Goal: Information Seeking & Learning: Learn about a topic

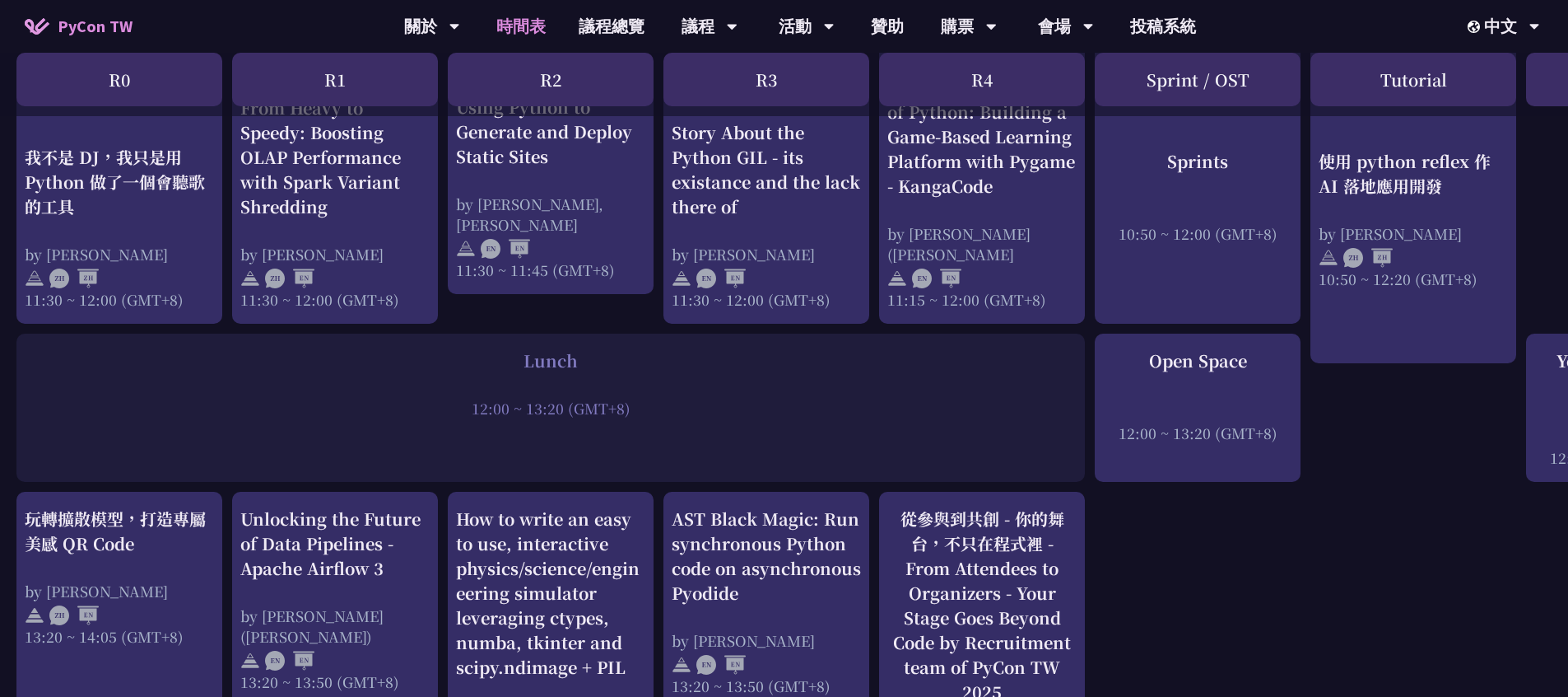
scroll to position [1037, 0]
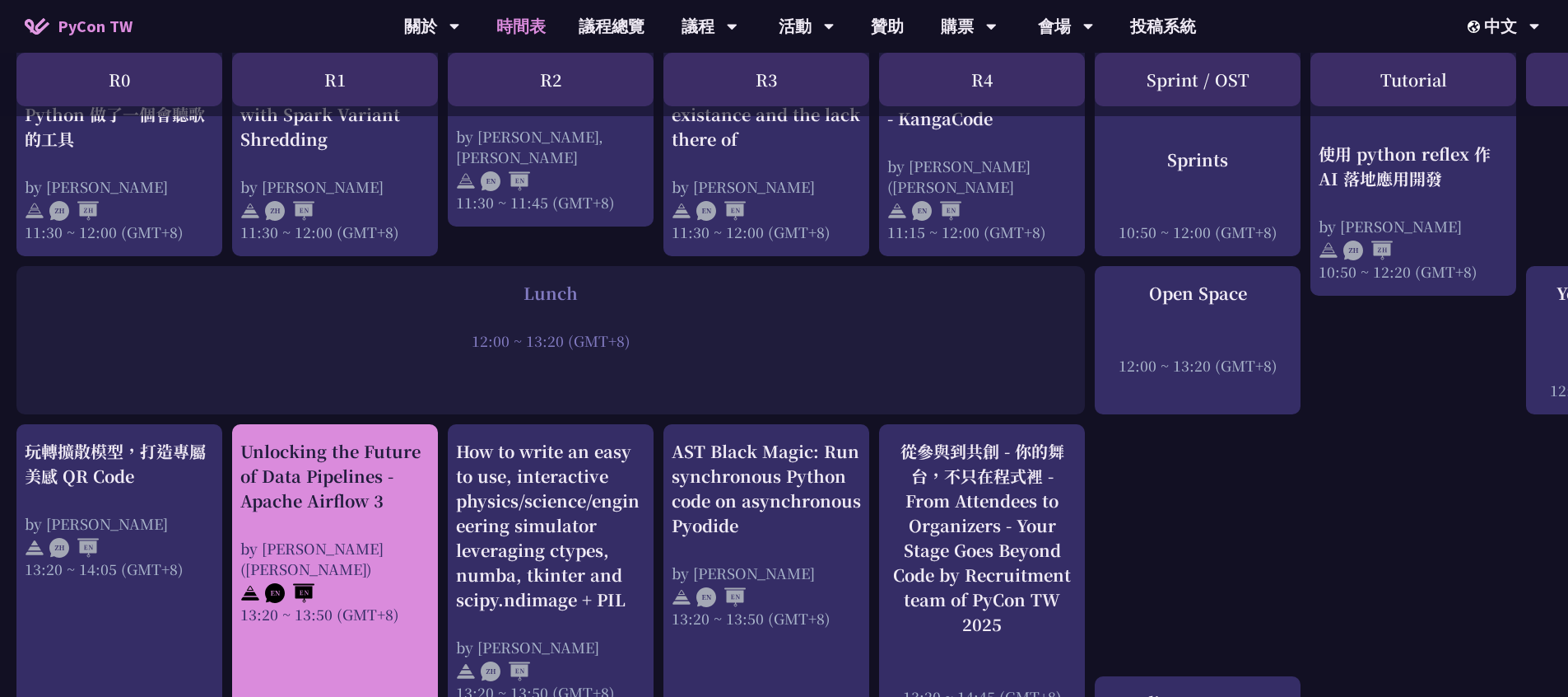
drag, startPoint x: 239, startPoint y: 449, endPoint x: 388, endPoint y: 504, distance: 158.8
click at [388, 504] on div "Unlocking the Future of Data Pipelines - Apache Airflow 3 by [PERSON_NAME] ([PE…" at bounding box center [335, 570] width 206 height 292
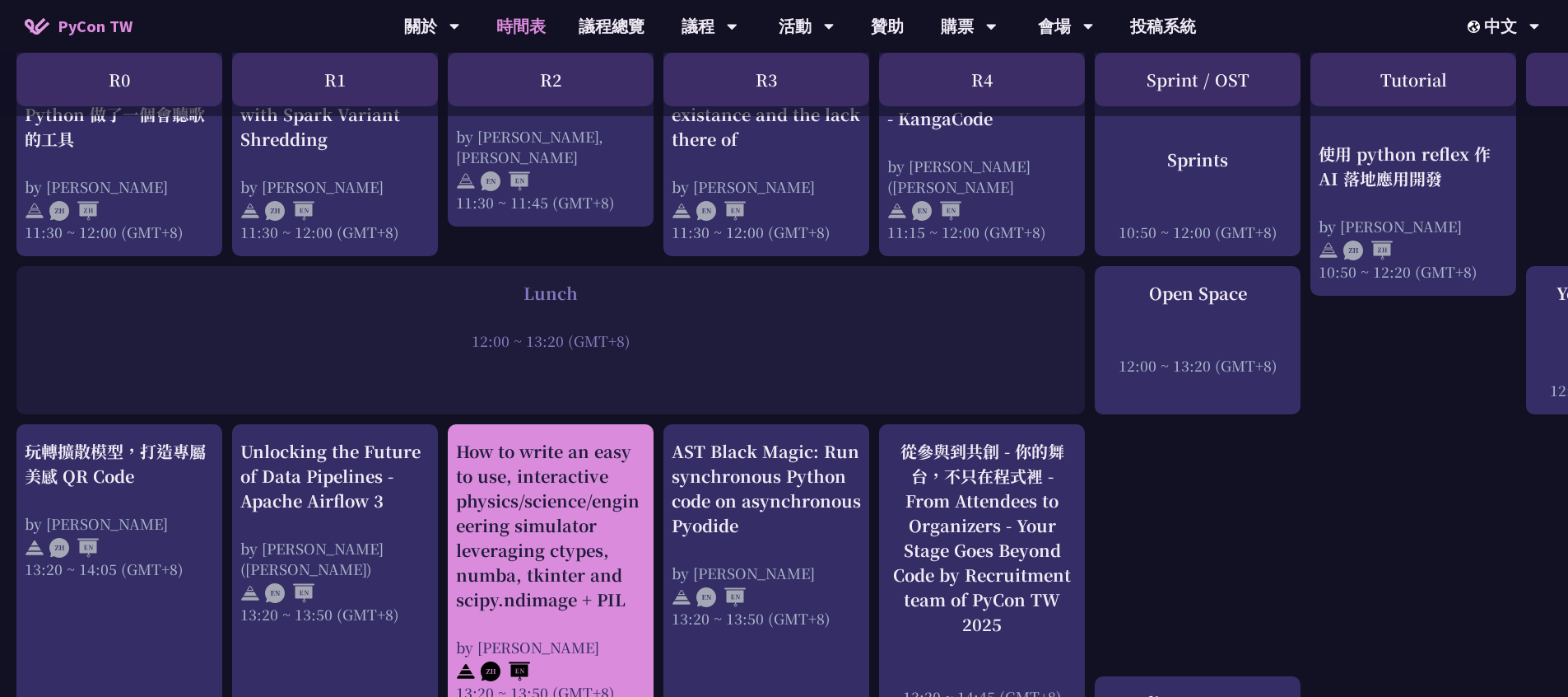
copy div "Unlocking the Future of Data Pipelines - Apache Airflow 3"
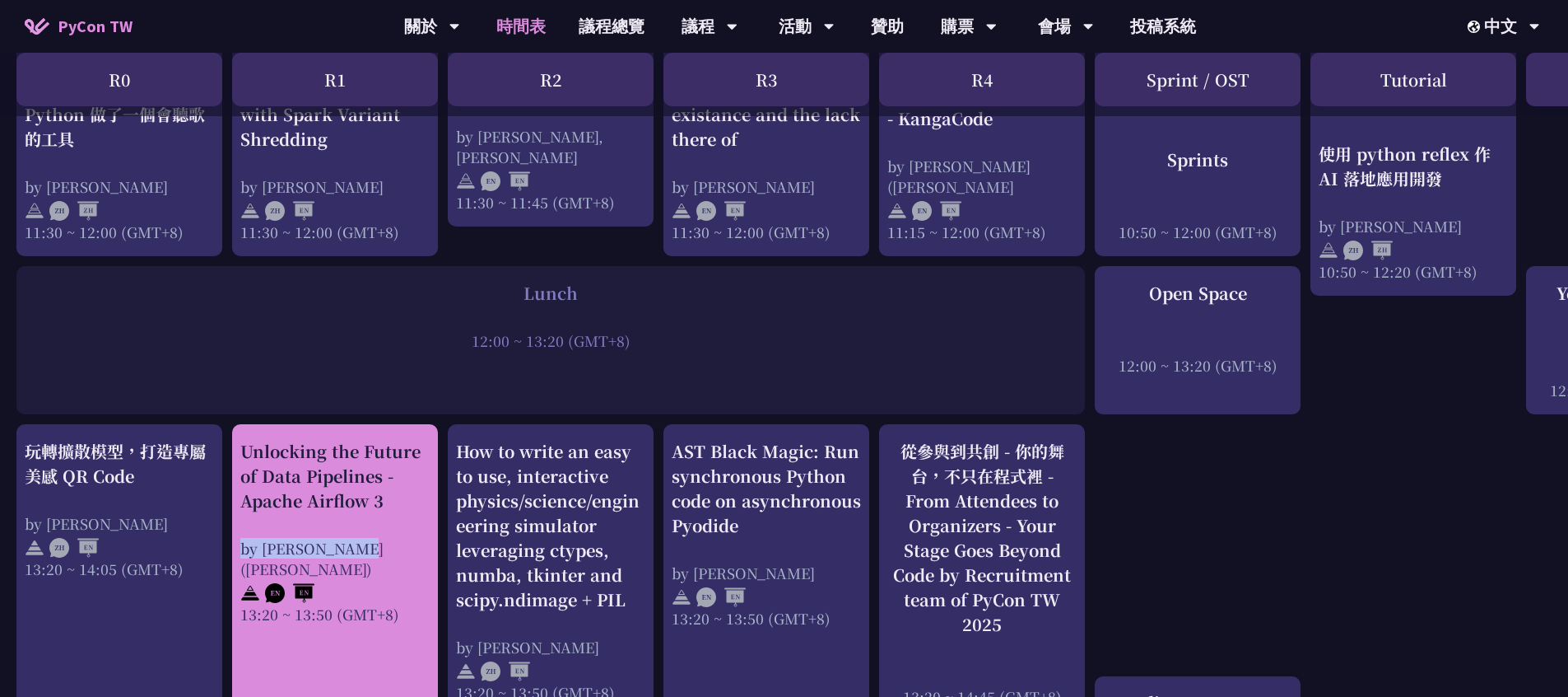
drag, startPoint x: 235, startPoint y: 545, endPoint x: 369, endPoint y: 548, distance: 134.0
click at [369, 548] on div "Unlocking the Future of Data Pipelines - Apache Airflow 3 by [PERSON_NAME] ([PE…" at bounding box center [335, 570] width 206 height 292
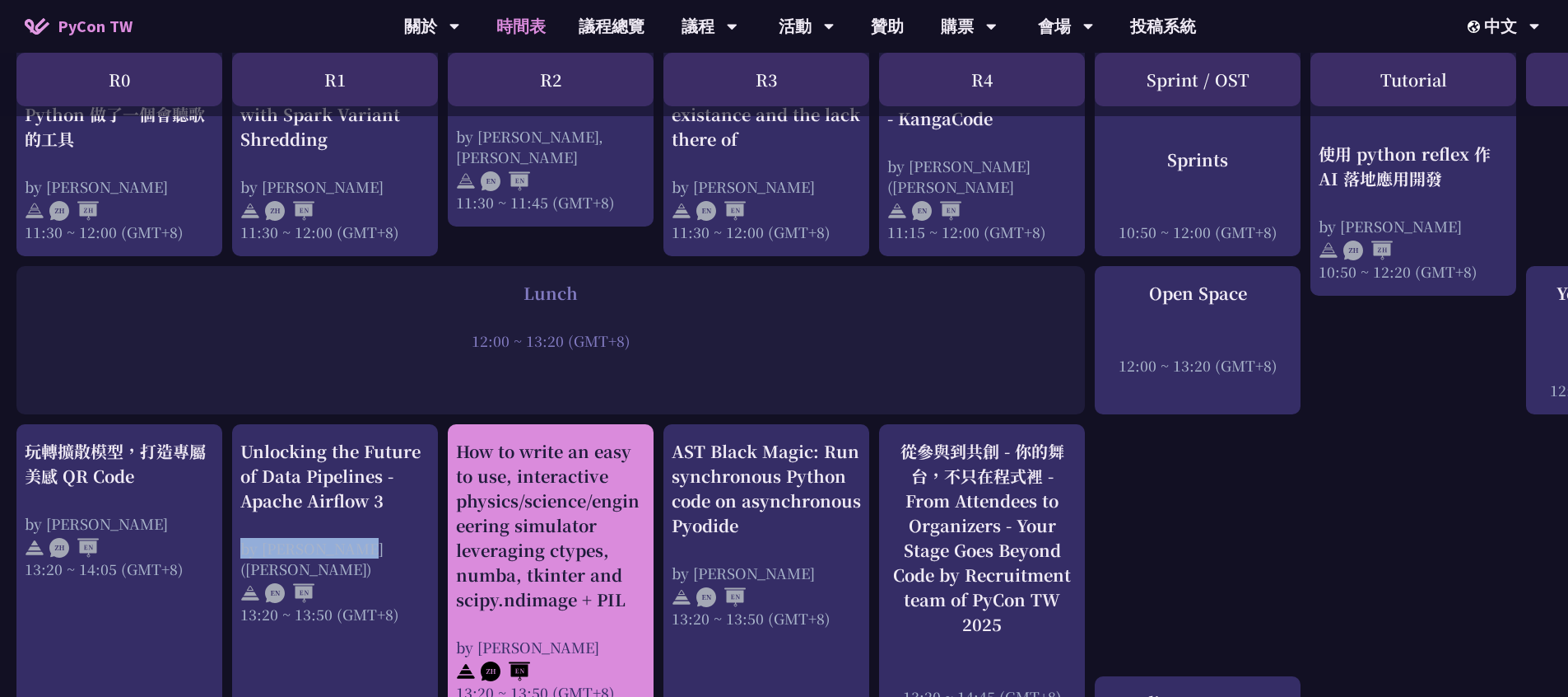
copy div "by [PERSON_NAME] ([PERSON_NAME])"
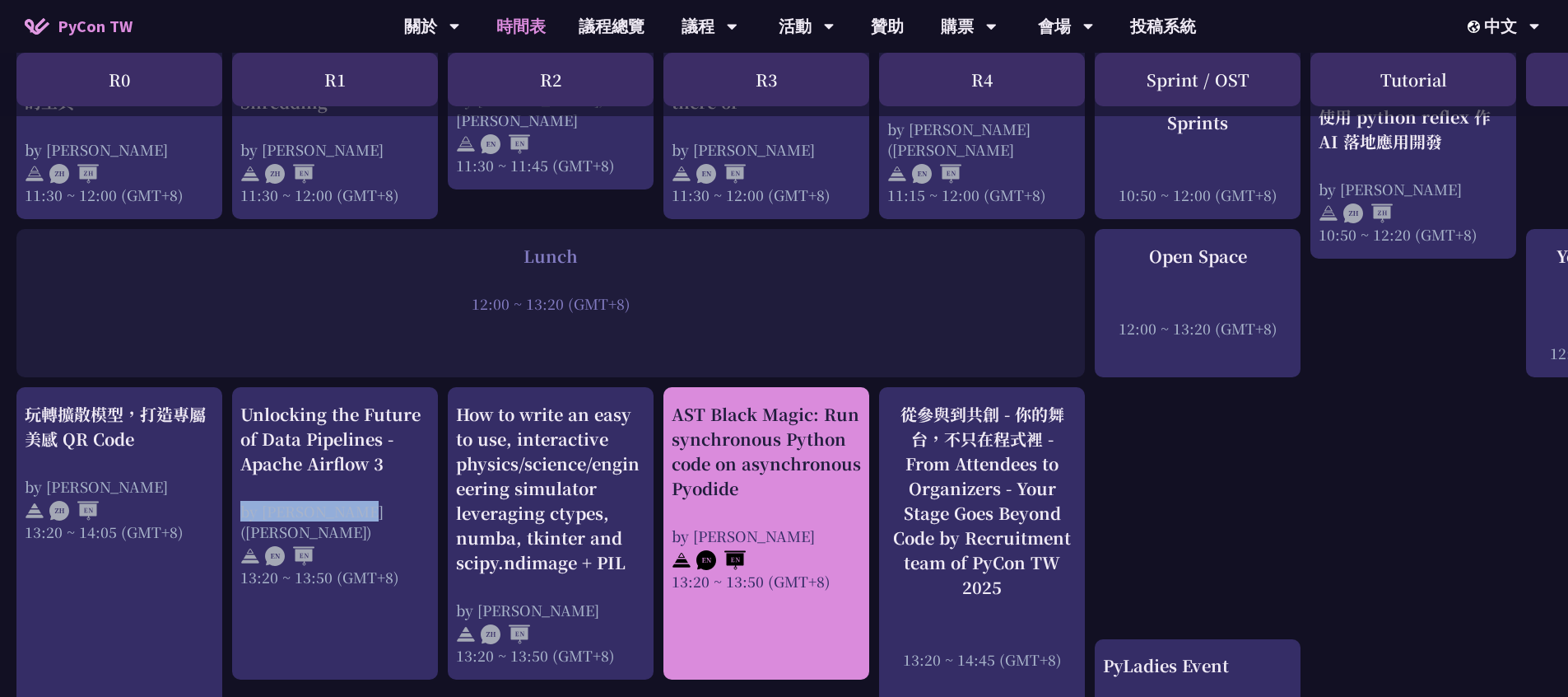
scroll to position [1146, 0]
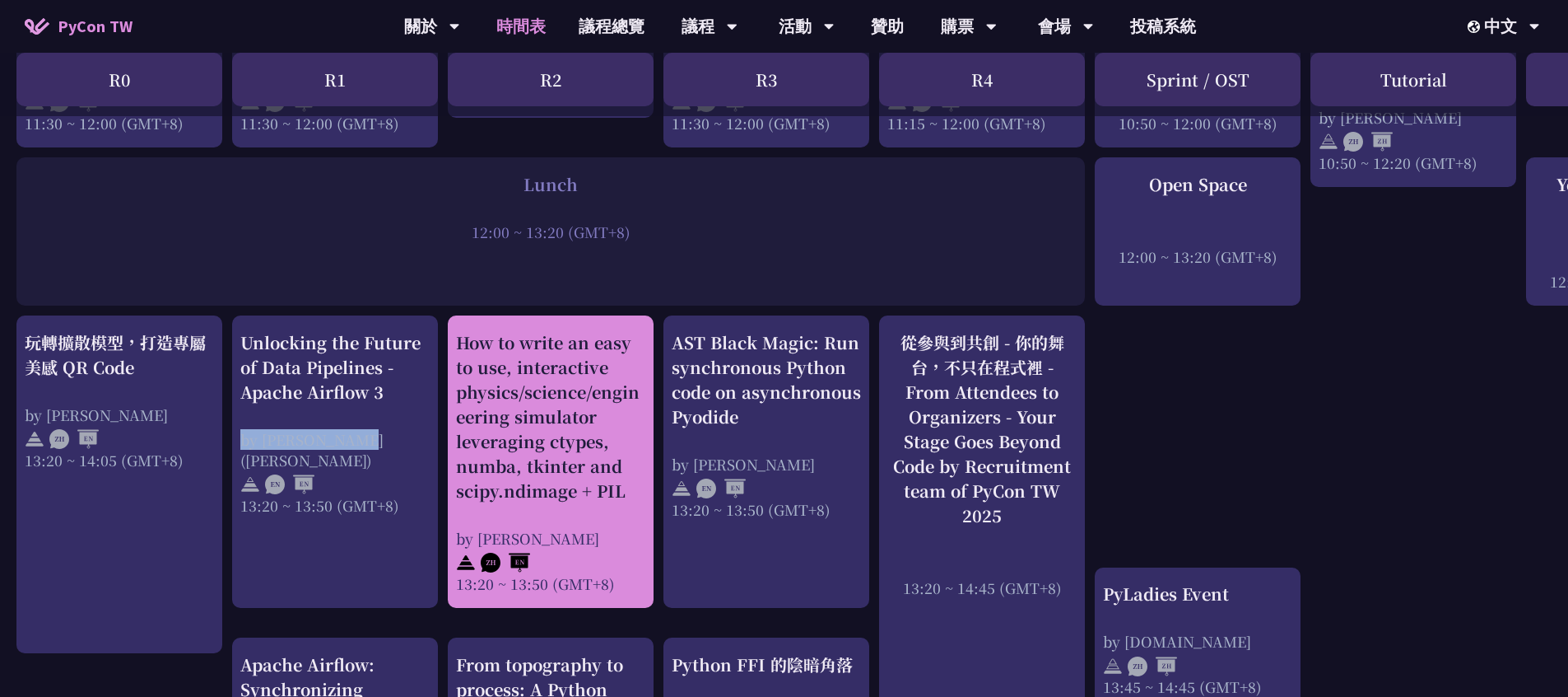
click at [456, 337] on div "How to write an easy to use, interactive physics/science/engineering simulator …" at bounding box center [551, 417] width 189 height 173
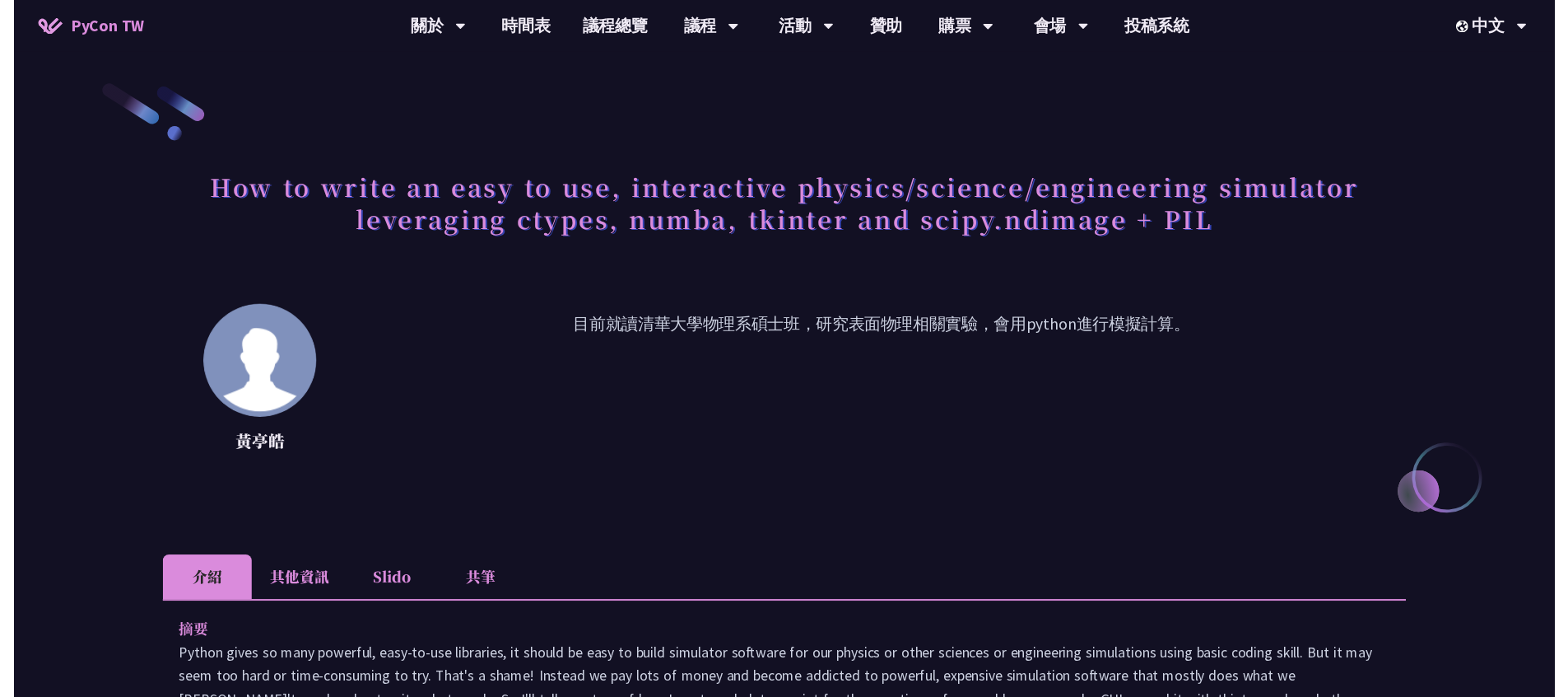
scroll to position [1146, 0]
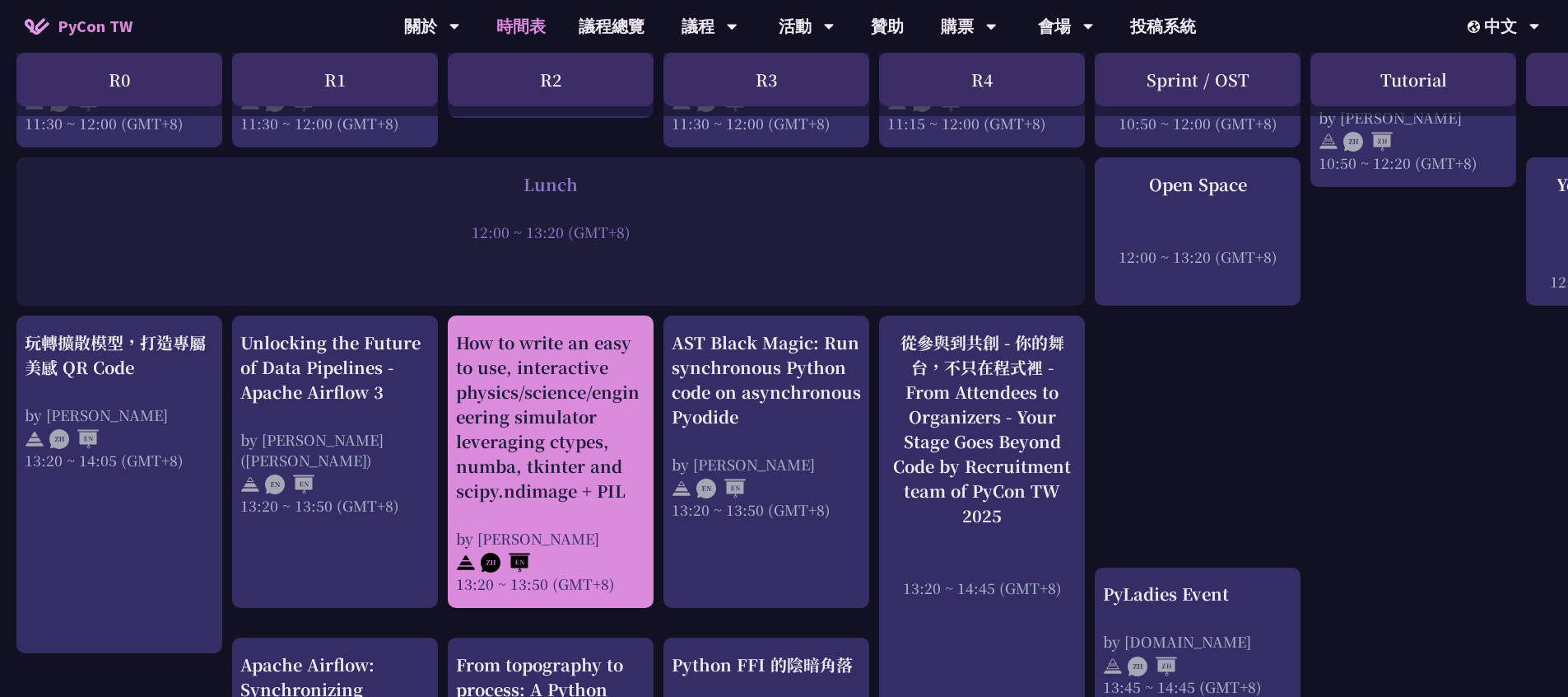
click at [561, 414] on div "How to write an easy to use, interactive physics/science/engineering simulator …" at bounding box center [551, 417] width 189 height 173
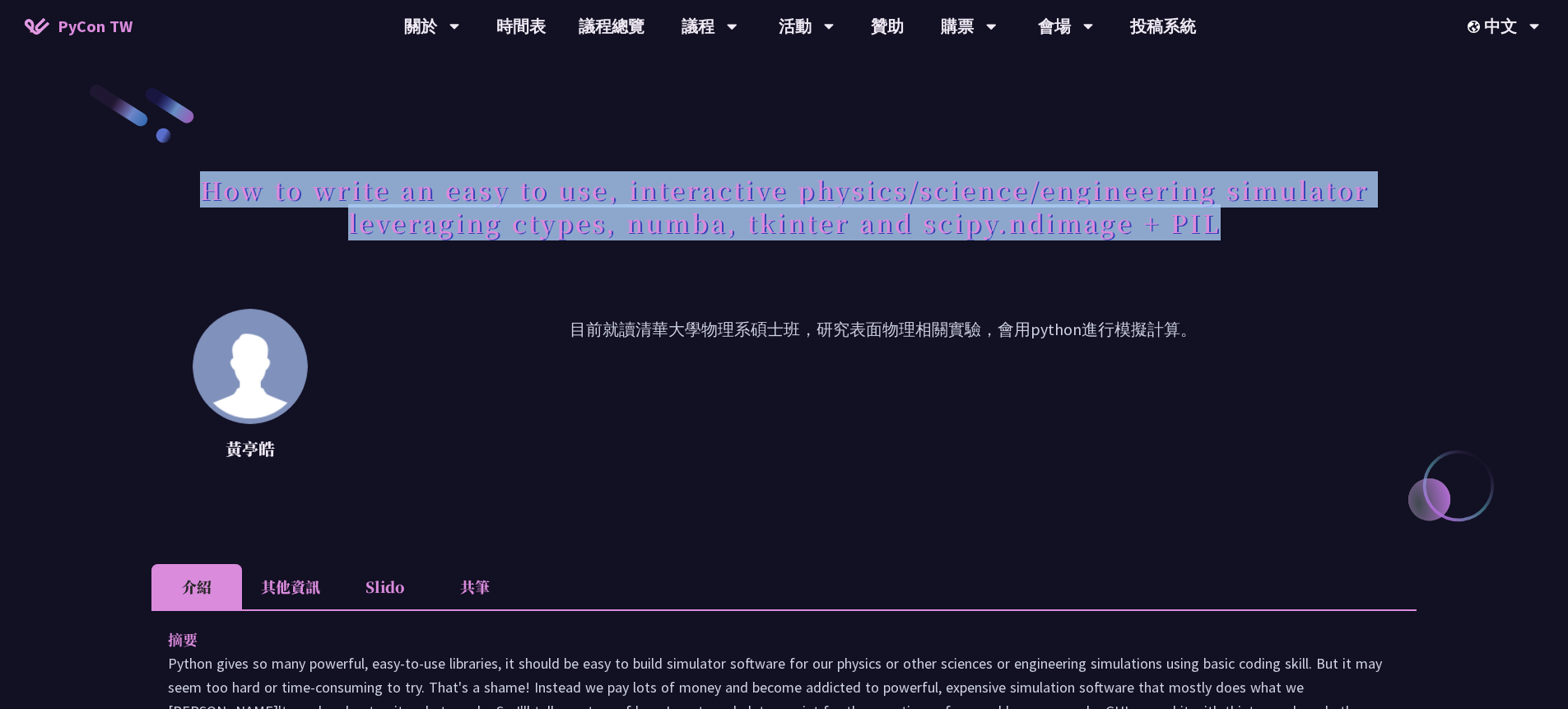
drag, startPoint x: 201, startPoint y: 183, endPoint x: 1201, endPoint y: 244, distance: 1001.9
click at [1201, 244] on h1 "How to write an easy to use, interactive physics/science/engineering simulator …" at bounding box center [784, 206] width 1265 height 82
copy h1 "How to write an easy to use, interactive physics/science/engineering simulator …"
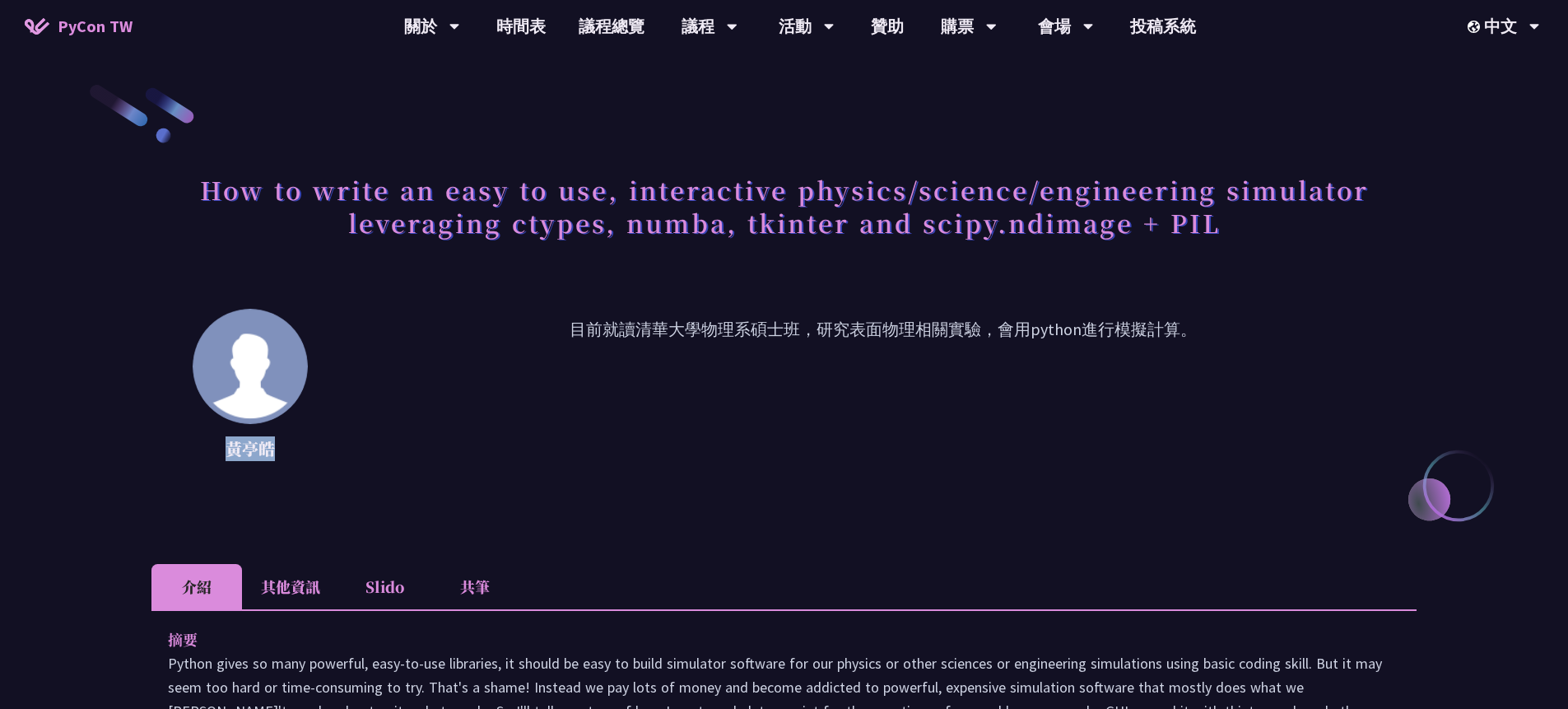
drag, startPoint x: 231, startPoint y: 449, endPoint x: 269, endPoint y: 450, distance: 38.0
click at [269, 450] on p "黃亭皓" at bounding box center [250, 449] width 115 height 25
copy p "黃亭皓"
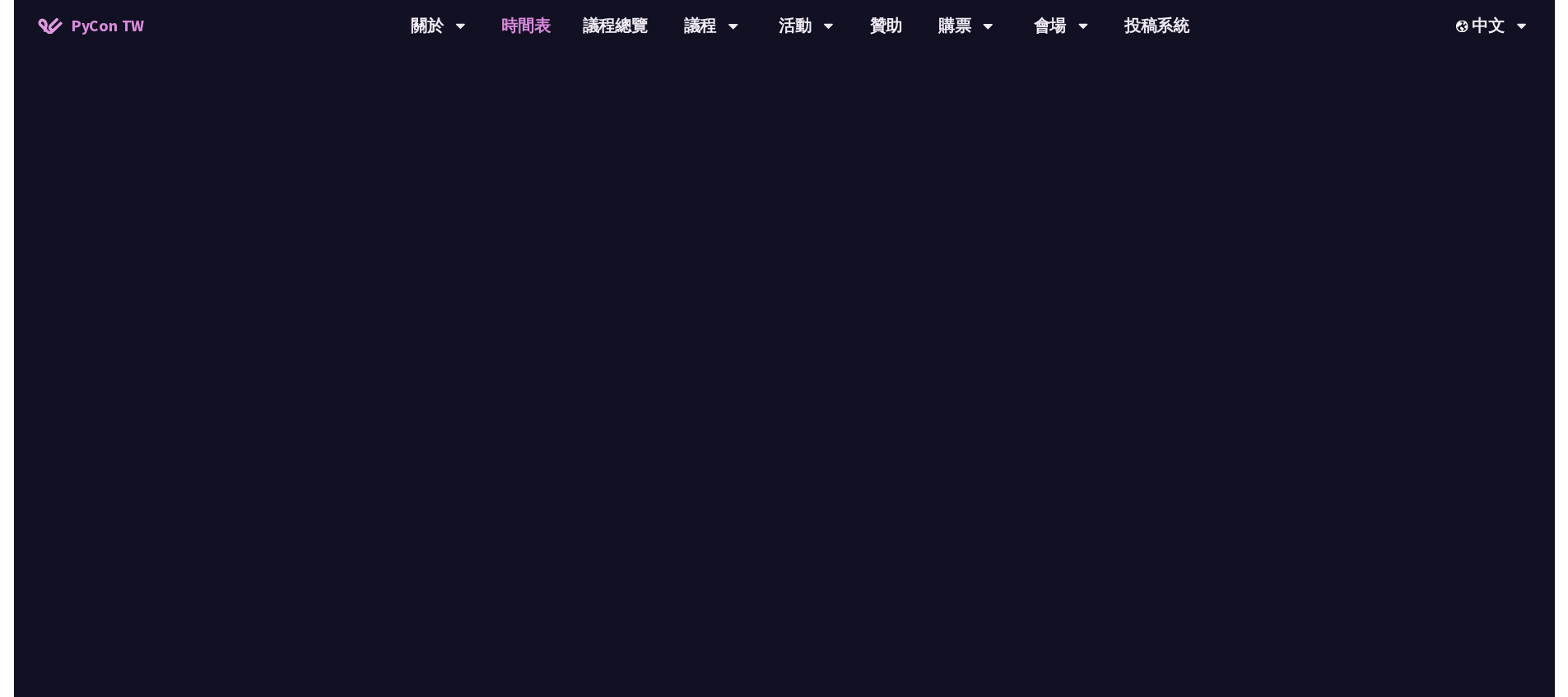
scroll to position [1146, 0]
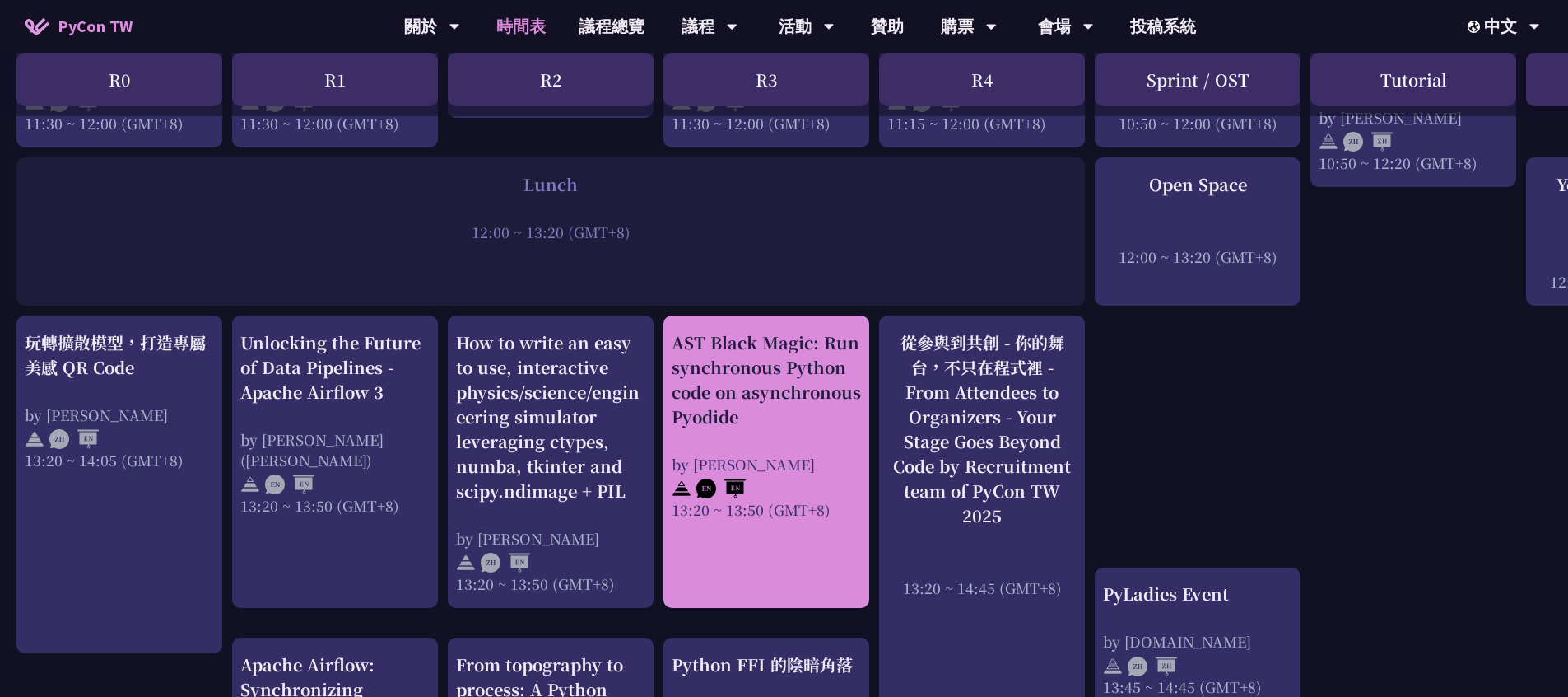
drag, startPoint x: 672, startPoint y: 320, endPoint x: 837, endPoint y: 453, distance: 211.9
click at [837, 460] on div "AST Black Magic: Run synchronous Python code on asynchronous Pyodide by [PERSON…" at bounding box center [766, 461] width 206 height 292
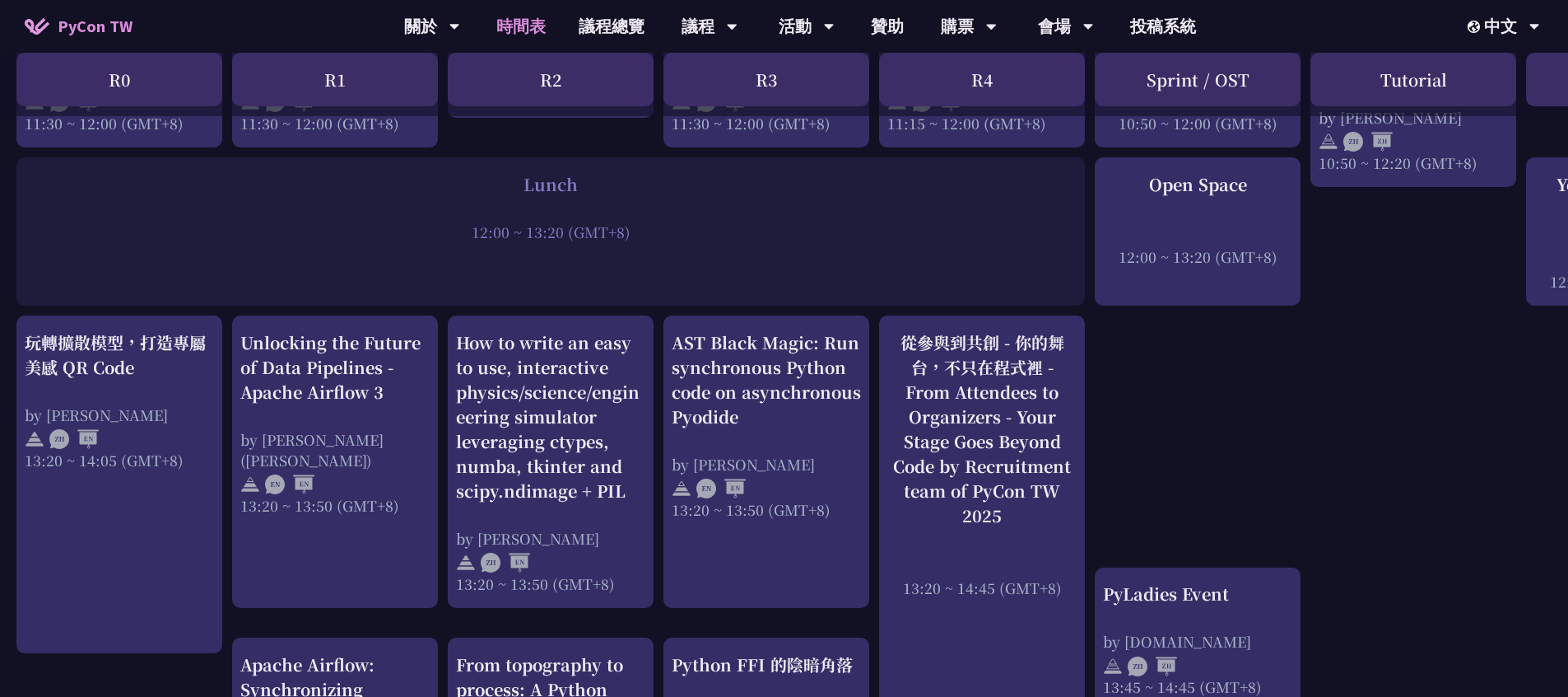
click at [676, 295] on div "Lunch 12:00 ~ 13:20 (GMT+8)" at bounding box center [551, 232] width 1068 height 149
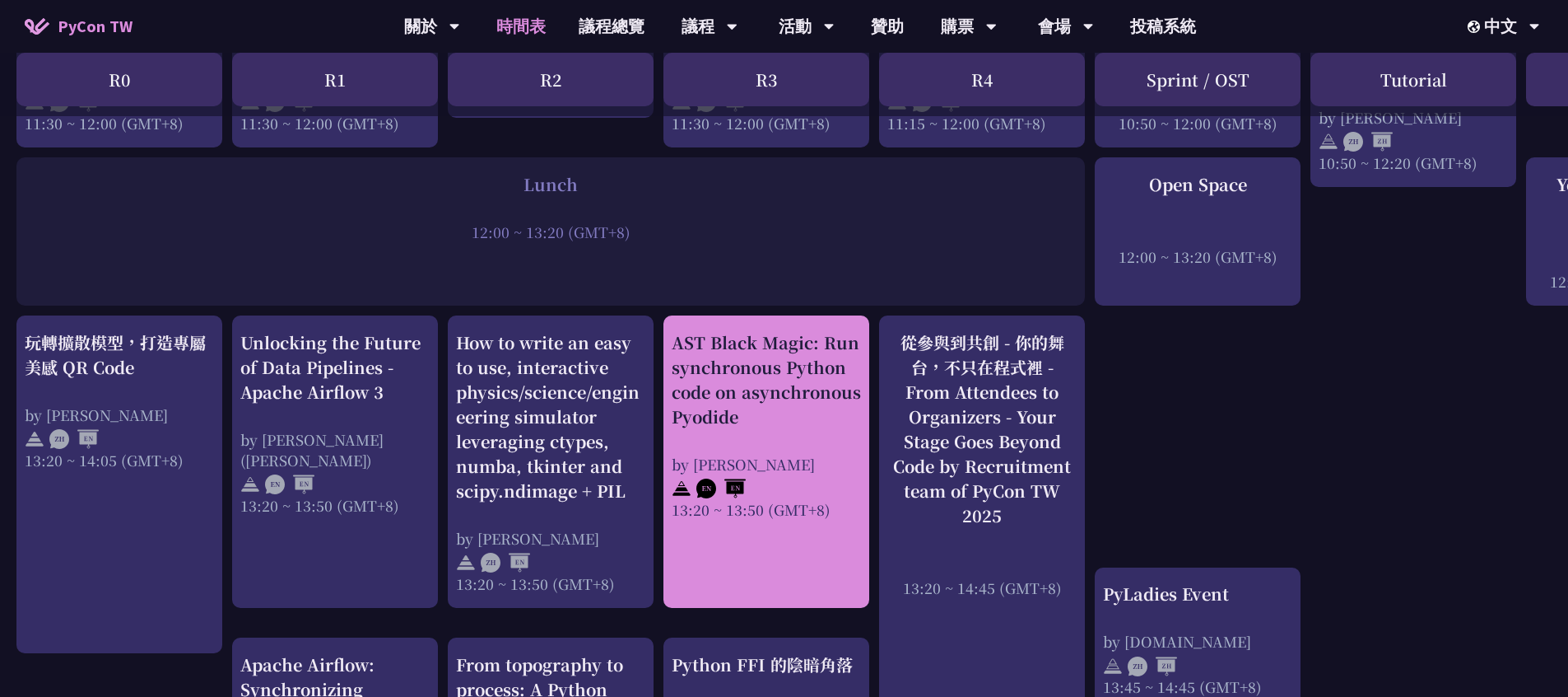
drag, startPoint x: 672, startPoint y: 311, endPoint x: 748, endPoint y: 410, distance: 124.8
click at [748, 410] on div "An Introduction to the GIL for Python Beginners: Disabling It in Python 3.13 an…" at bounding box center [874, 547] width 1748 height 2716
drag, startPoint x: 674, startPoint y: 314, endPoint x: 748, endPoint y: 405, distance: 117.3
click at [750, 408] on div "AST Black Magic: Run synchronous Python code on asynchronous Pyodide by [PERSON…" at bounding box center [766, 461] width 206 height 292
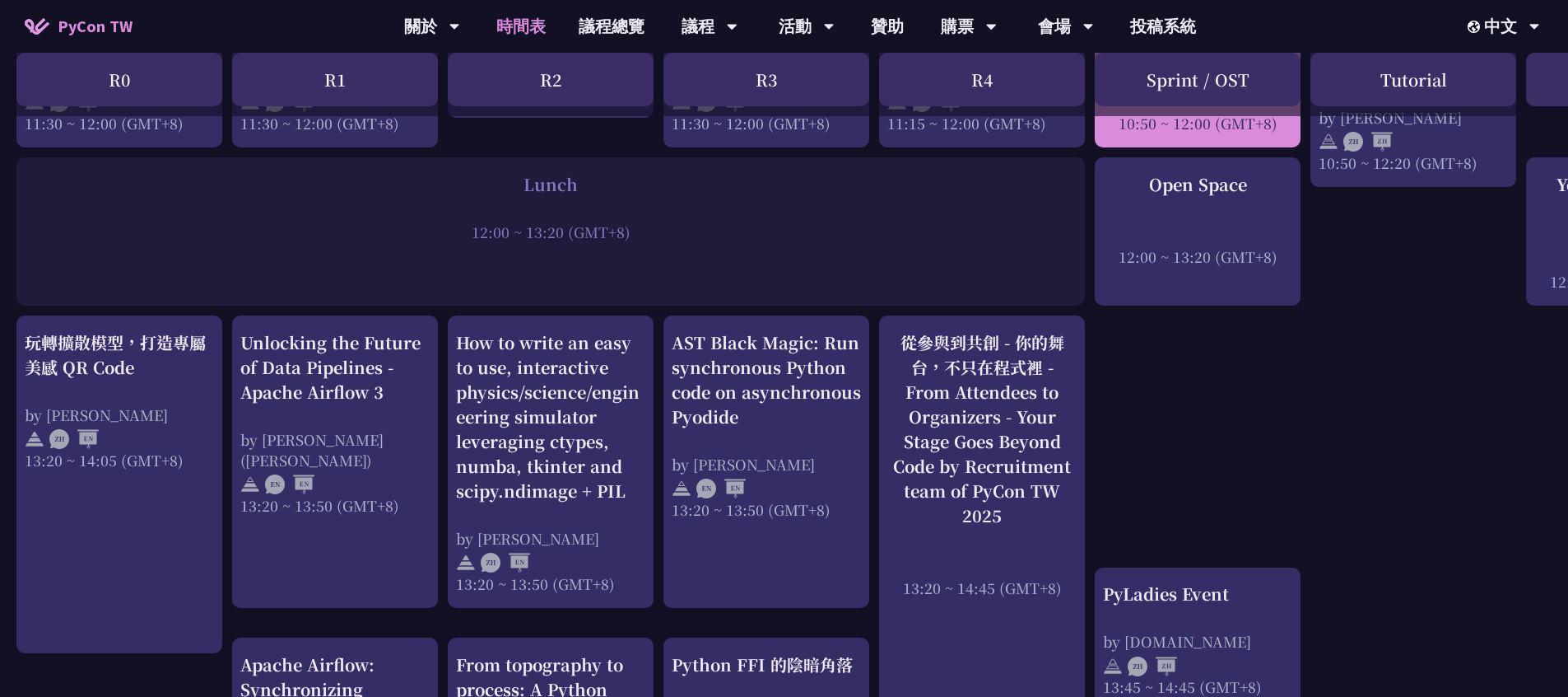
copy div "AST Black Magic: Run synchronous Python code on asynchronous Pyodide"
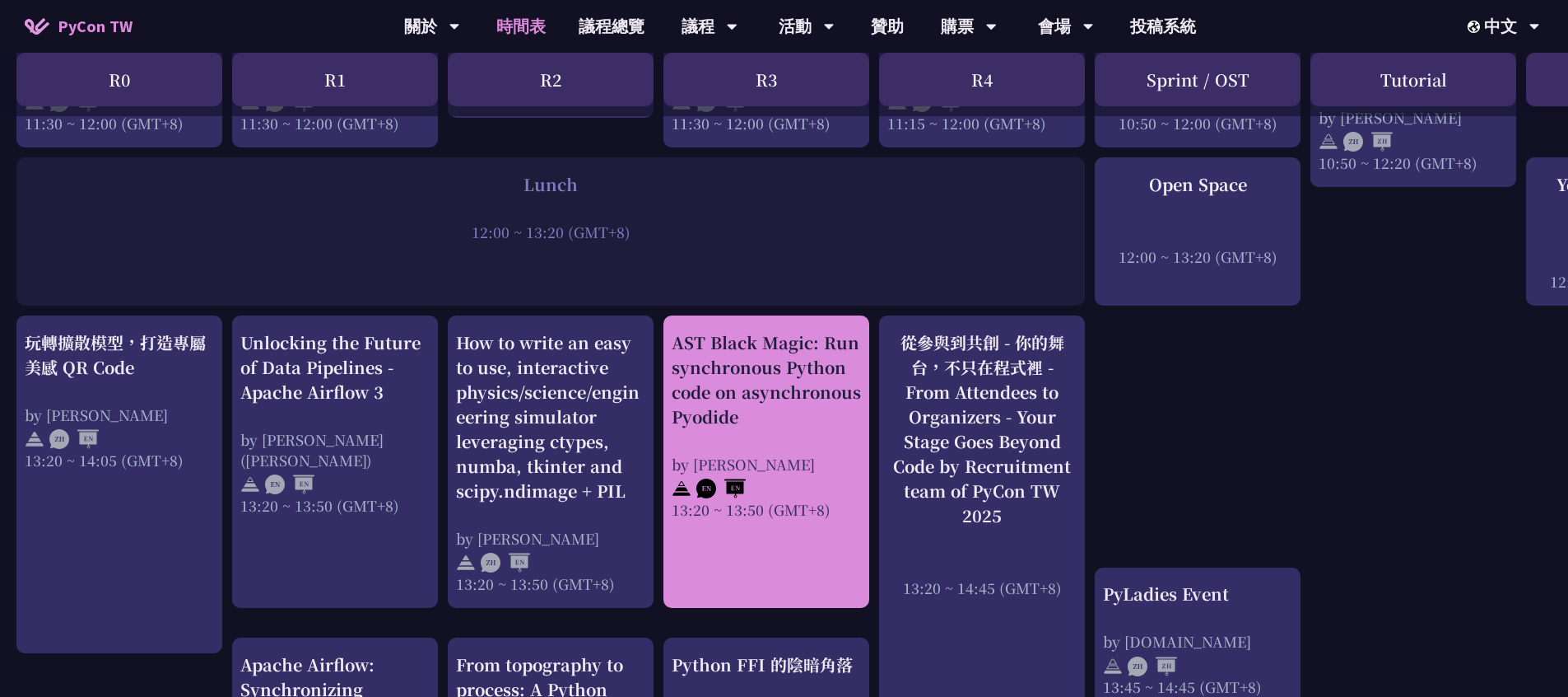
drag, startPoint x: 671, startPoint y: 456, endPoint x: 819, endPoint y: 462, distance: 148.1
click at [826, 463] on div "by [PERSON_NAME]" at bounding box center [766, 464] width 189 height 21
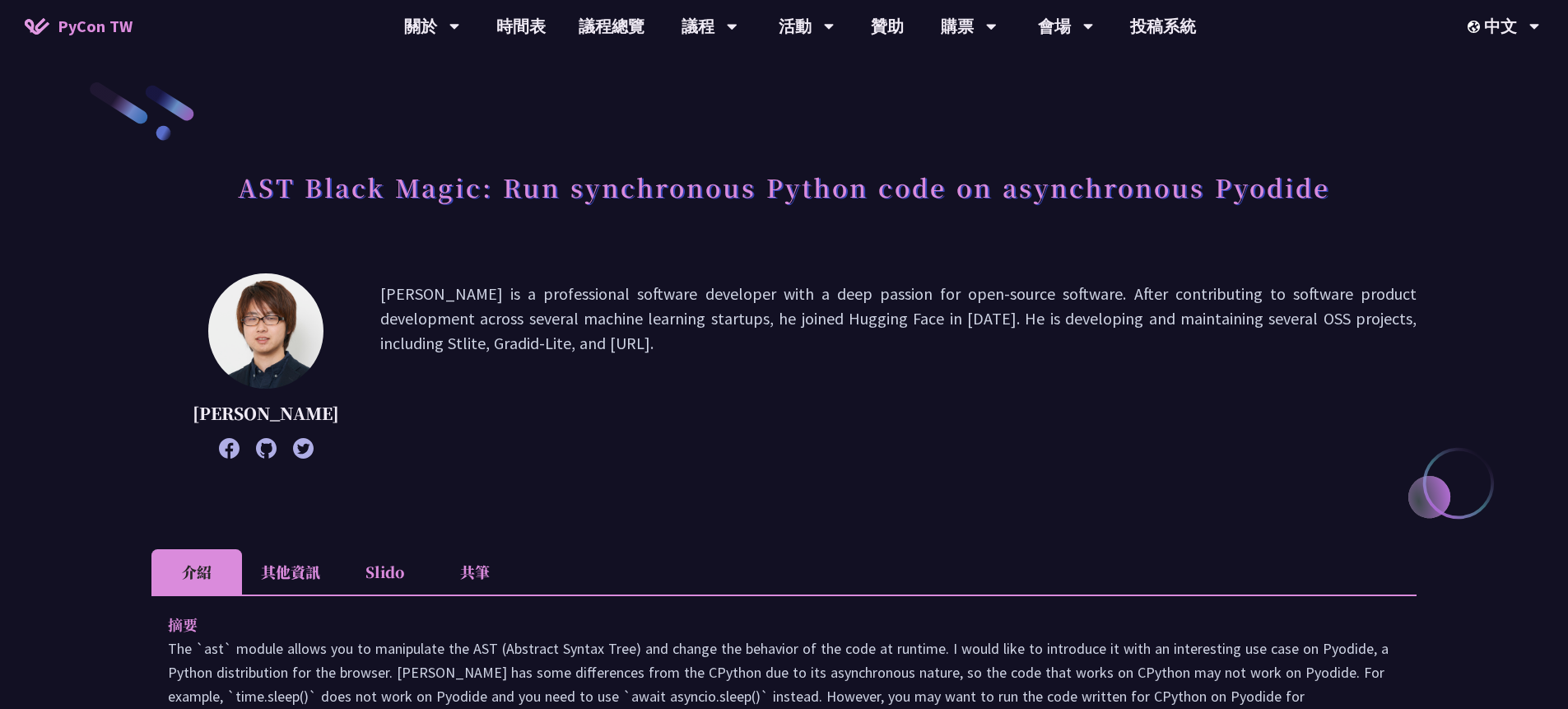
scroll to position [3, 0]
drag, startPoint x: 223, startPoint y: 408, endPoint x: 364, endPoint y: 437, distance: 144.0
click at [364, 437] on div "[PERSON_NAME] is a professional software developer with a deep passion for open…" at bounding box center [784, 365] width 1265 height 185
click at [359, 437] on div "[PERSON_NAME] is a professional software developer with a deep passion for open…" at bounding box center [784, 365] width 1265 height 185
drag, startPoint x: 228, startPoint y: 411, endPoint x: 313, endPoint y: 431, distance: 87.3
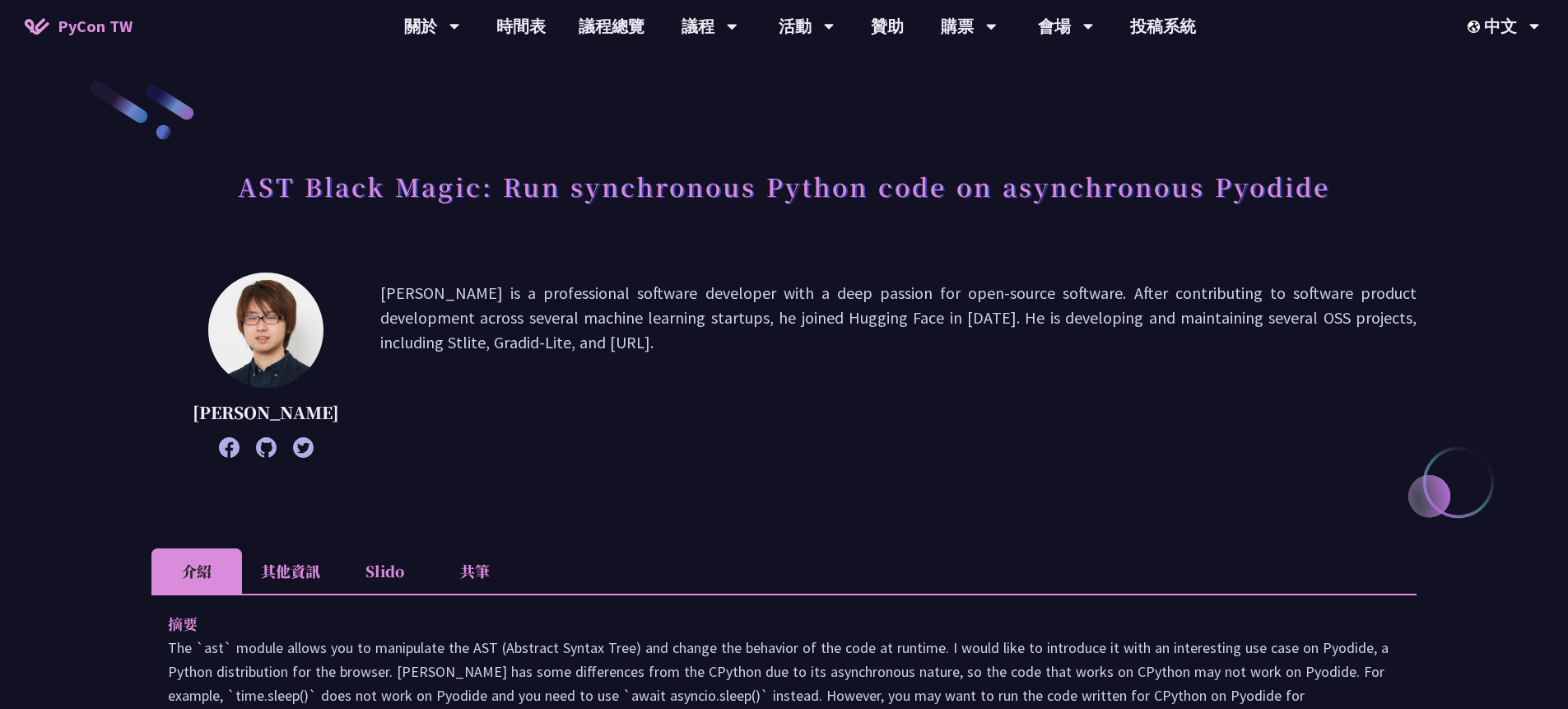
click at [313, 425] on p "[PERSON_NAME]" at bounding box center [265, 412] width 147 height 25
copy p "[PERSON_NAME]"
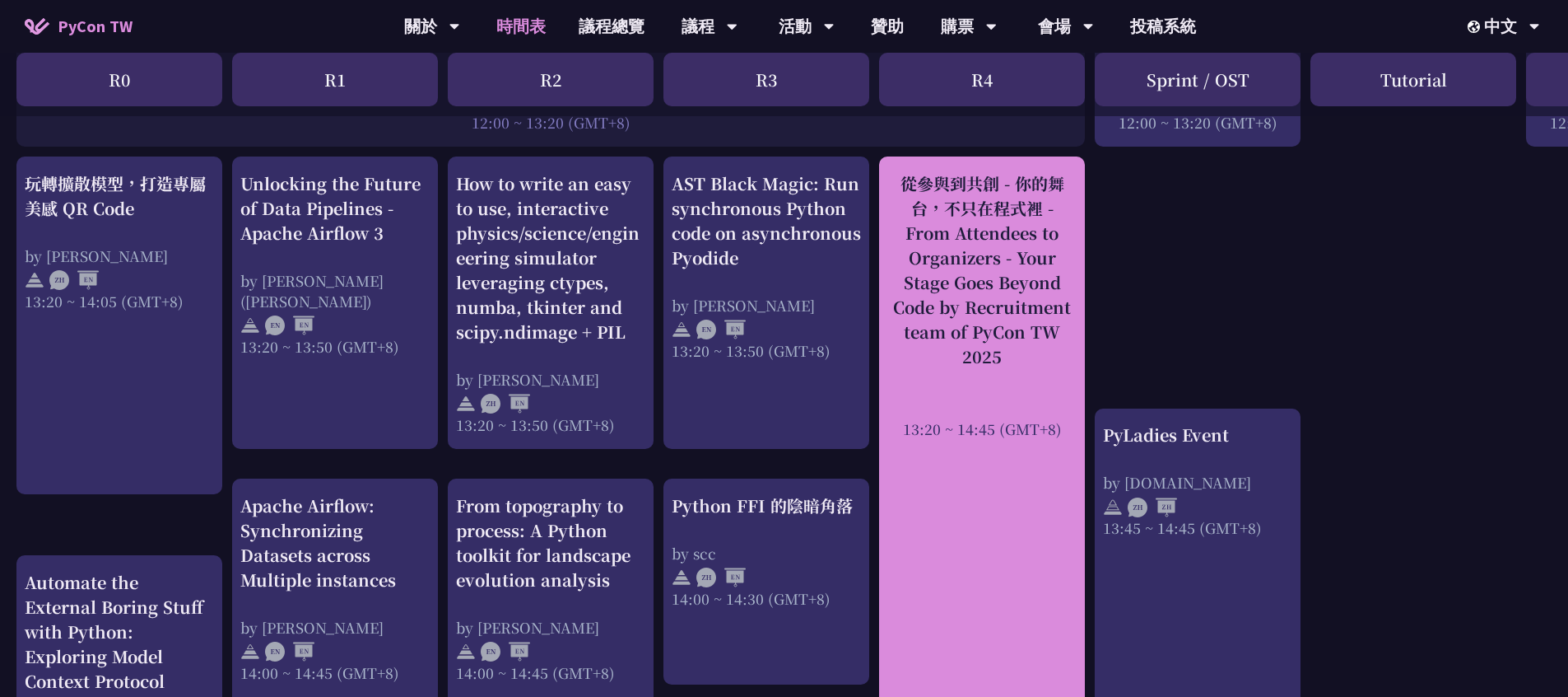
scroll to position [1303, 0]
drag, startPoint x: 886, startPoint y: 166, endPoint x: 1046, endPoint y: 366, distance: 256.1
click at [1046, 366] on div "從參與到共創 - 你的舞台，不只在程式裡 - From Attendees to Organizers - Your Stage Goes Beyond Co…" at bounding box center [982, 491] width 206 height 666
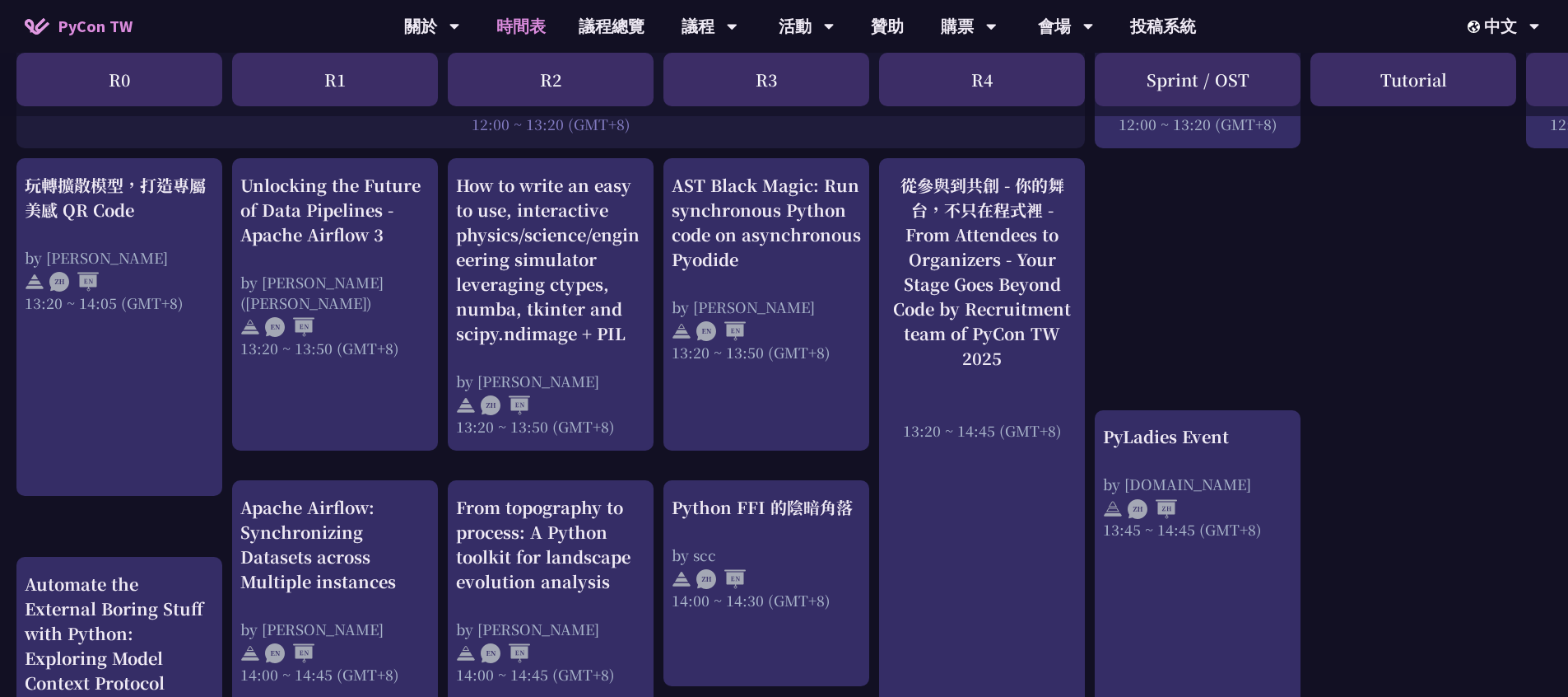
copy div "從參與到共創 - 你的舞台，不只在程式裡 - From Attendees to Organizers - Your Stage Goes Beyond Co…"
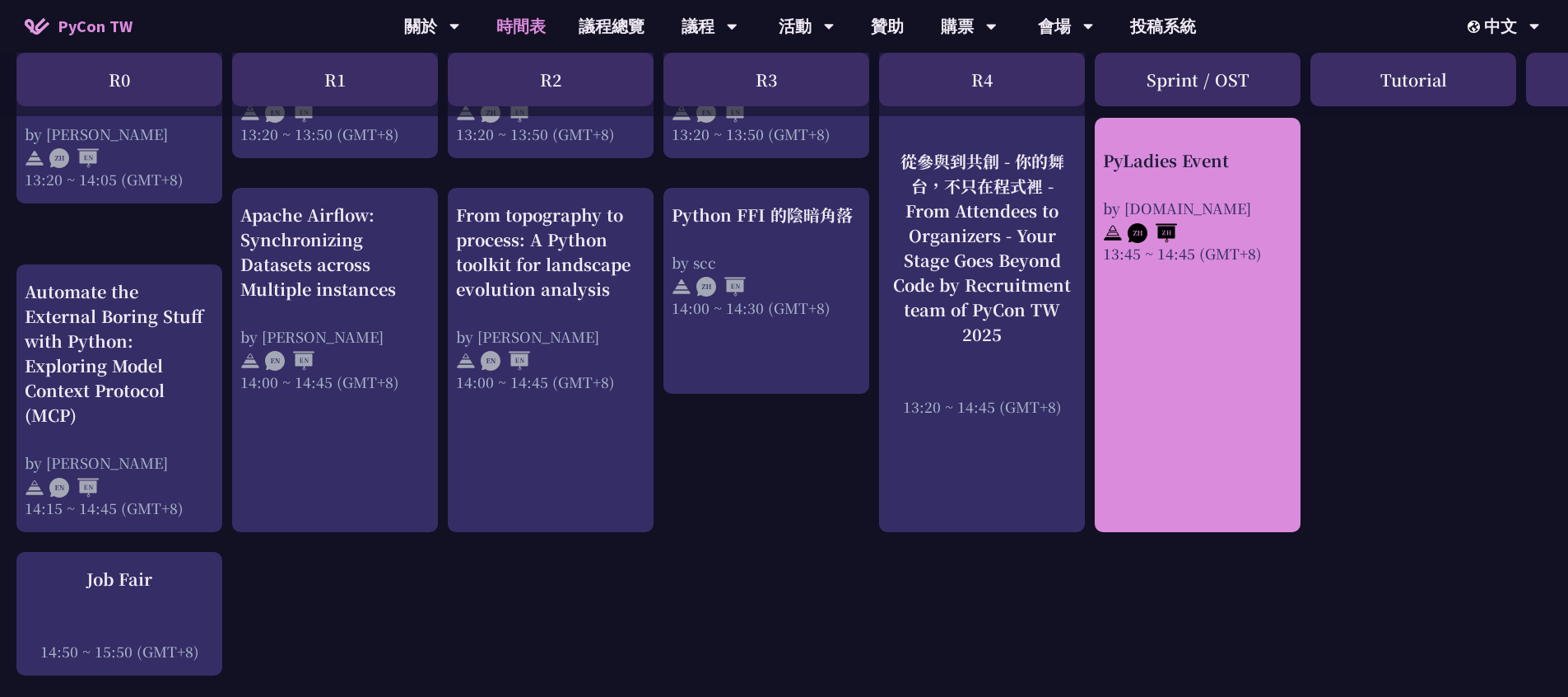
scroll to position [1591, 0]
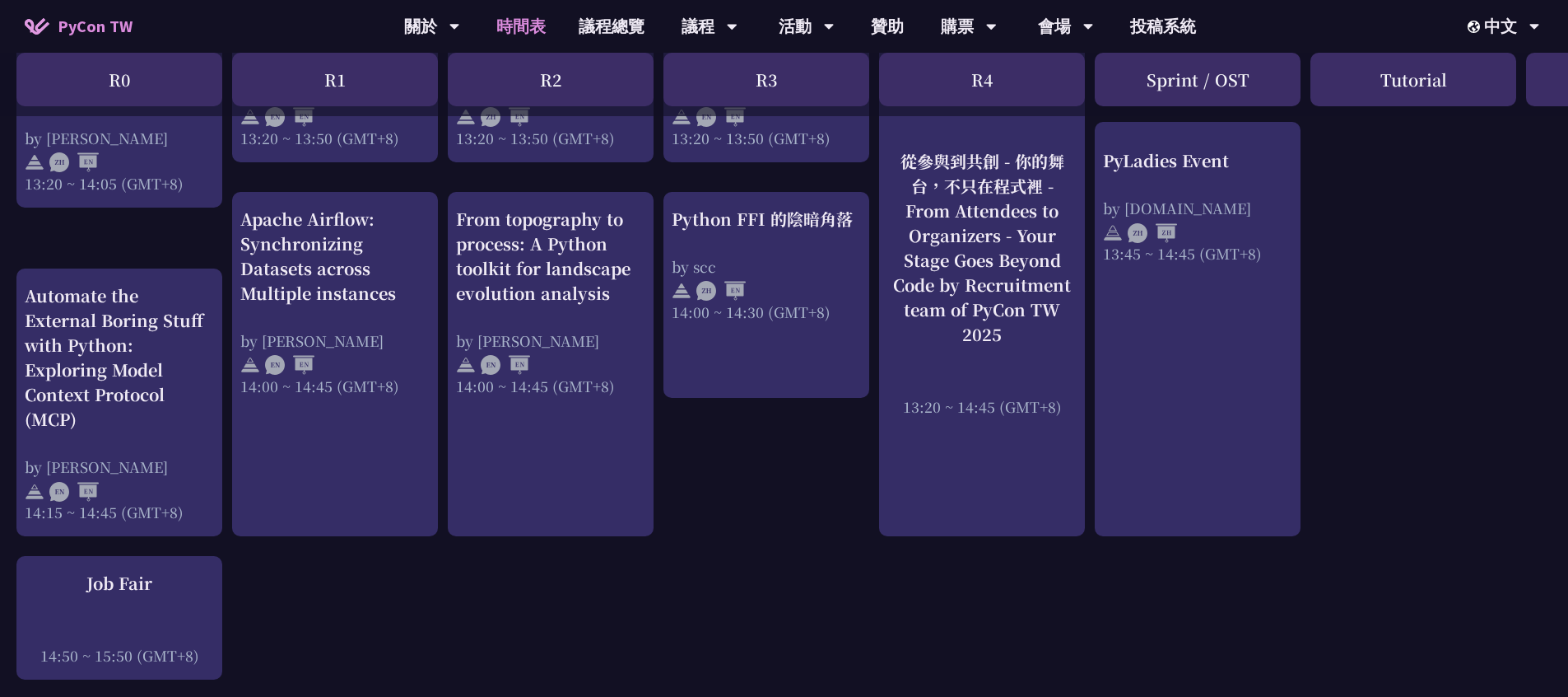
click at [1404, 227] on div "An Introduction to the GIL for Python Beginners: Disabling It in Python 3.13 an…" at bounding box center [874, 101] width 1748 height 2716
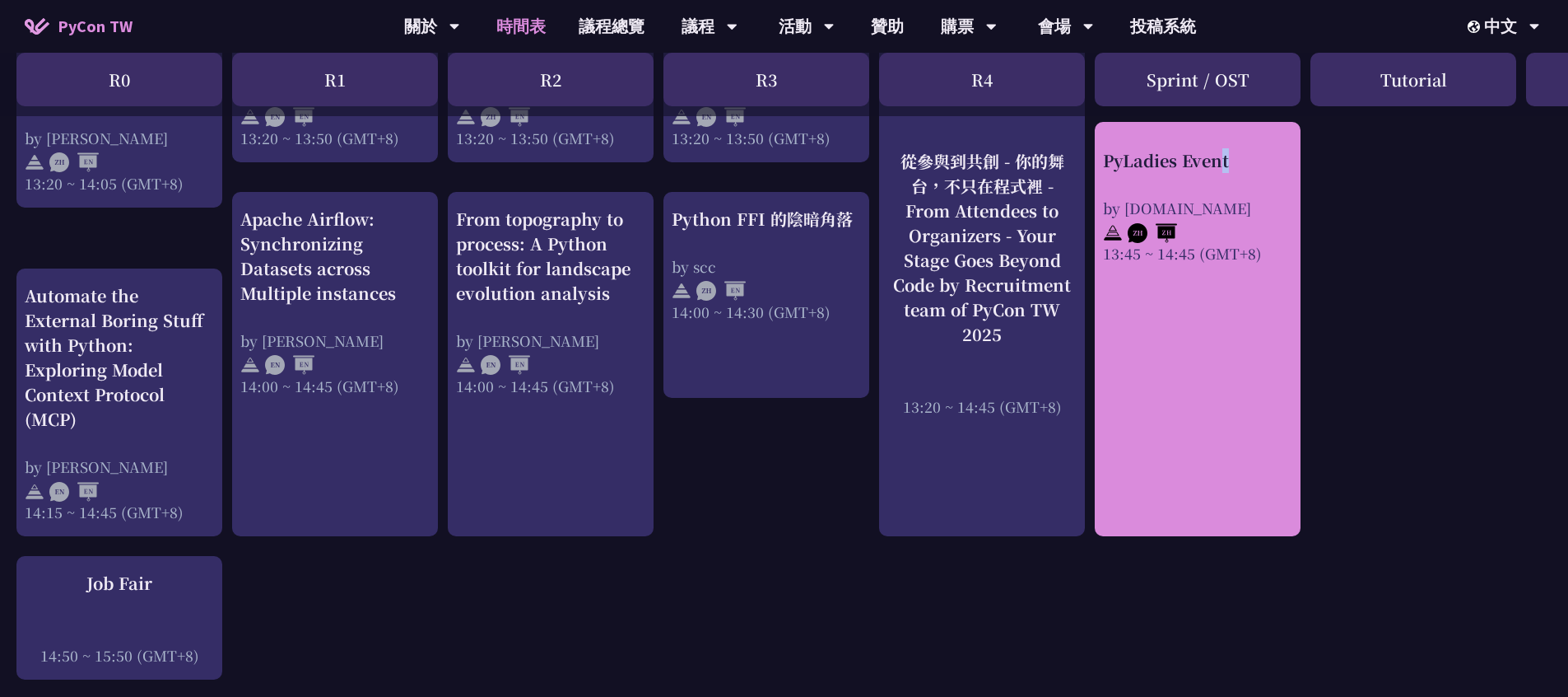
drag, startPoint x: 1228, startPoint y: 157, endPoint x: 1106, endPoint y: 161, distance: 122.1
click at [1106, 161] on div "An Introduction to the GIL for Python Beginners: Disabling It in Python 3.13 an…" at bounding box center [874, 101] width 1748 height 2716
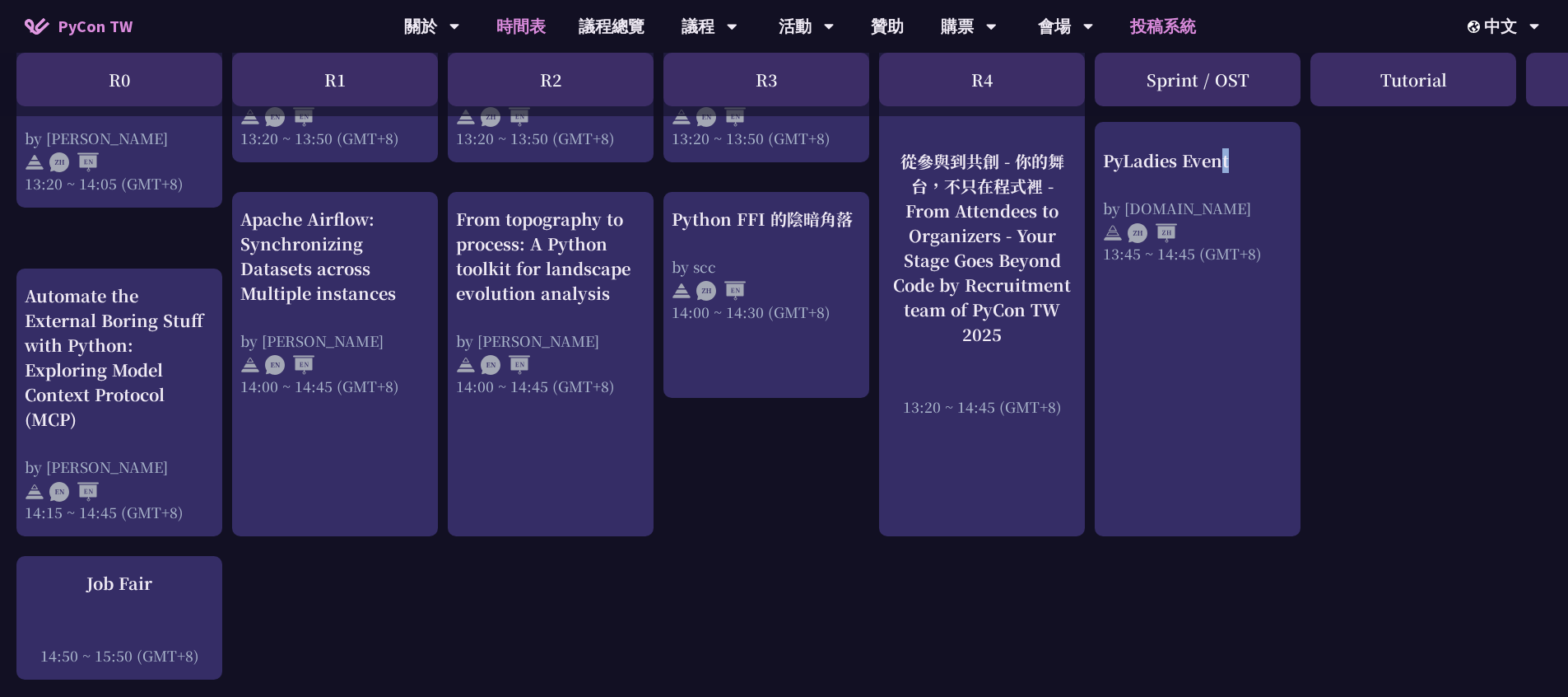
copy div "PyLadies Event"
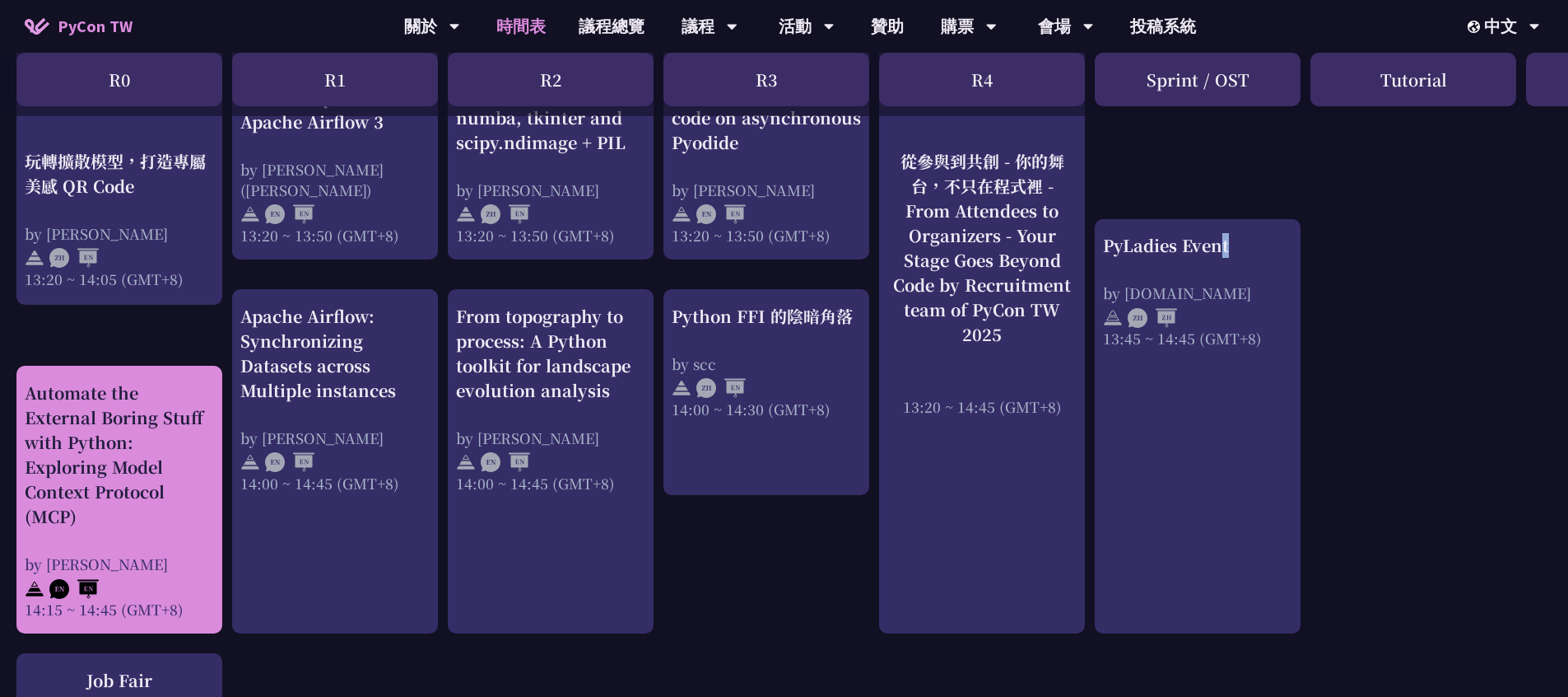
scroll to position [1497, 0]
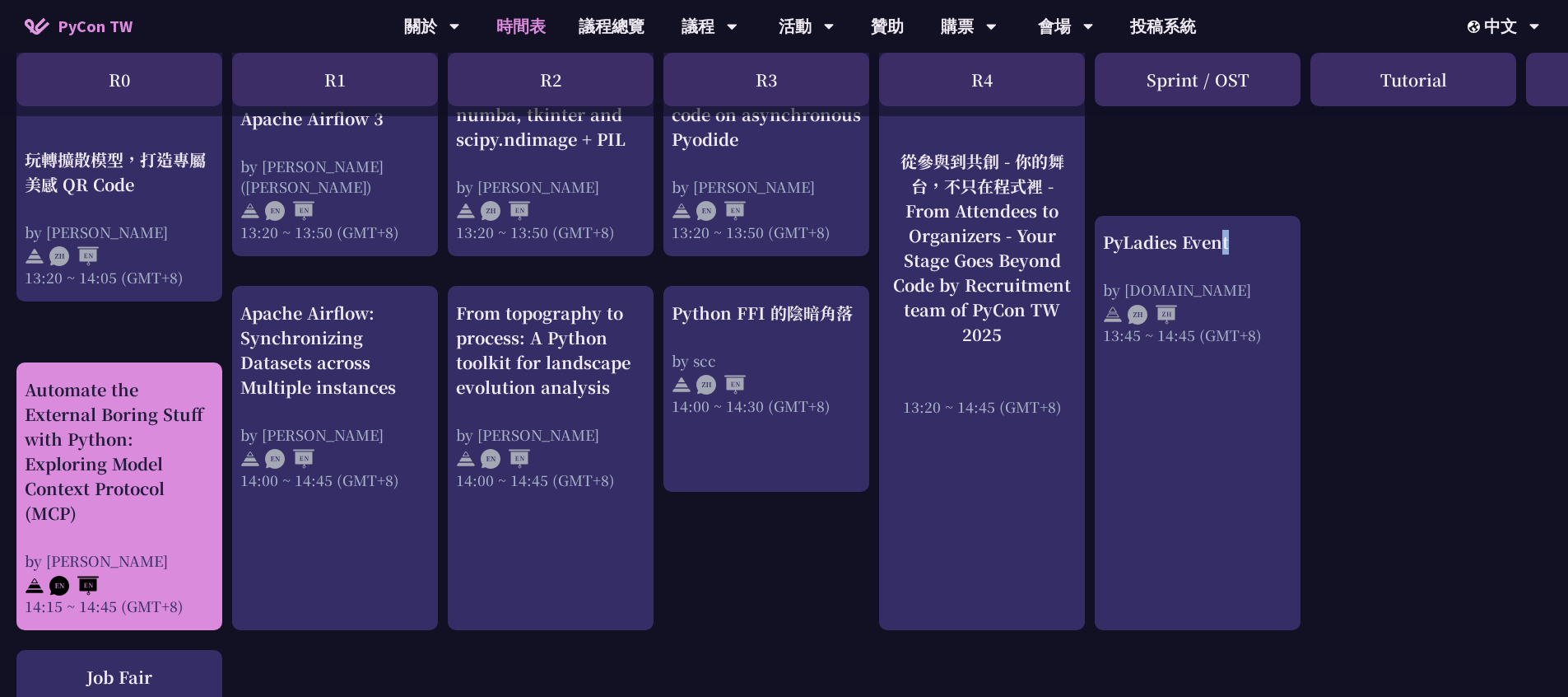
drag, startPoint x: 15, startPoint y: 363, endPoint x: 120, endPoint y: 510, distance: 180.6
click at [120, 510] on div "An Introduction to the GIL for Python Beginners: Disabling It in Python 3.13 an…" at bounding box center [874, 196] width 1748 height 2716
copy div "Automate the External Boring Stuff with Python: Exploring Model Context Protoco…"
drag, startPoint x: 13, startPoint y: 559, endPoint x: 158, endPoint y: 557, distance: 145.0
click at [158, 557] on div "An Introduction to the GIL for Python Beginners: Disabling It in Python 3.13 an…" at bounding box center [874, 196] width 1748 height 2716
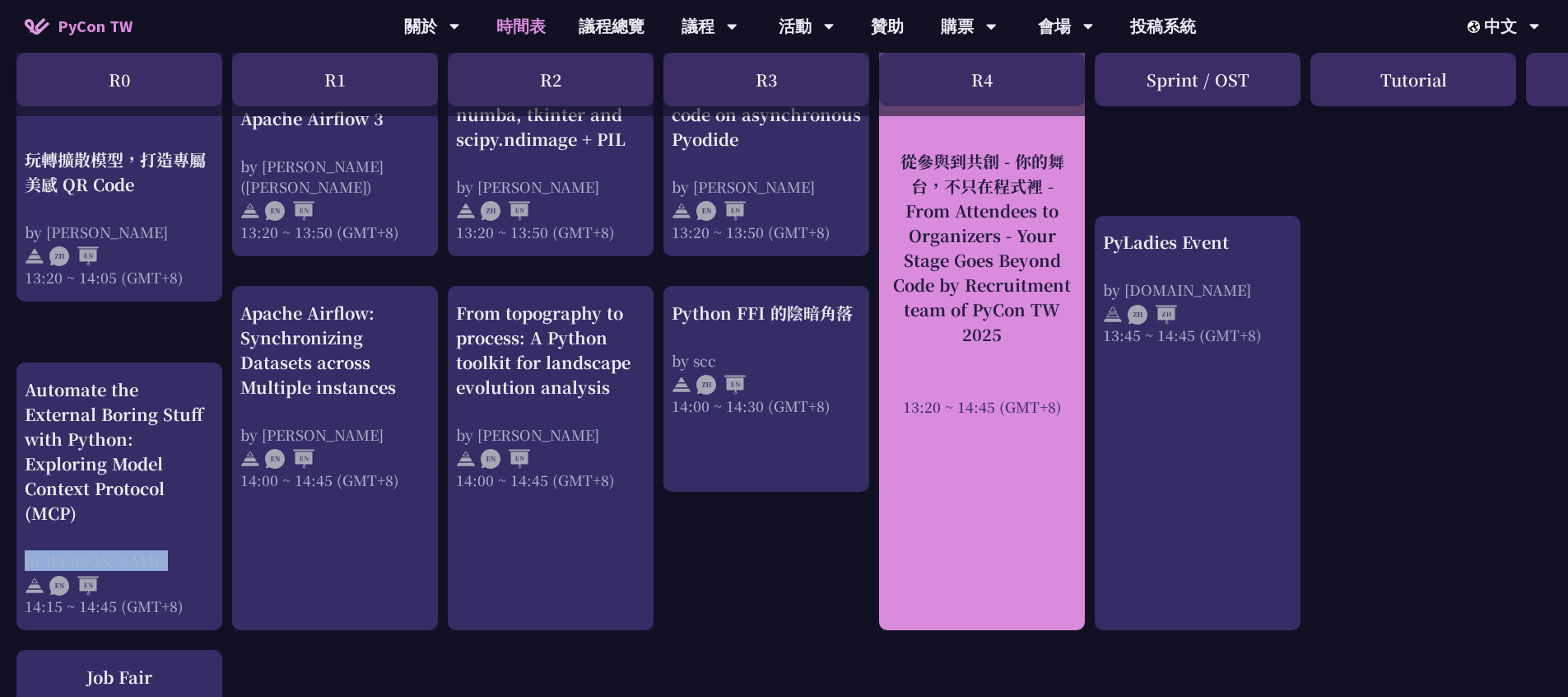
copy div "by [PERSON_NAME]"
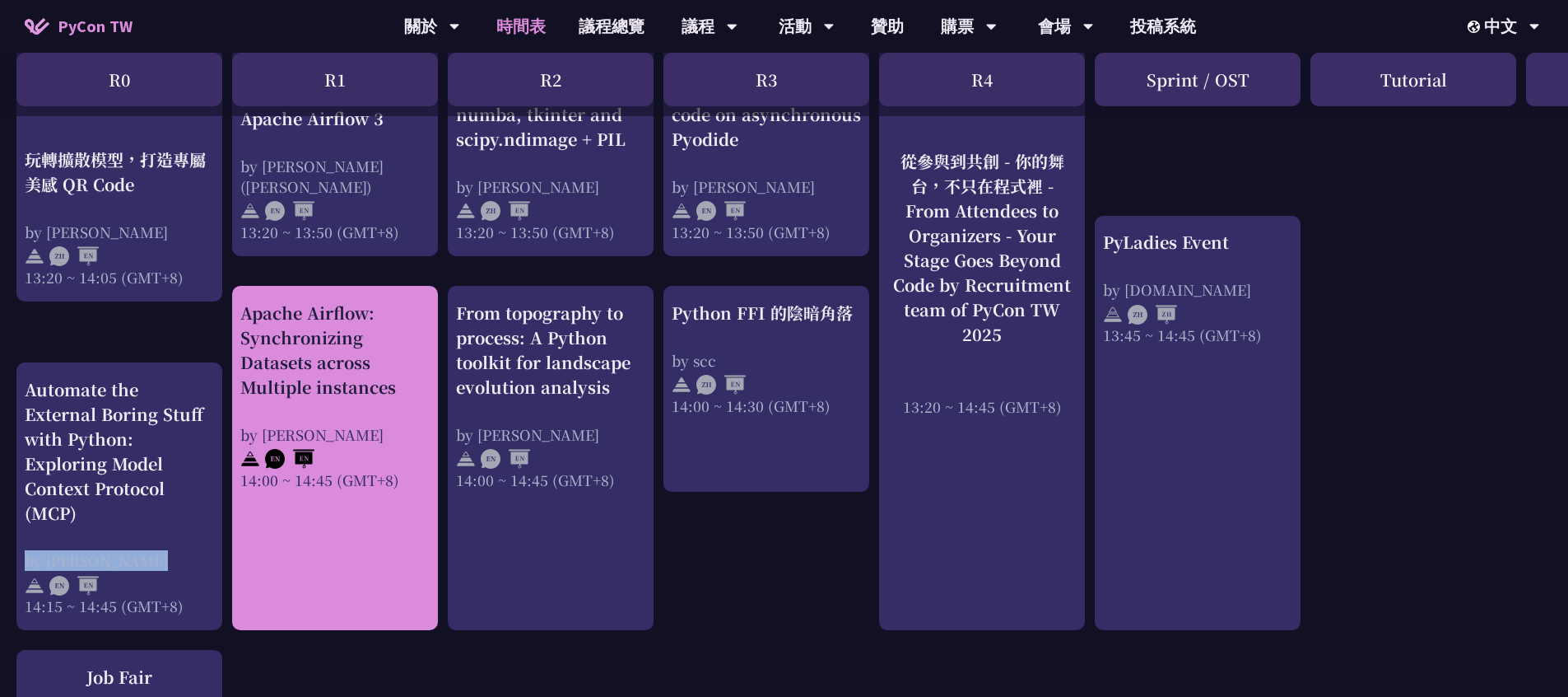
drag, startPoint x: 221, startPoint y: 302, endPoint x: 369, endPoint y: 380, distance: 167.3
click at [369, 380] on div "An Introduction to the GIL for Python Beginners: Disabling It in Python 3.13 an…" at bounding box center [874, 196] width 1748 height 2716
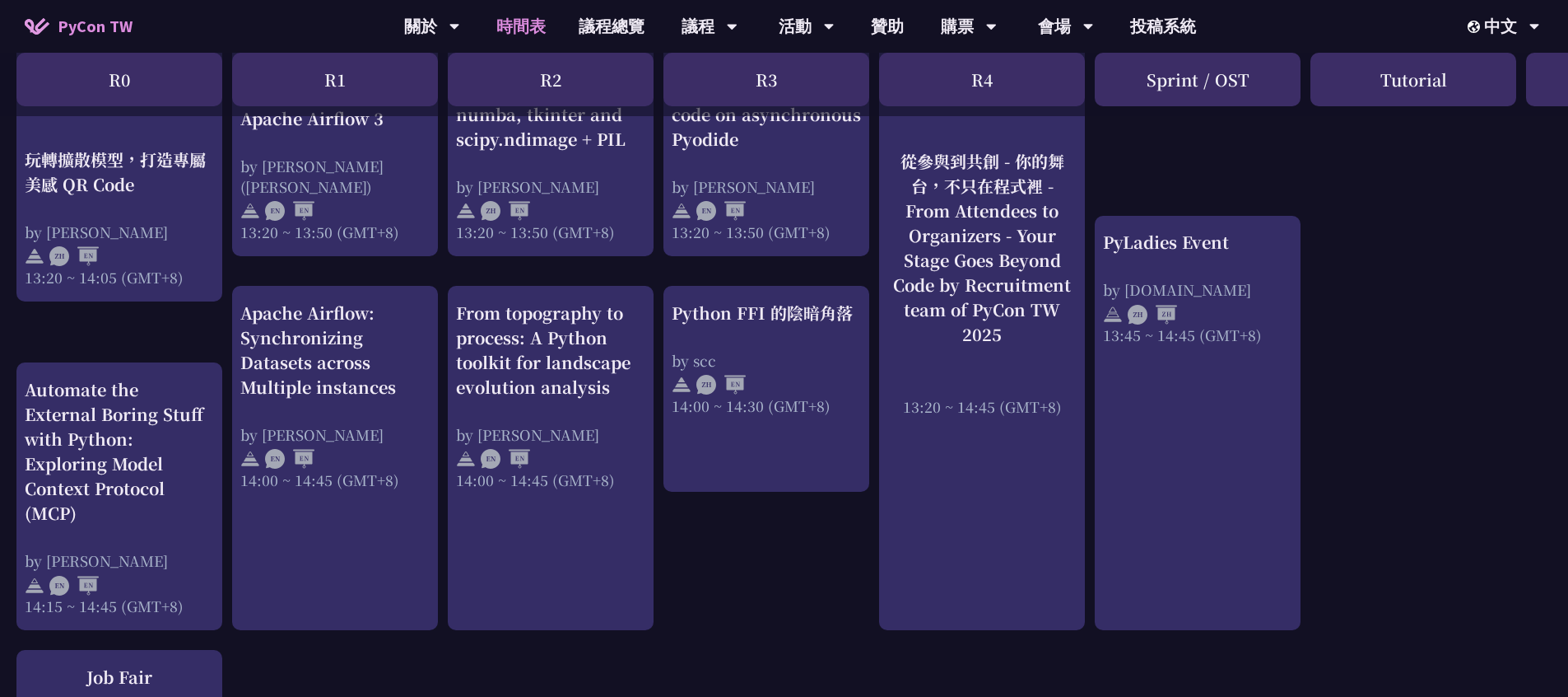
click at [197, 318] on div "An Introduction to the GIL for Python Beginners: Disabling It in Python 3.13 an…" at bounding box center [874, 196] width 1748 height 2716
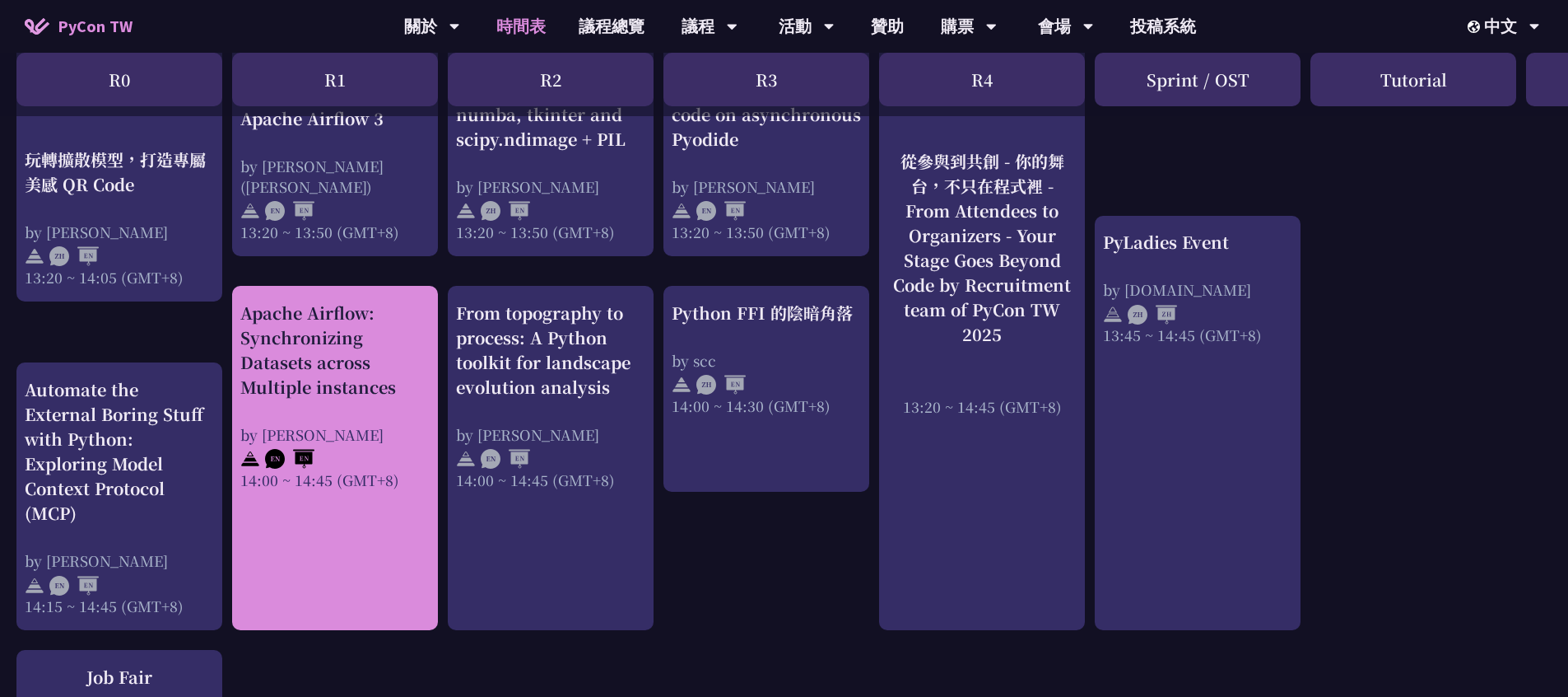
drag, startPoint x: 237, startPoint y: 306, endPoint x: 406, endPoint y: 391, distance: 189.2
click at [406, 391] on div "Apache Airflow: Synchronizing Datasets across Multiple instances by [PERSON_NAM…" at bounding box center [335, 457] width 206 height 344
drag, startPoint x: 230, startPoint y: 428, endPoint x: 359, endPoint y: 456, distance: 132.0
click at [359, 456] on div "An Introduction to the GIL for Python Beginners: Disabling It in Python 3.13 an…" at bounding box center [874, 196] width 1748 height 2716
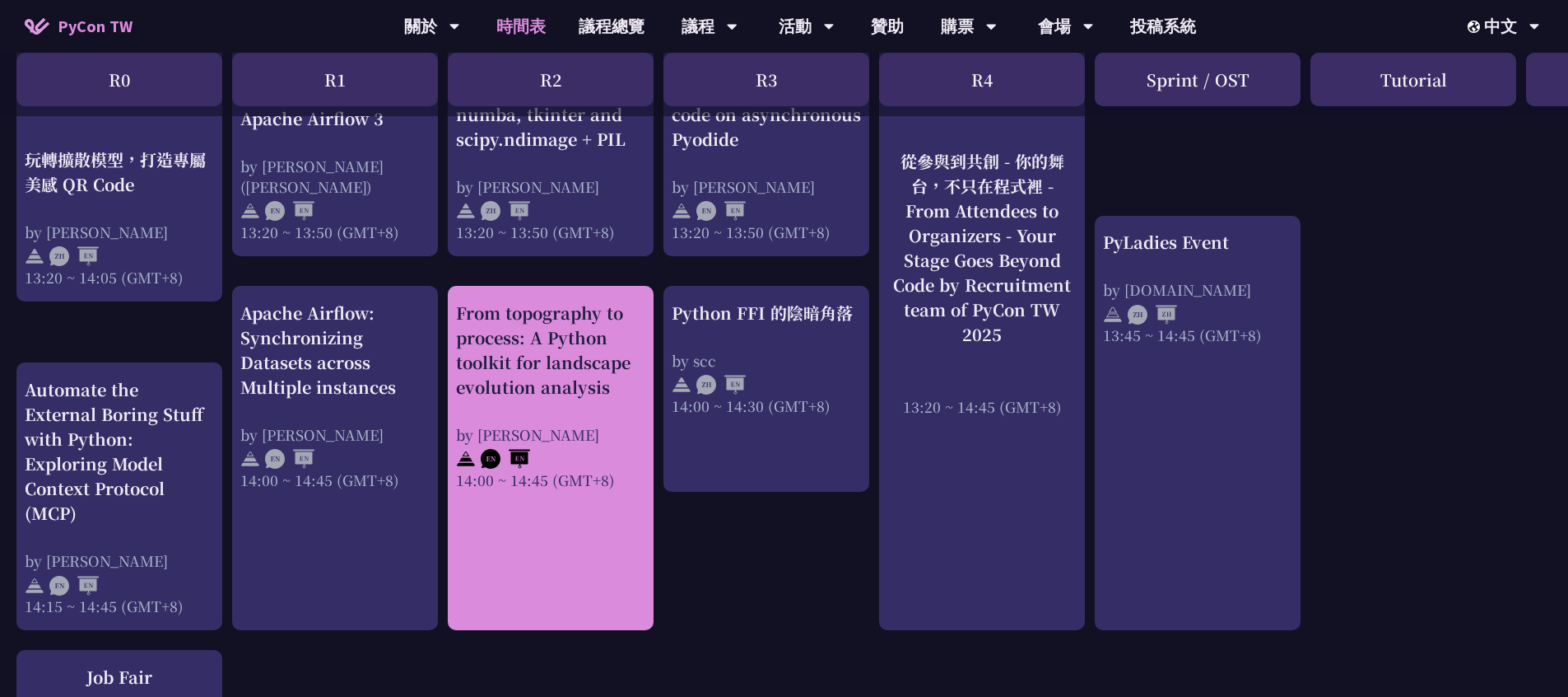
drag, startPoint x: 515, startPoint y: 330, endPoint x: 535, endPoint y: 354, distance: 31.2
click at [595, 383] on div "An Introduction to the GIL for Python Beginners: Disabling It in Python 3.13 an…" at bounding box center [874, 196] width 1748 height 2716
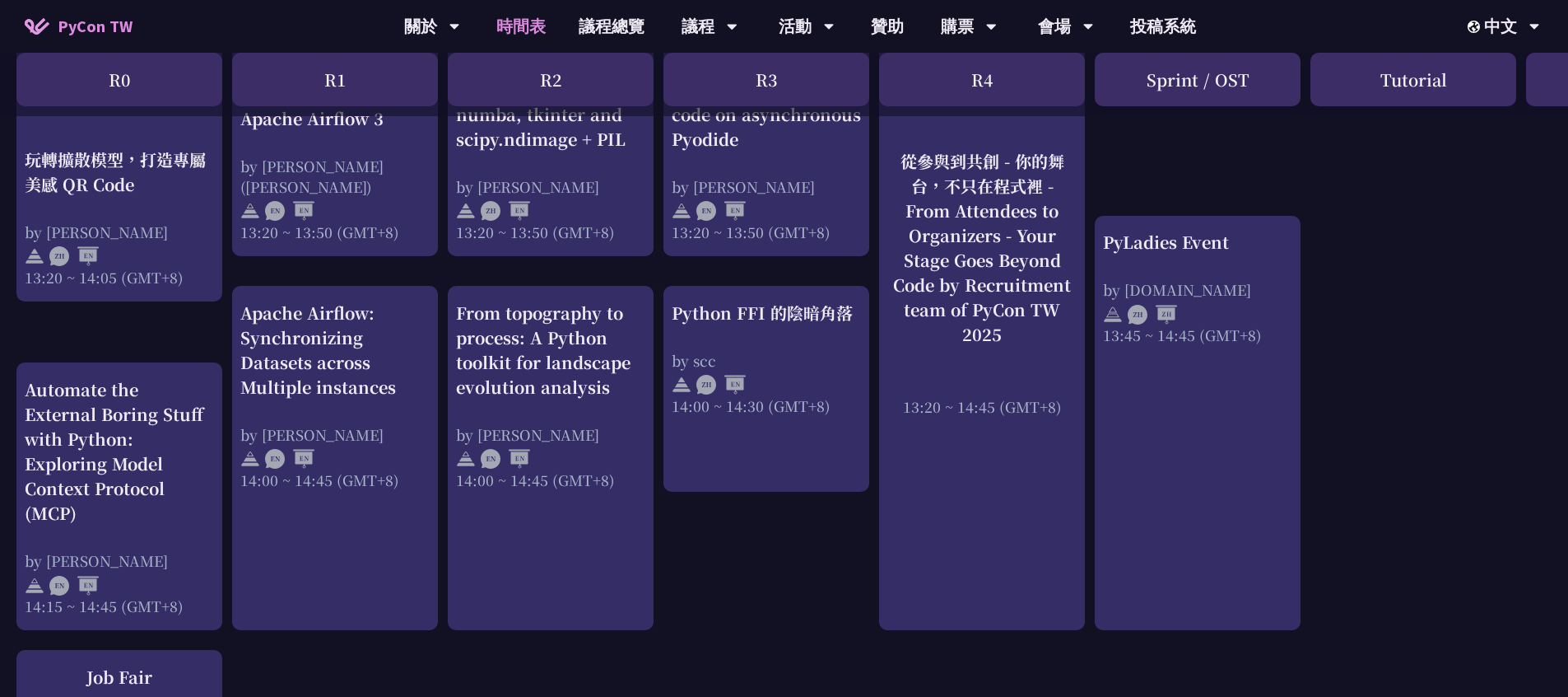
click at [455, 258] on div "An Introduction to the GIL for Python Beginners: Disabling It in Python 3.13 an…" at bounding box center [874, 196] width 1748 height 2716
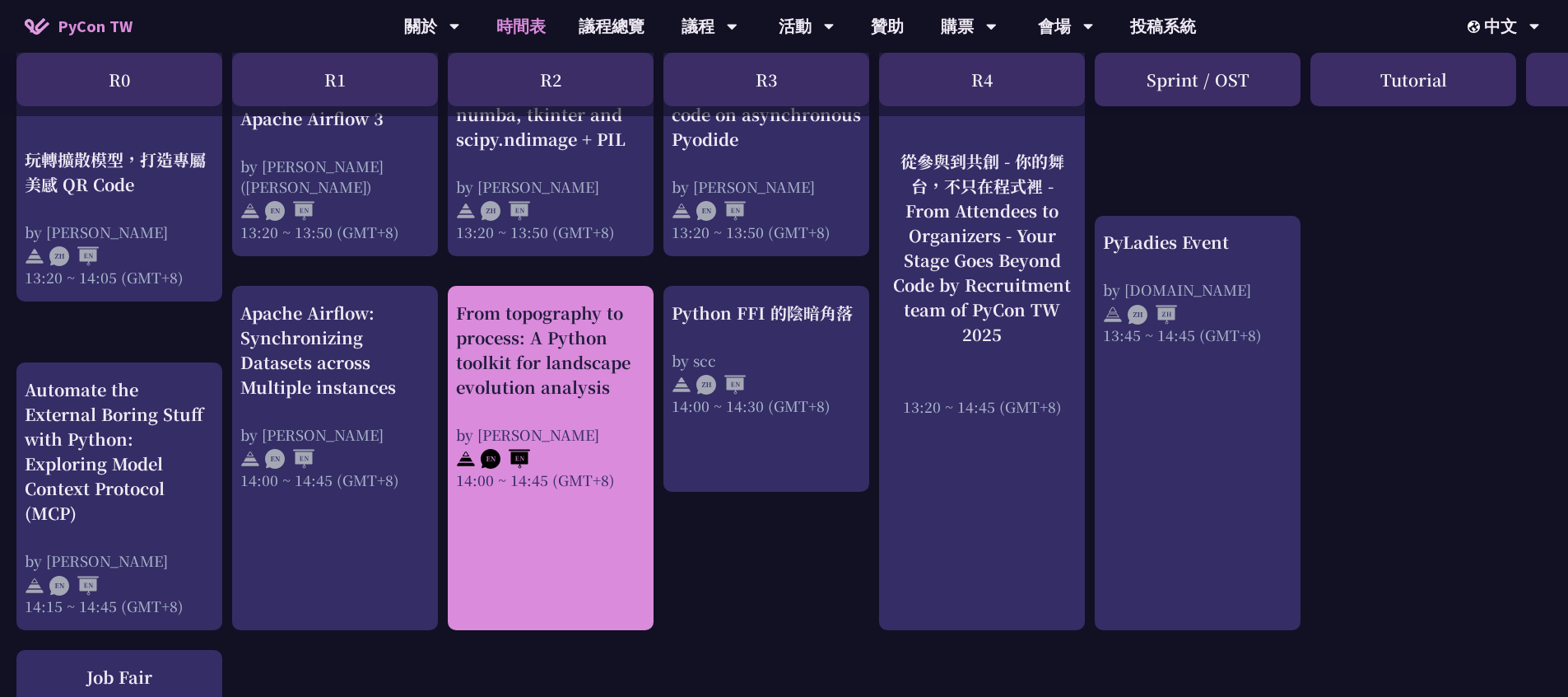
drag, startPoint x: 464, startPoint y: 310, endPoint x: 614, endPoint y: 391, distance: 170.5
click at [614, 391] on div "From topography to process: A Python toolkit for landscape evolution analysis b…" at bounding box center [551, 457] width 206 height 344
drag, startPoint x: 464, startPoint y: 431, endPoint x: 614, endPoint y: 434, distance: 150.0
click at [614, 434] on div "An Introduction to the GIL for Python Beginners: Disabling It in Python 3.13 an…" at bounding box center [874, 196] width 1748 height 2716
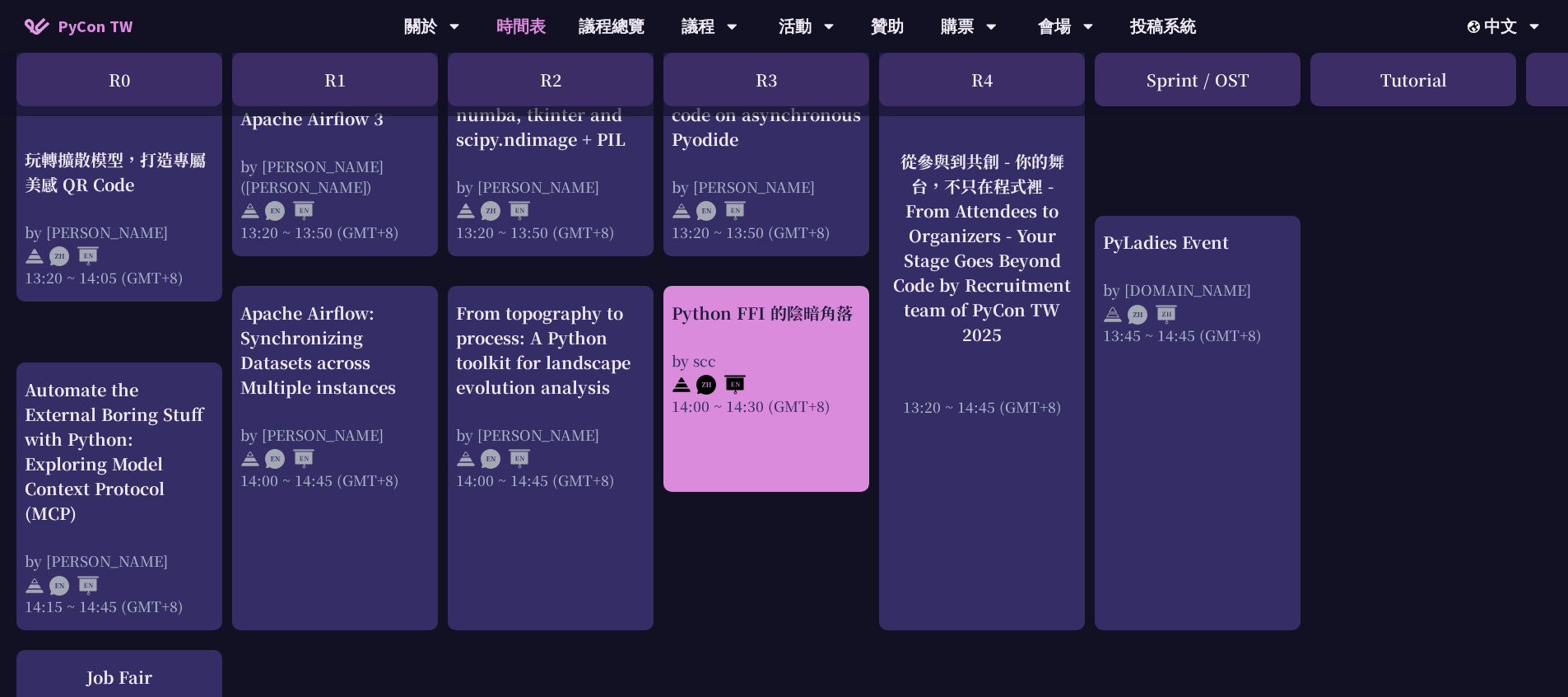
drag, startPoint x: 663, startPoint y: 306, endPoint x: 847, endPoint y: 312, distance: 184.1
click at [847, 312] on div "An Introduction to the GIL for Python Beginners: Disabling It in Python 3.13 an…" at bounding box center [874, 196] width 1748 height 2716
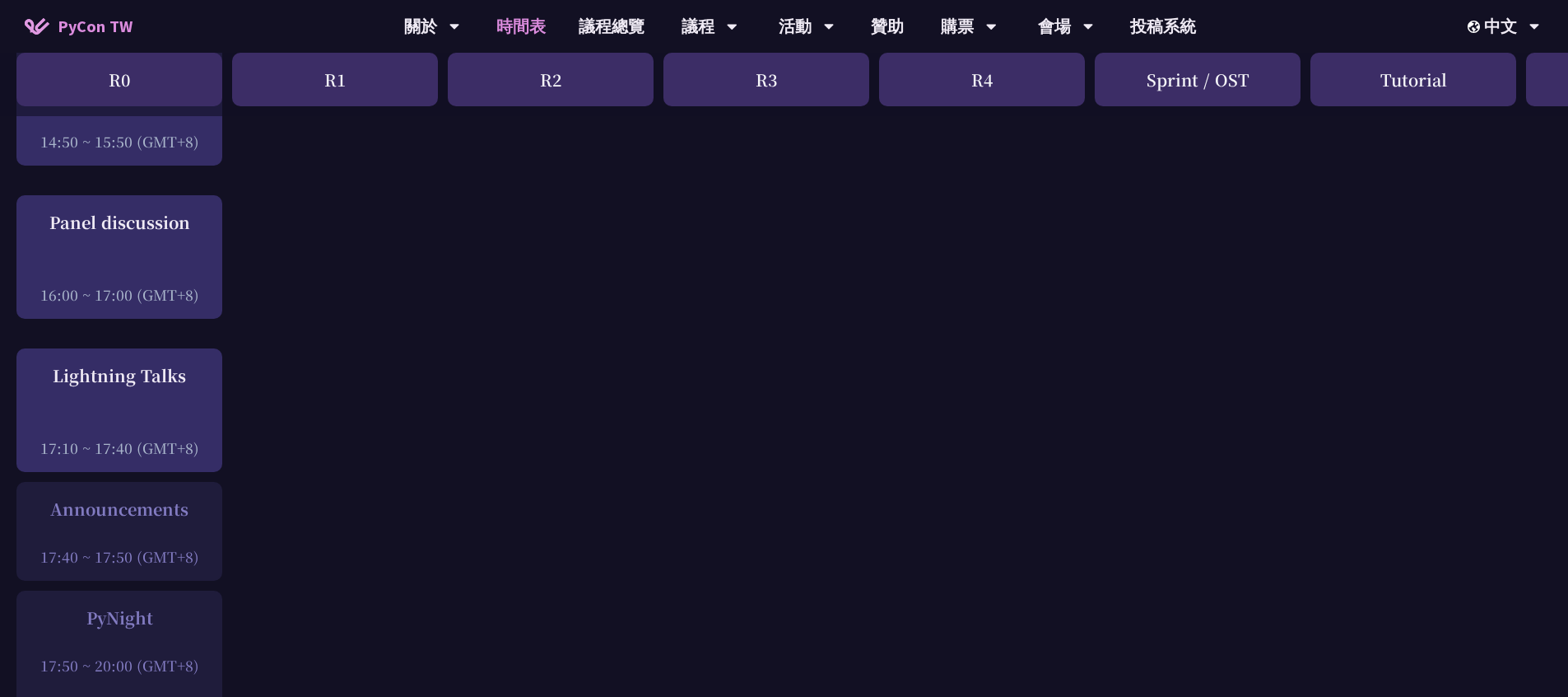
scroll to position [2095, 0]
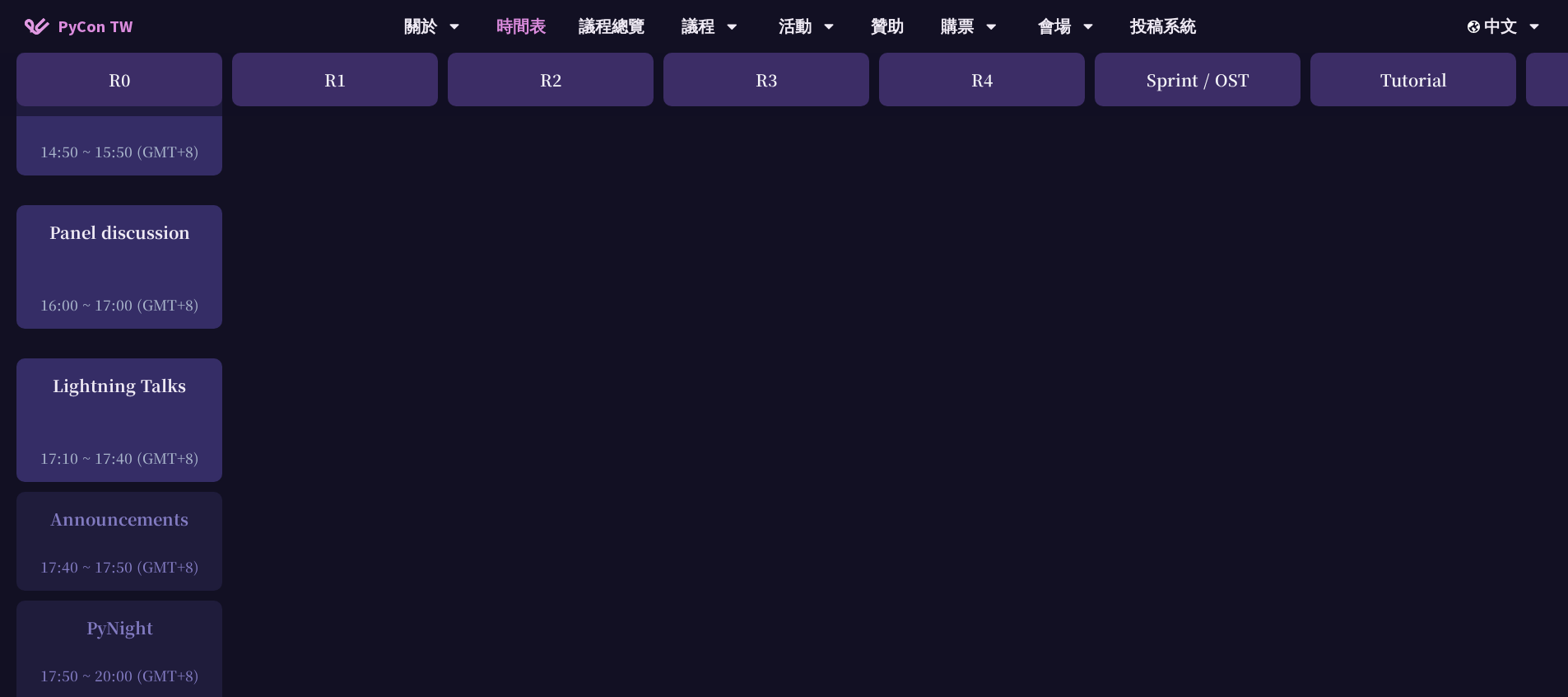
drag, startPoint x: 13, startPoint y: 222, endPoint x: 226, endPoint y: 238, distance: 213.6
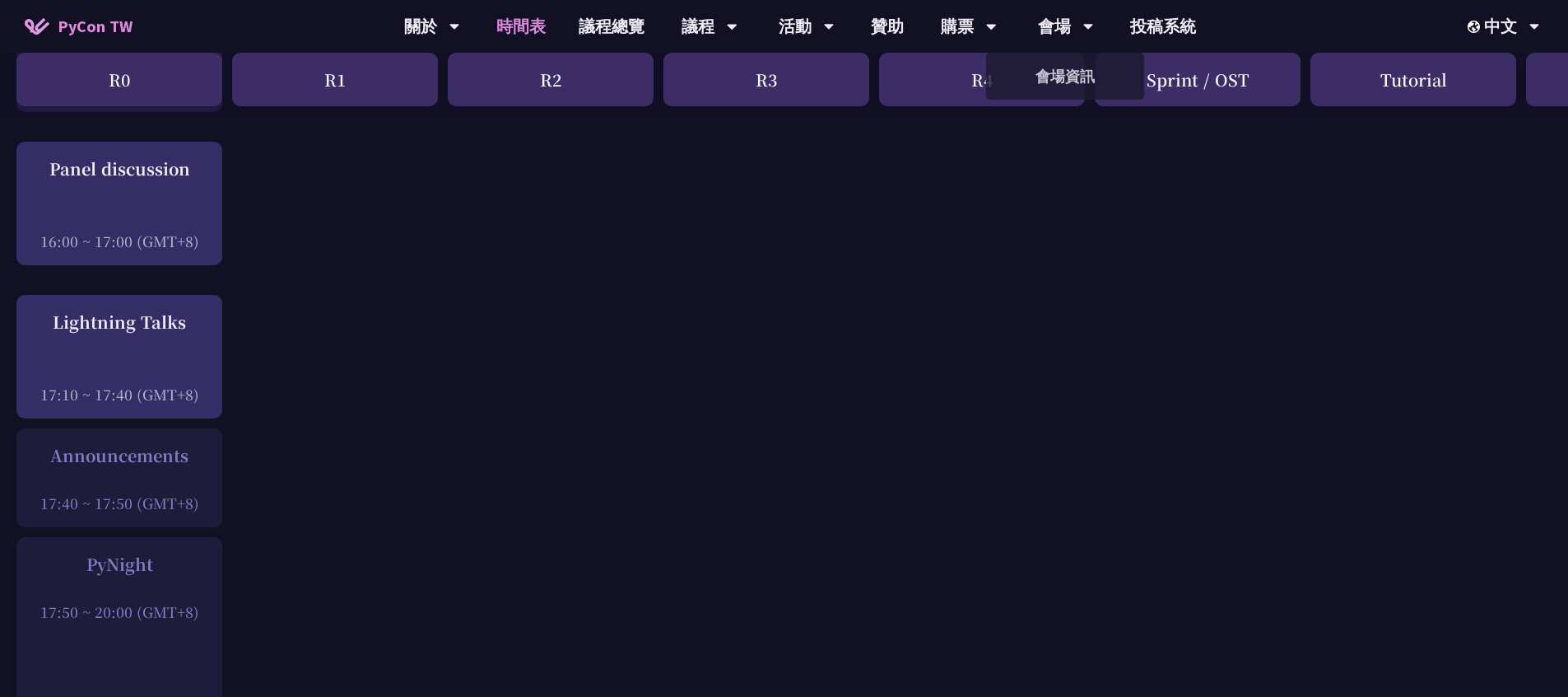
scroll to position [2178, 0]
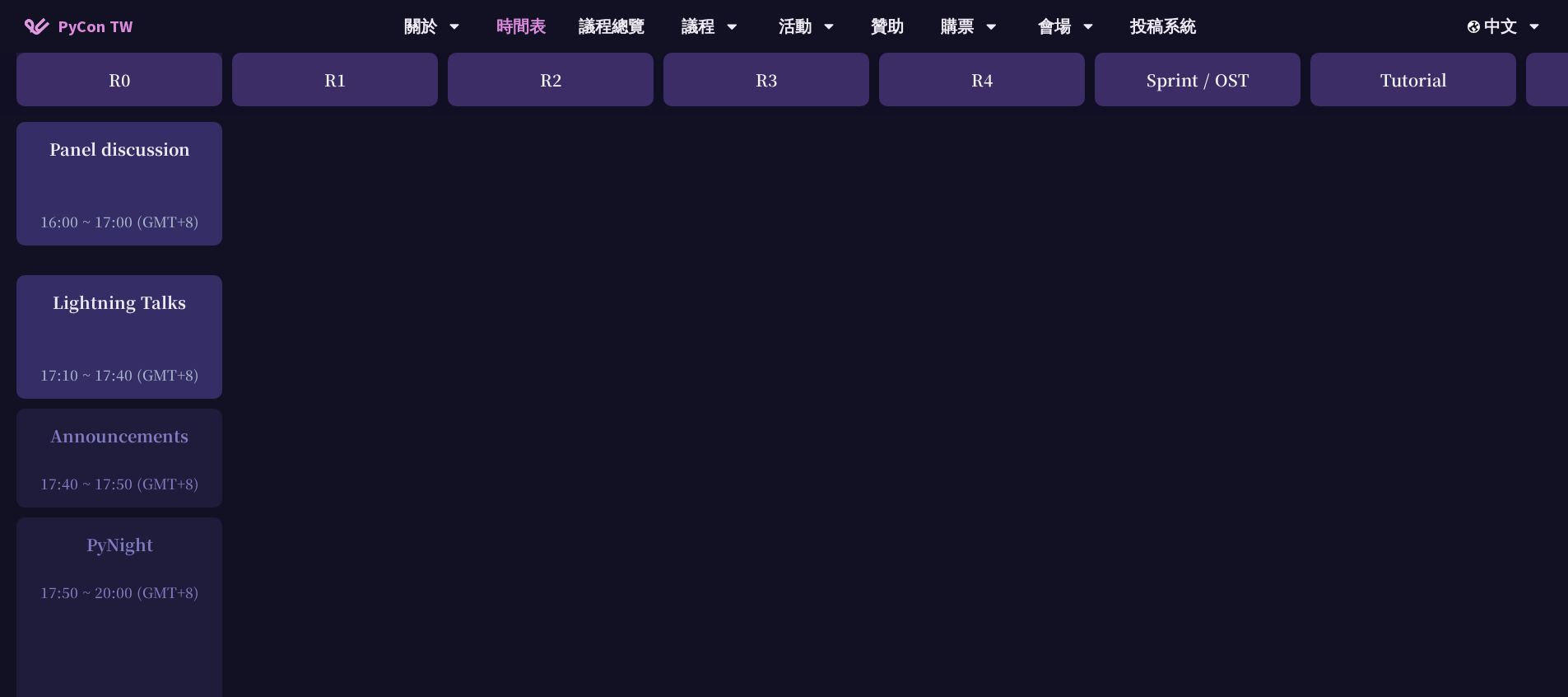
drag, startPoint x: 36, startPoint y: 439, endPoint x: 225, endPoint y: 443, distance: 189.0
drag, startPoint x: 18, startPoint y: 294, endPoint x: 233, endPoint y: 305, distance: 215.3
drag, startPoint x: 31, startPoint y: 439, endPoint x: 240, endPoint y: 434, distance: 209.1
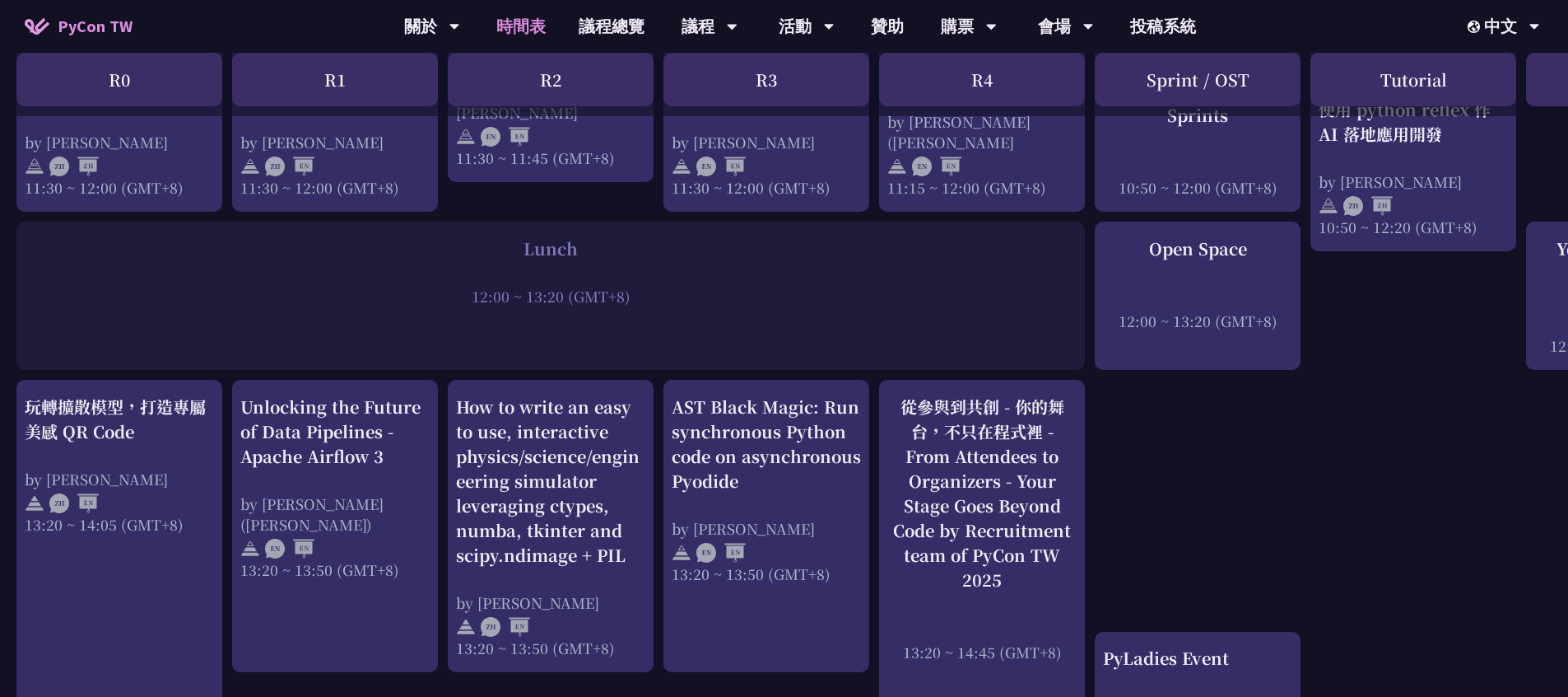
scroll to position [0, 0]
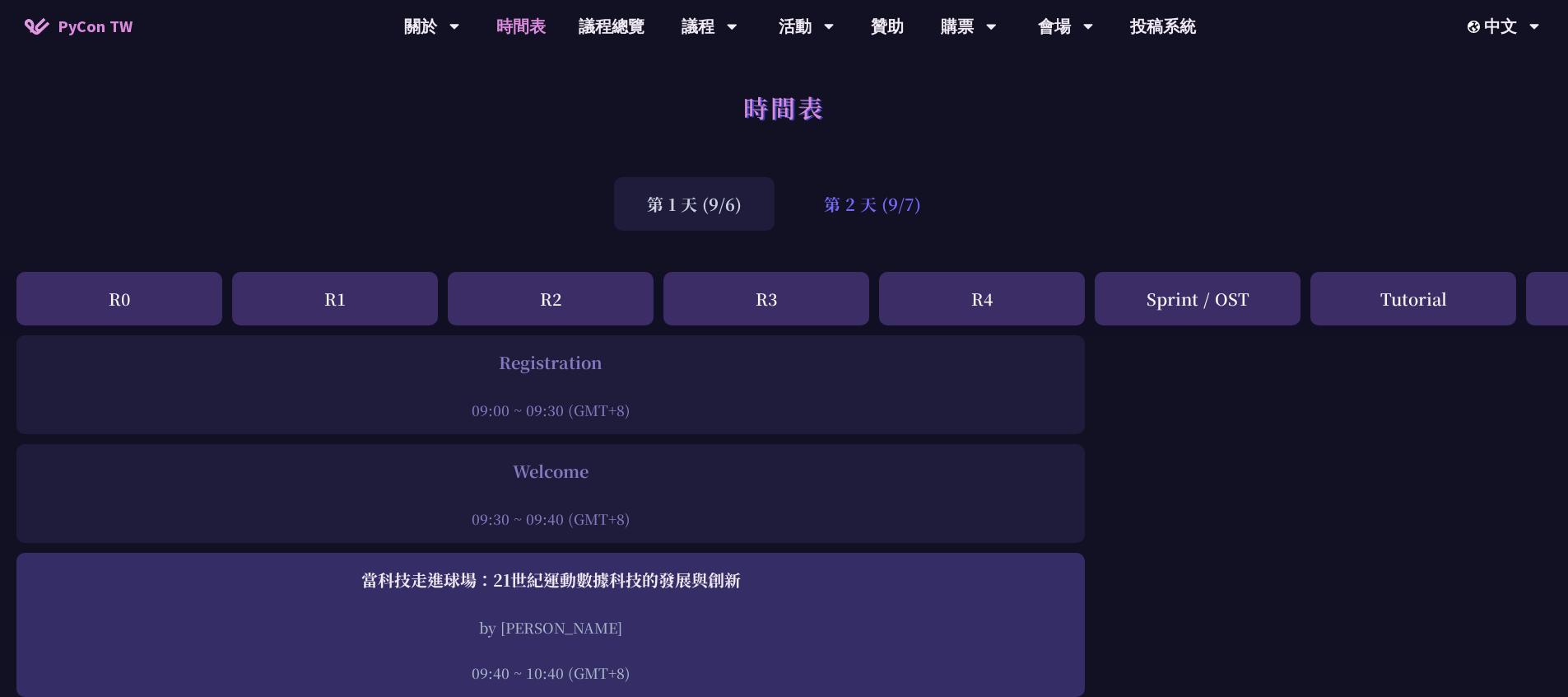
click at [865, 212] on div "第 2 天 (9/7)" at bounding box center [872, 203] width 163 height 54
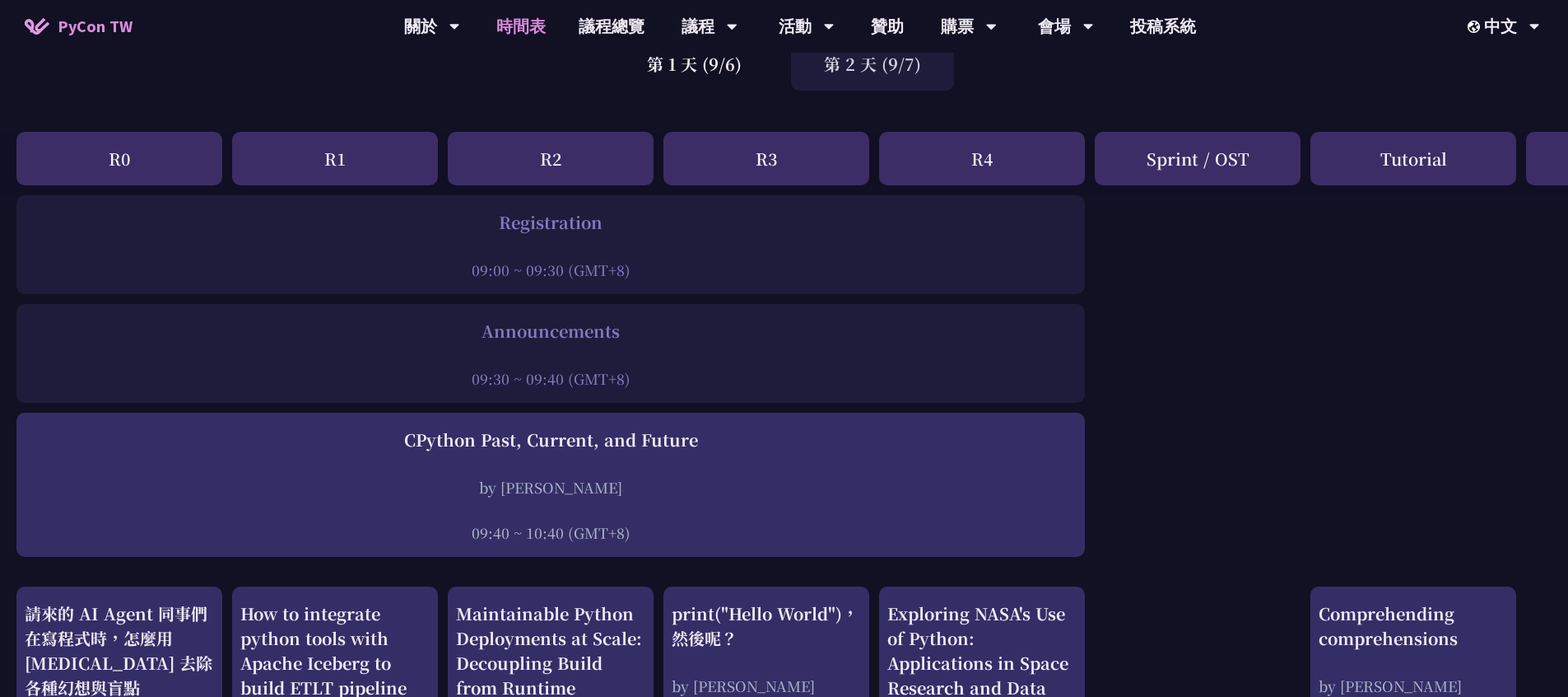
scroll to position [149, 0]
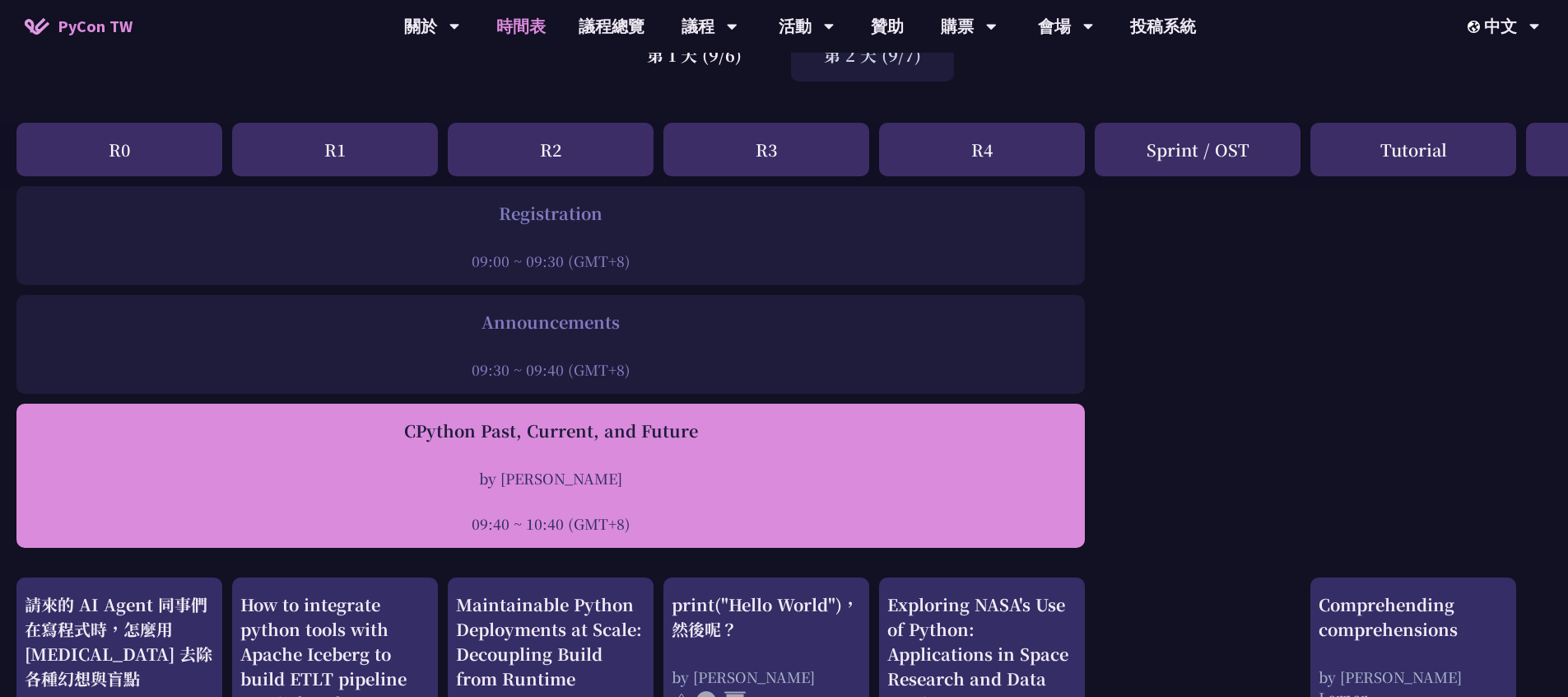
drag, startPoint x: 1023, startPoint y: 426, endPoint x: 400, endPoint y: 422, distance: 623.0
drag, startPoint x: 1112, startPoint y: 471, endPoint x: 489, endPoint y: 480, distance: 623.1
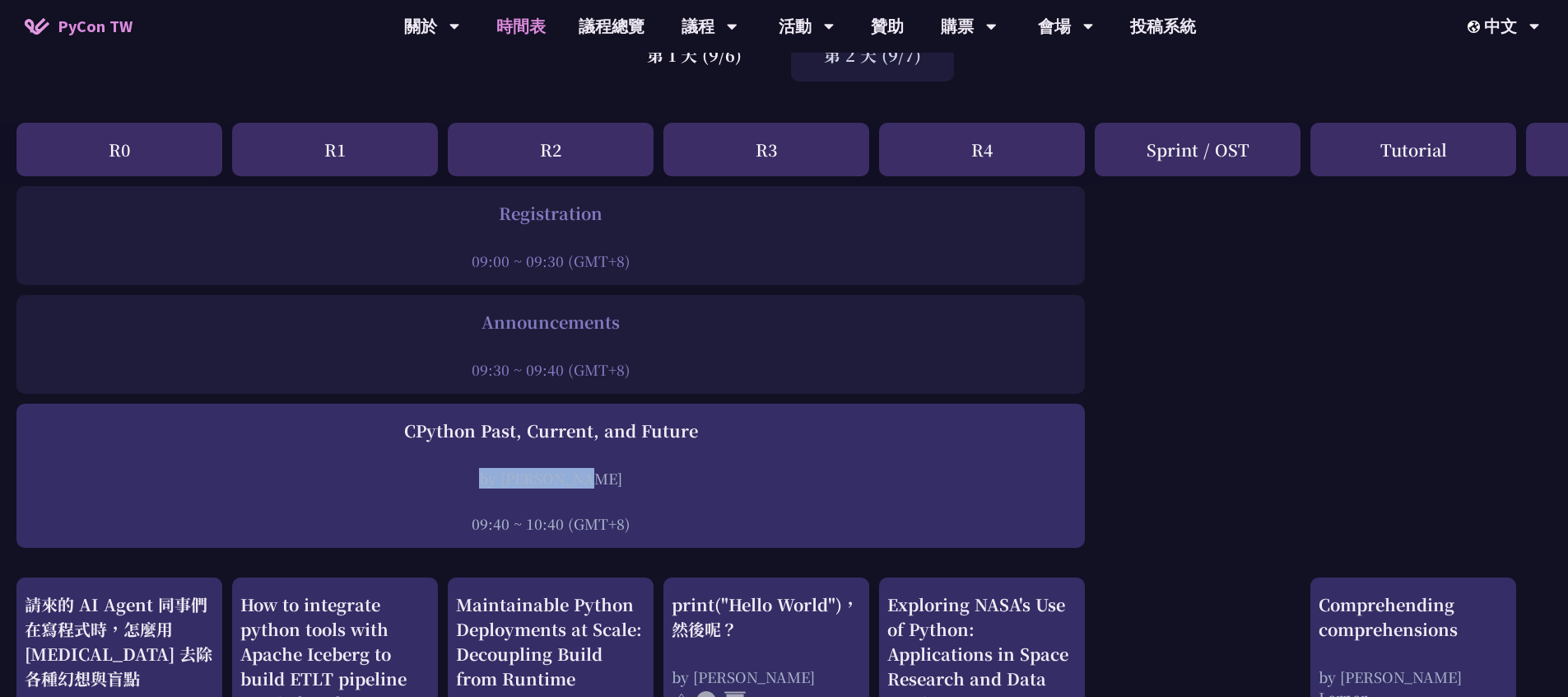
drag, startPoint x: 629, startPoint y: 331, endPoint x: 466, endPoint y: 329, distance: 163.0
click at [468, 325] on div "Announcements" at bounding box center [551, 322] width 1051 height 25
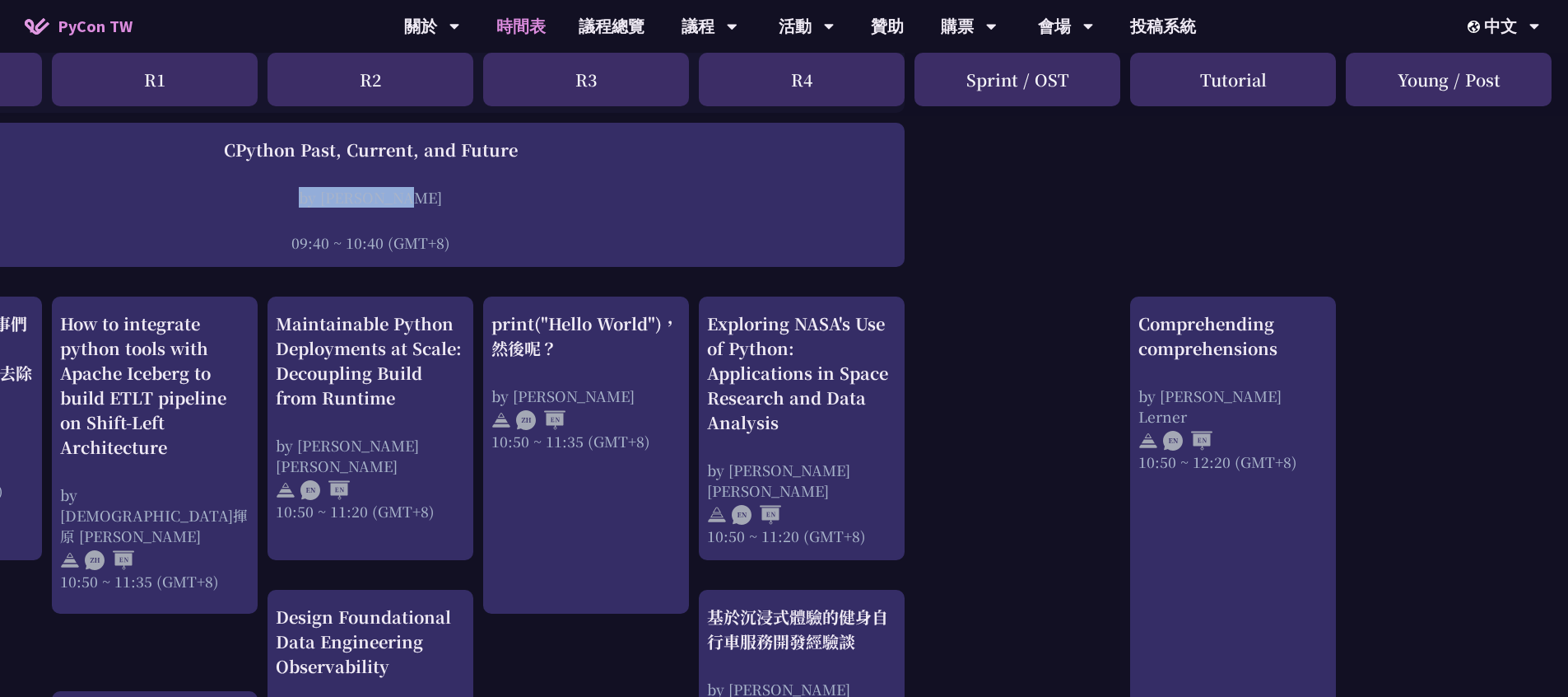
scroll to position [429, 180]
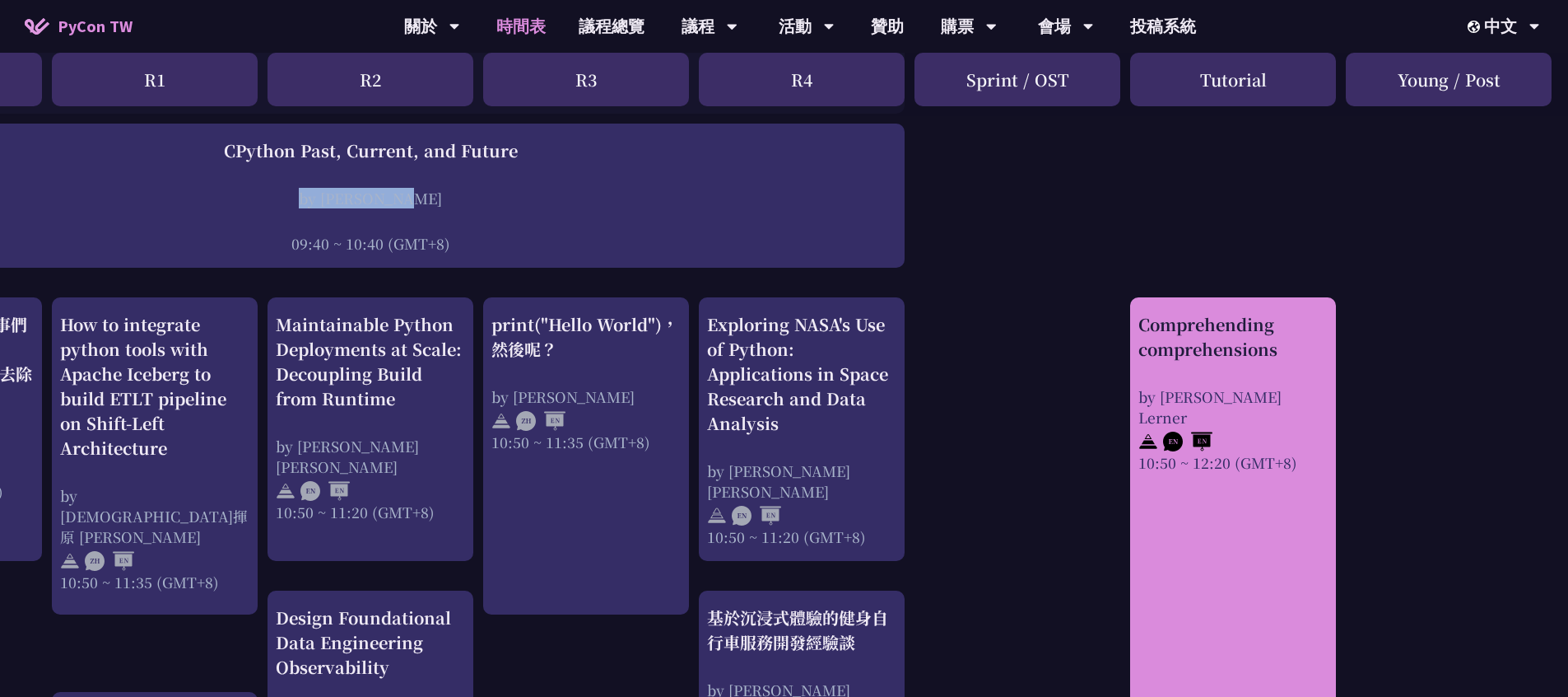
drag, startPoint x: 1357, startPoint y: 358, endPoint x: 1143, endPoint y: 331, distance: 215.7
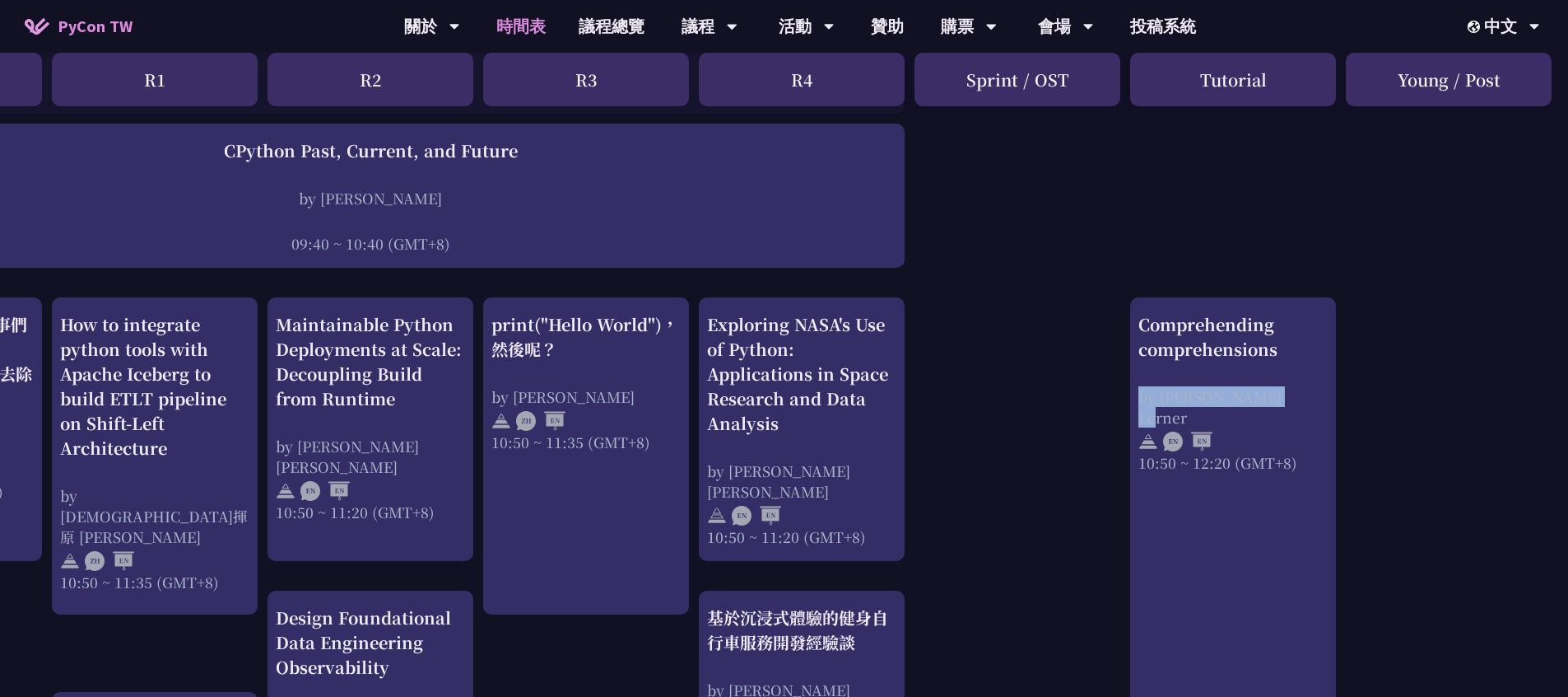
drag, startPoint x: 1196, startPoint y: 383, endPoint x: 1120, endPoint y: 388, distance: 76.2
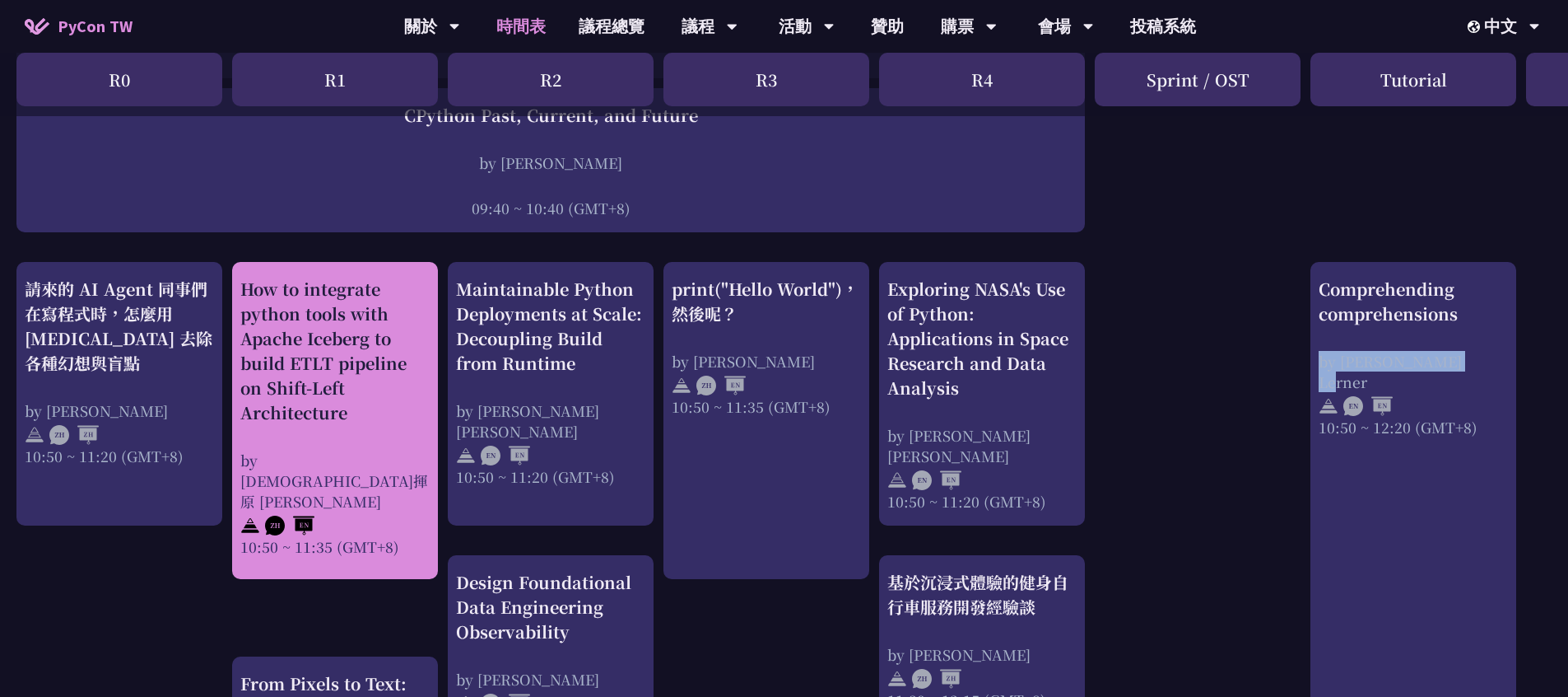
scroll to position [454, 0]
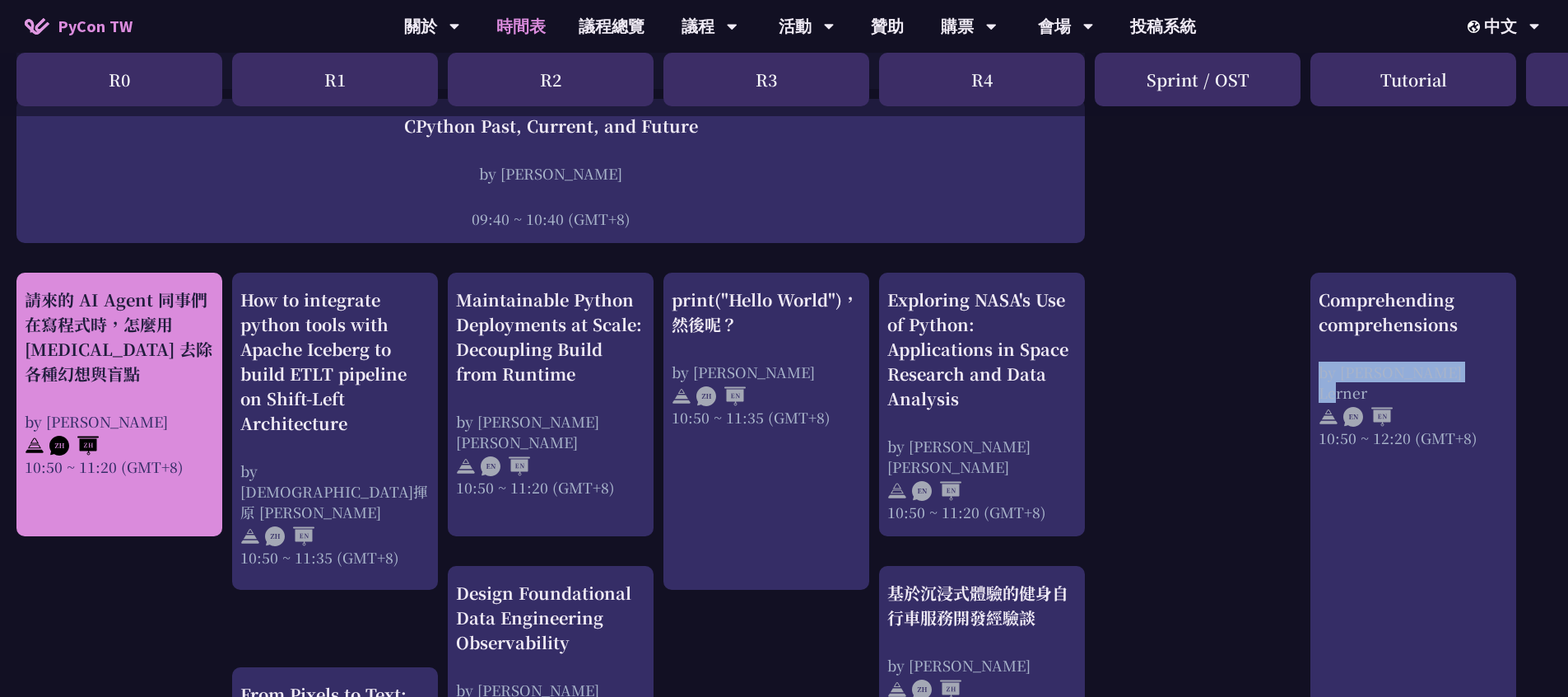
drag, startPoint x: 23, startPoint y: 285, endPoint x: 138, endPoint y: 383, distance: 151.1
click at [138, 383] on div "請來的 AI Agent 同事們在寫程式時，怎麼用 [MEDICAL_DATA] 去除各種幻想與盲點 by [PERSON_NAME] 10:50 ~ 11:…" at bounding box center [119, 405] width 206 height 264
drag, startPoint x: 106, startPoint y: 422, endPoint x: 140, endPoint y: 422, distance: 34.0
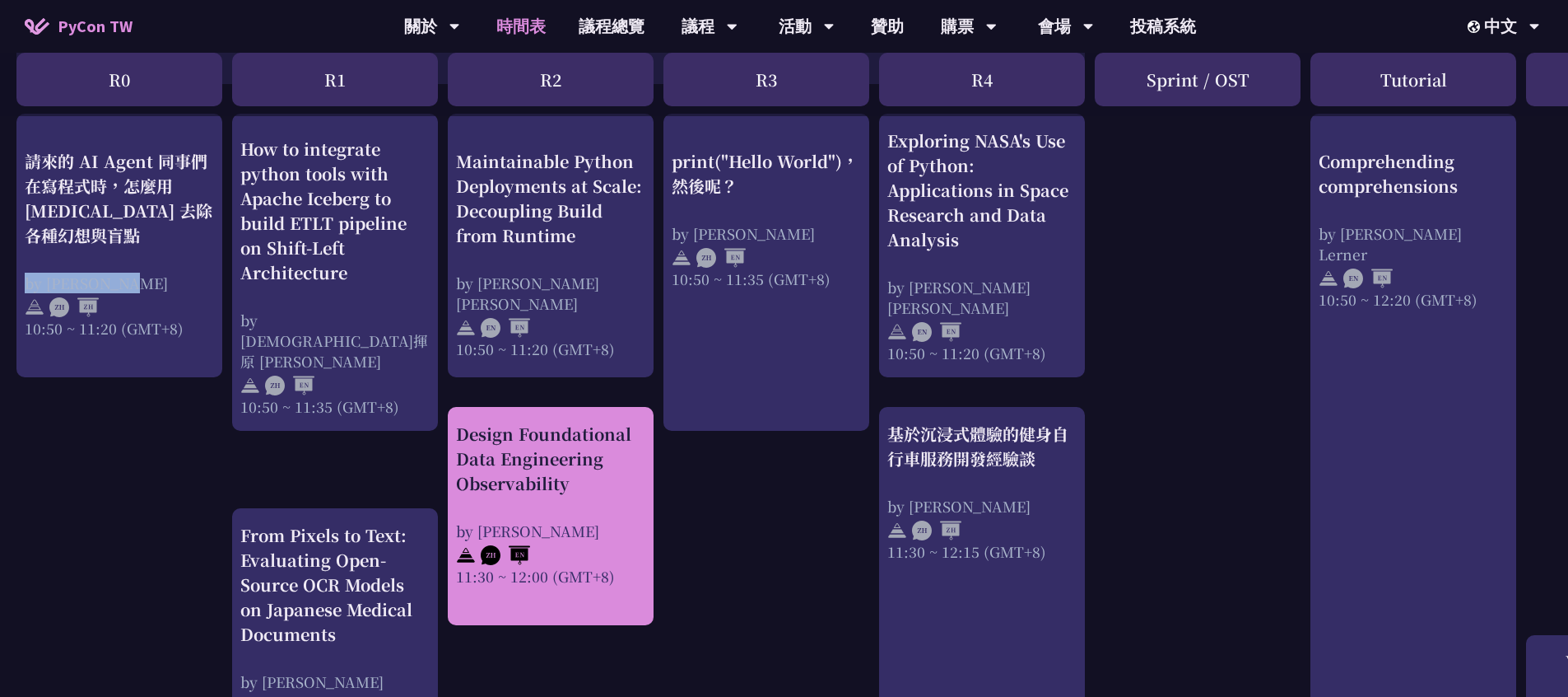
scroll to position [510, 0]
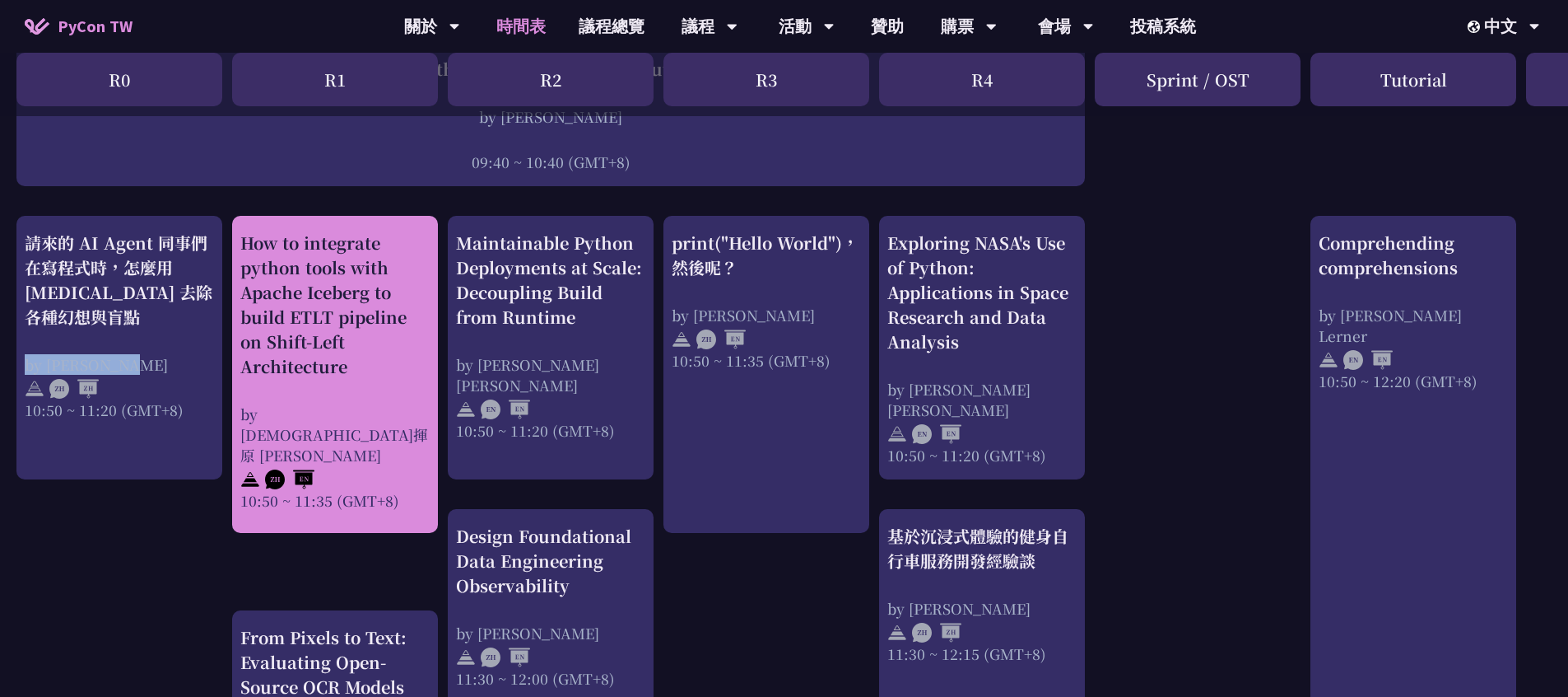
drag, startPoint x: 277, startPoint y: 272, endPoint x: 348, endPoint y: 368, distance: 119.4
drag, startPoint x: 271, startPoint y: 416, endPoint x: 390, endPoint y: 417, distance: 119.0
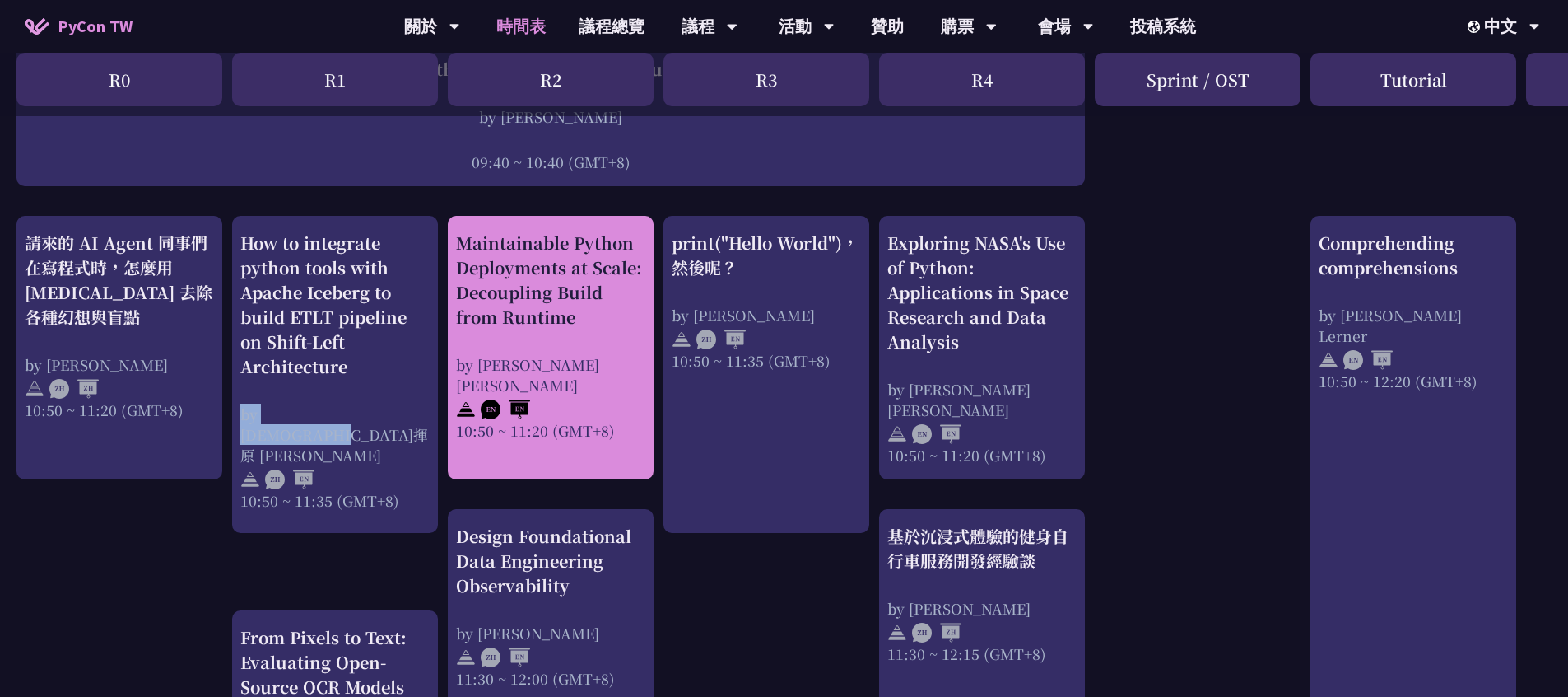
drag, startPoint x: 455, startPoint y: 229, endPoint x: 493, endPoint y: 266, distance: 53.0
click at [532, 277] on div "Maintainable Python Deployments at Scale: Decoupling Build from Runtime" at bounding box center [551, 280] width 189 height 99
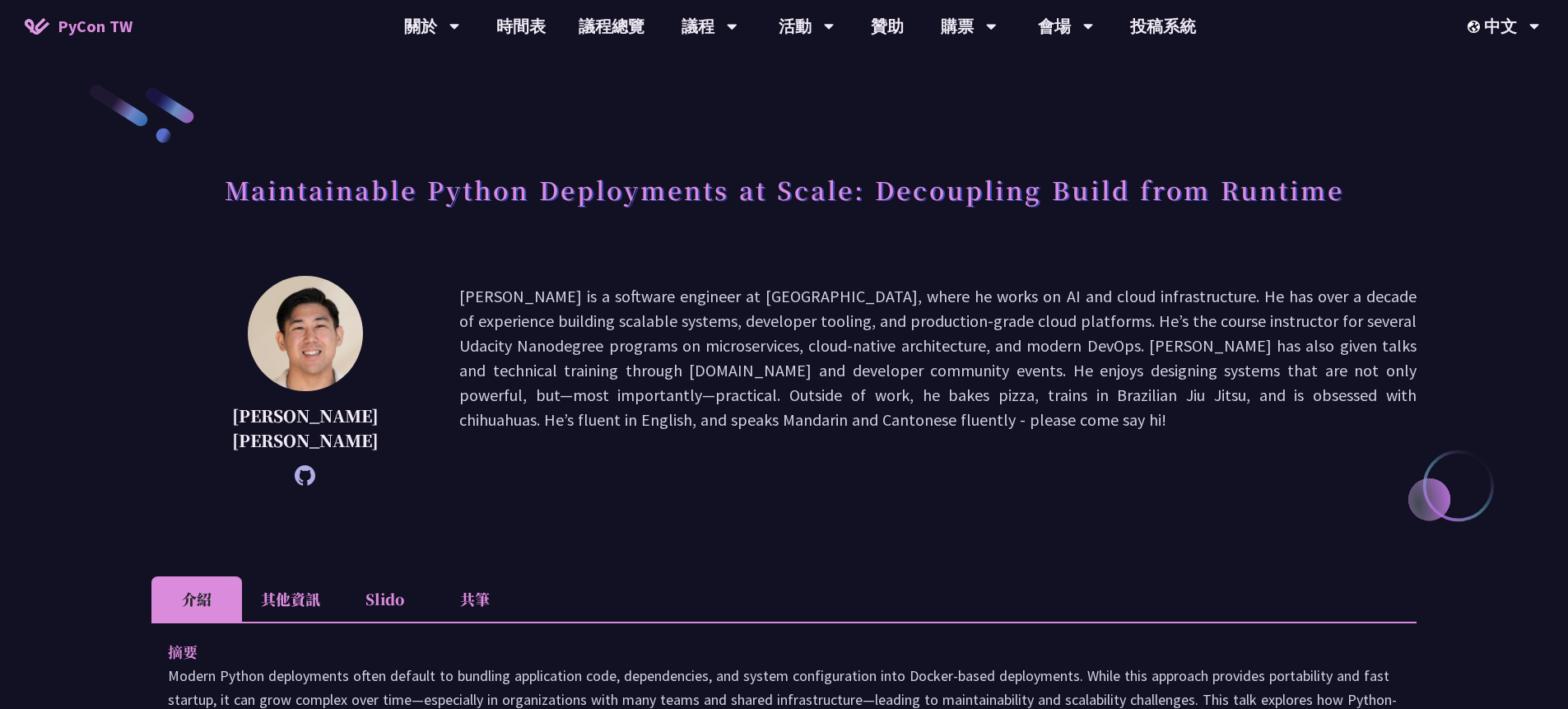
click at [313, 197] on h1 "Maintainable Python Deployments at Scale: Decoupling Build from Runtime" at bounding box center [784, 190] width 1119 height 50
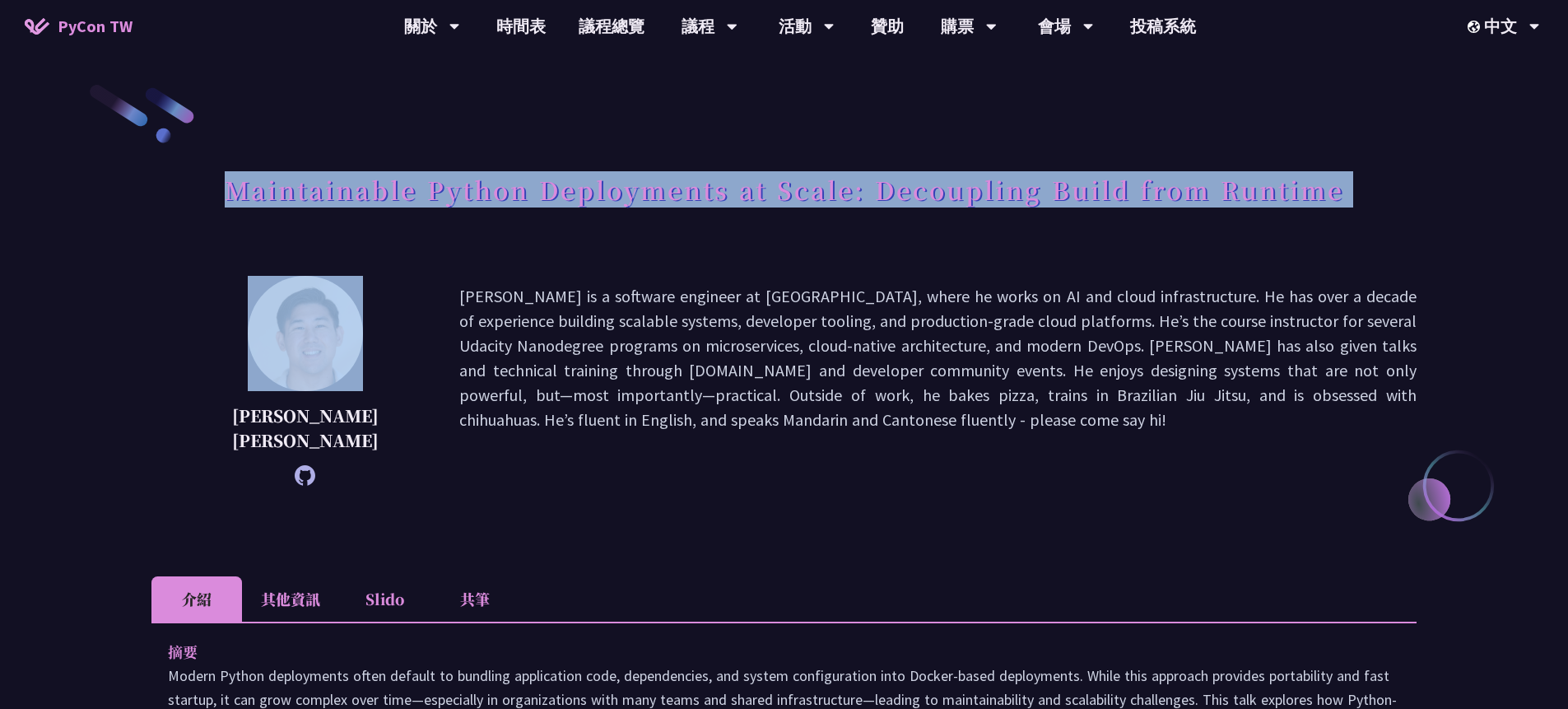
click at [313, 197] on h1 "Maintainable Python Deployments at Scale: Decoupling Build from Runtime" at bounding box center [784, 190] width 1119 height 50
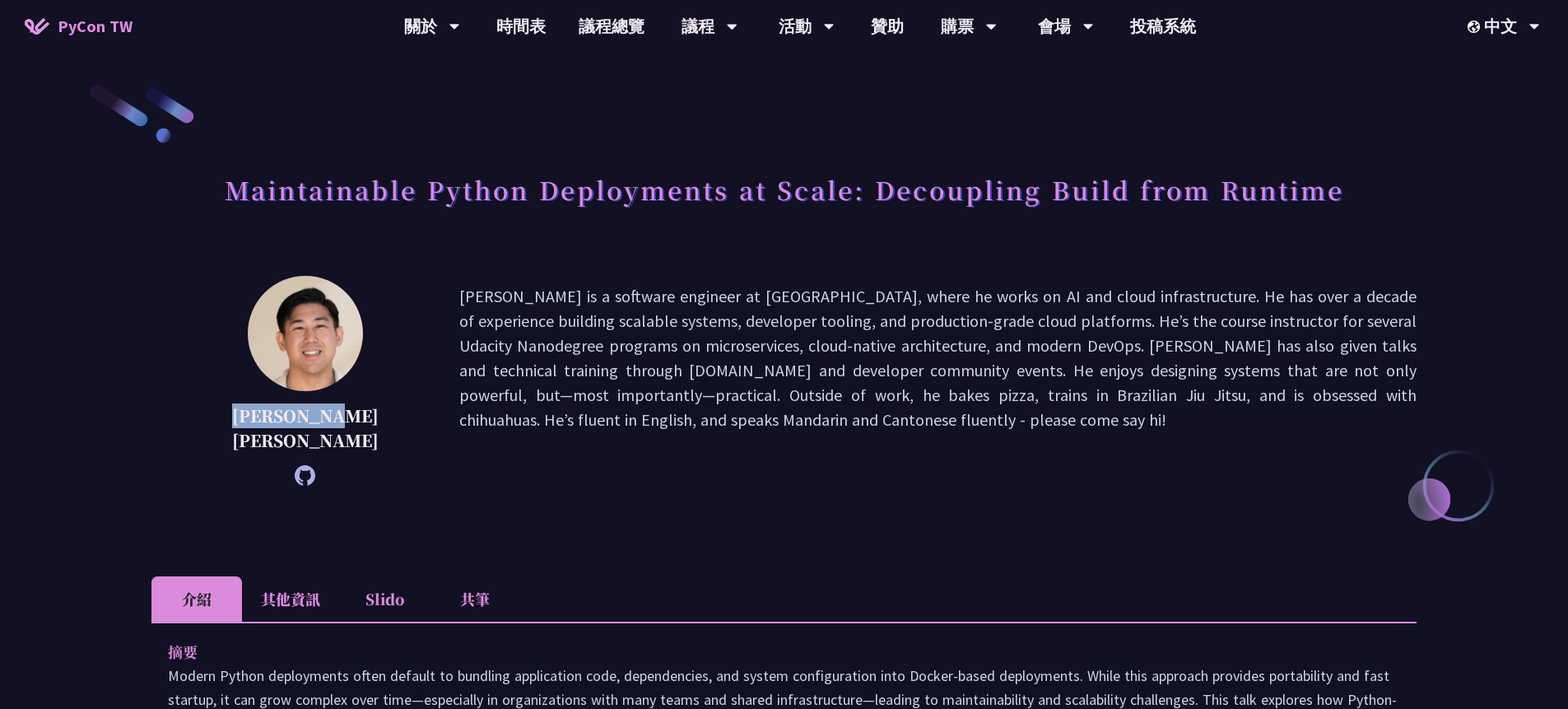
drag, startPoint x: 203, startPoint y: 420, endPoint x: 314, endPoint y: 414, distance: 111.2
click at [314, 414] on div "[PERSON_NAME] [PERSON_NAME] [PERSON_NAME] is a software engineer at [GEOGRAPHIC…" at bounding box center [784, 380] width 1265 height 210
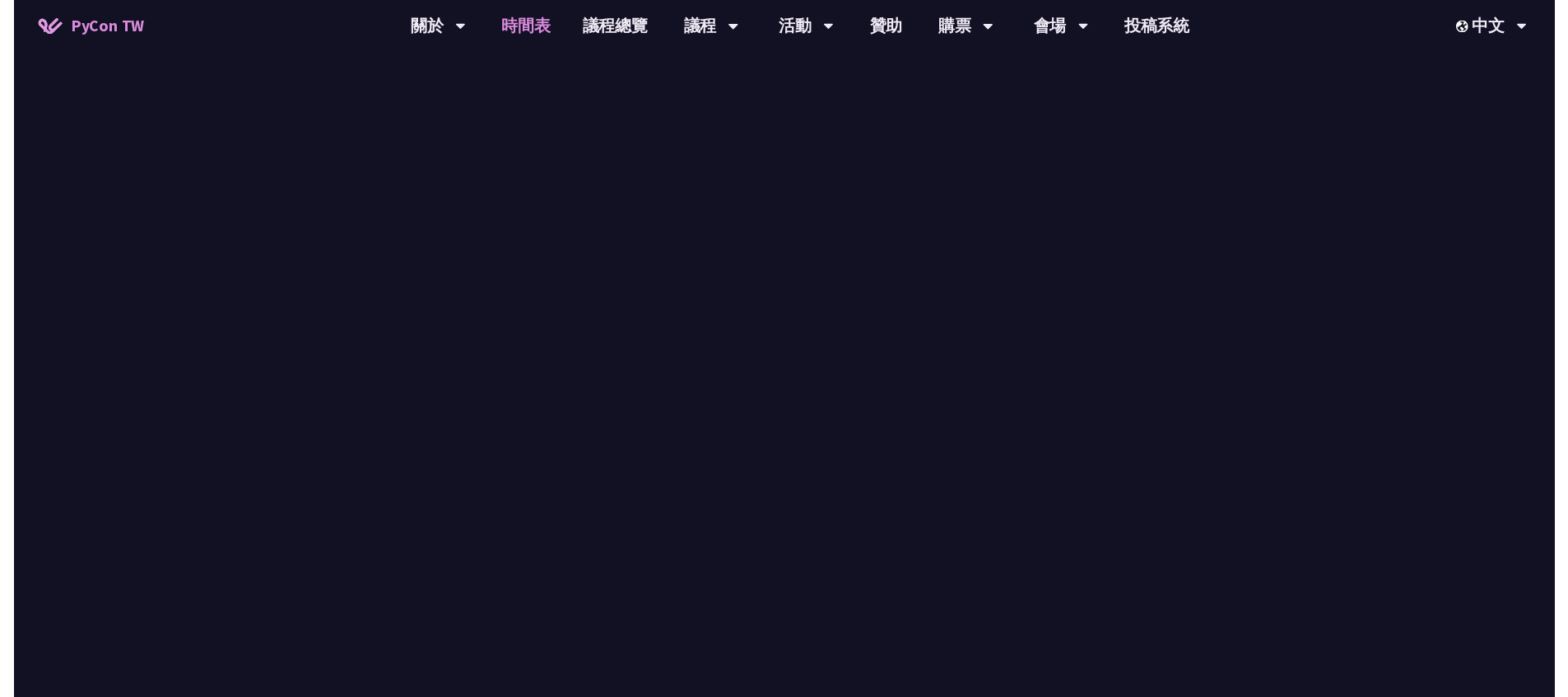
scroll to position [510, 0]
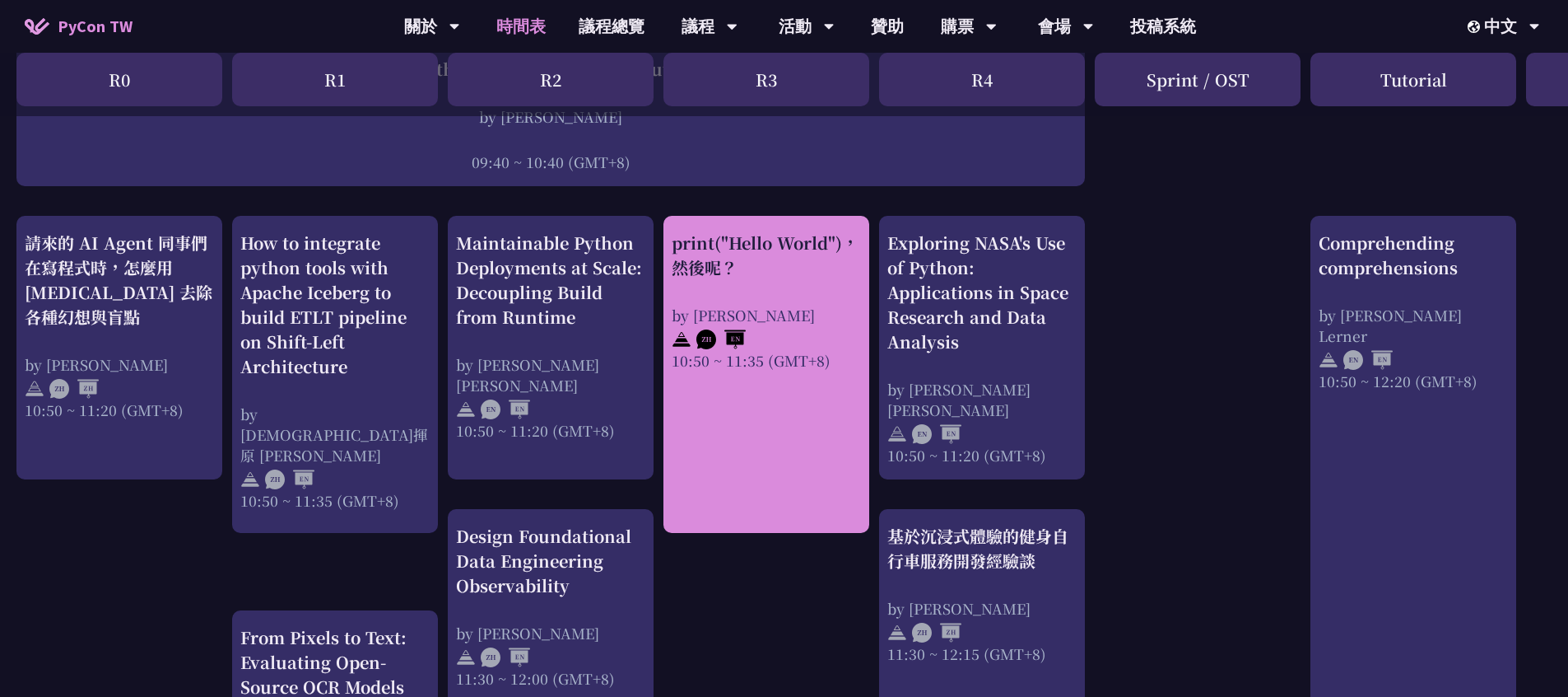
drag, startPoint x: 663, startPoint y: 232, endPoint x: 750, endPoint y: 269, distance: 94.5
click at [750, 269] on div "print("Hello World")，然後呢？ by [PERSON_NAME] 10:50 ~ 11:35 (GMT+8)" at bounding box center [766, 374] width 206 height 317
drag, startPoint x: 665, startPoint y: 311, endPoint x: 748, endPoint y: 311, distance: 83.0
click at [748, 311] on div "print("Hello World")，然後呢？ by [PERSON_NAME] 10:50 ~ 11:35 (GMT+8)" at bounding box center [766, 374] width 206 height 317
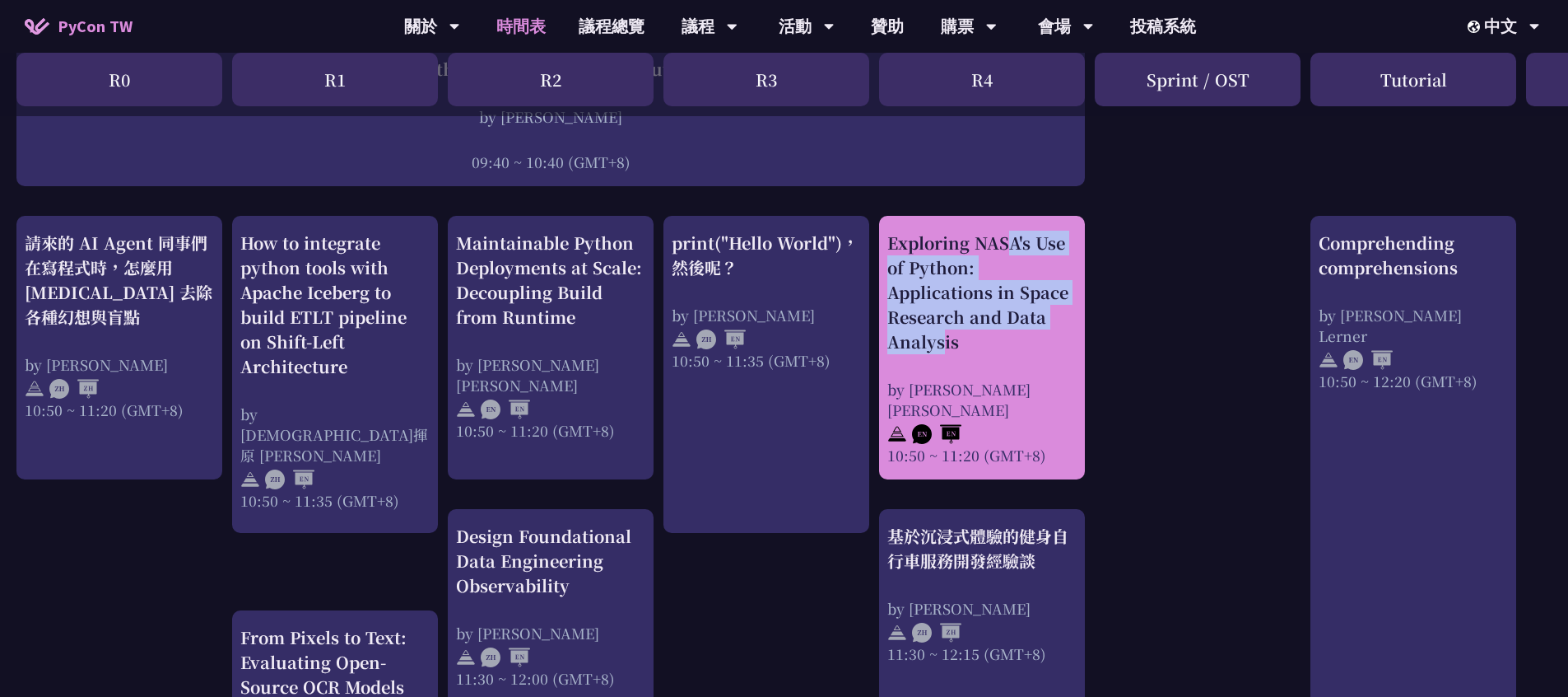
drag, startPoint x: 879, startPoint y: 228, endPoint x: 995, endPoint y: 329, distance: 153.8
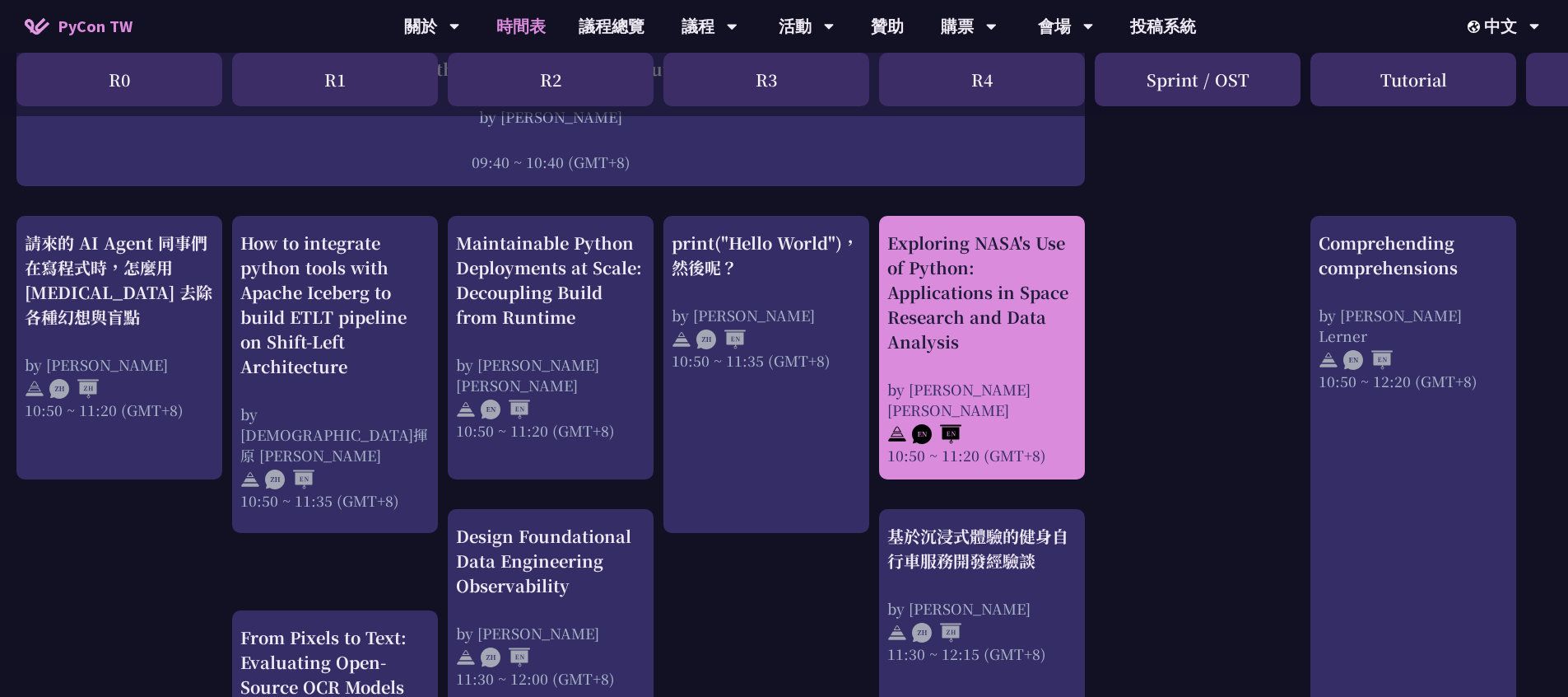
drag, startPoint x: 871, startPoint y: 235, endPoint x: 1036, endPoint y: 354, distance: 203.4
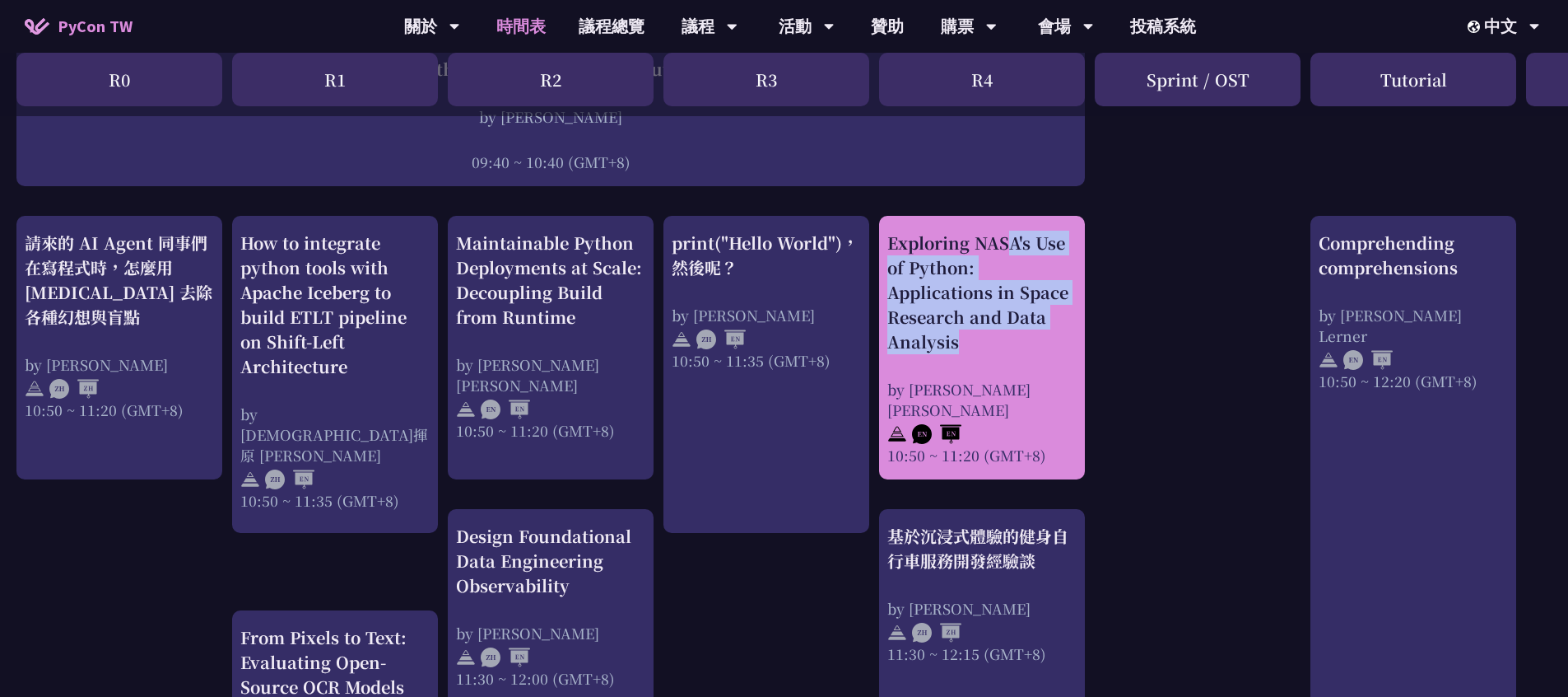
drag, startPoint x: 1145, startPoint y: 365, endPoint x: 886, endPoint y: 244, distance: 285.9
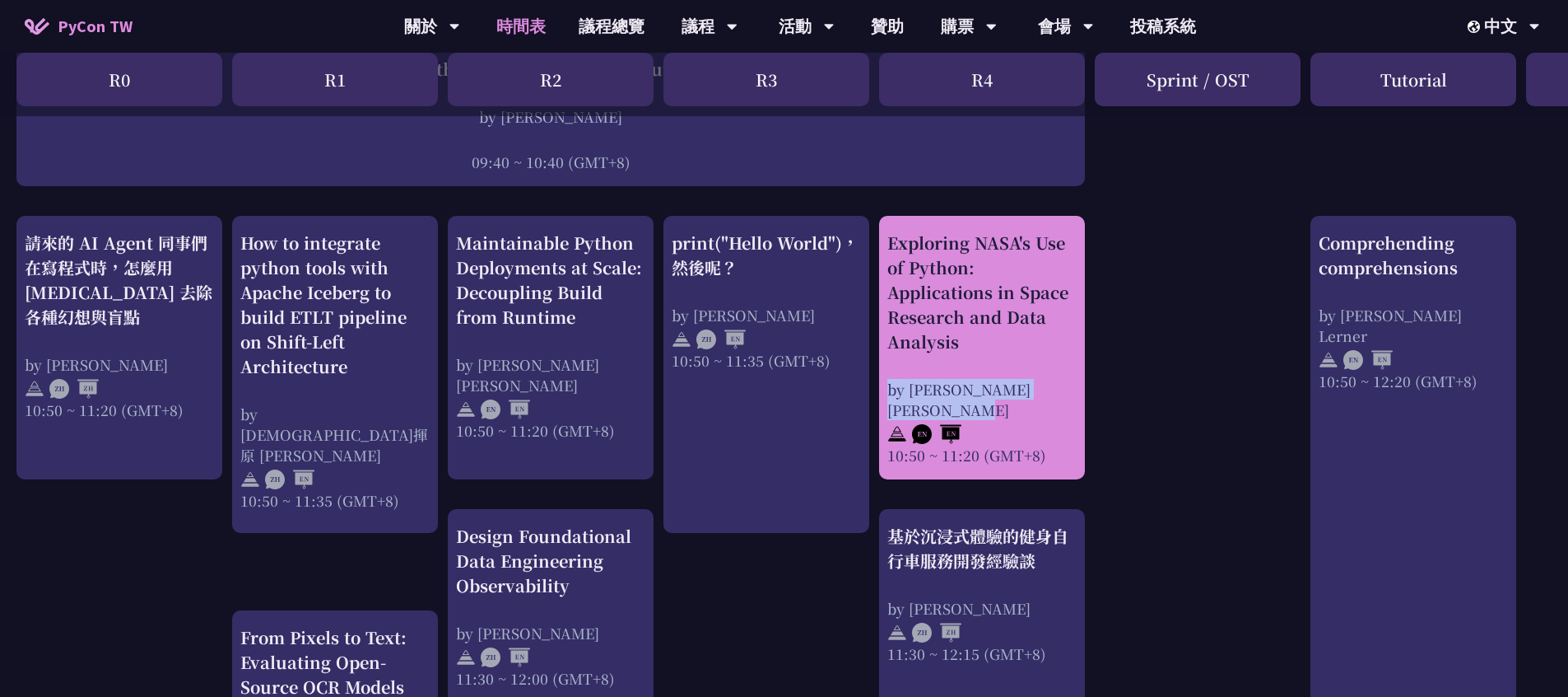
drag, startPoint x: 1120, startPoint y: 402, endPoint x: 887, endPoint y: 392, distance: 233.2
click at [887, 391] on div "by [PERSON_NAME] [PERSON_NAME]" at bounding box center [982, 400] width 189 height 41
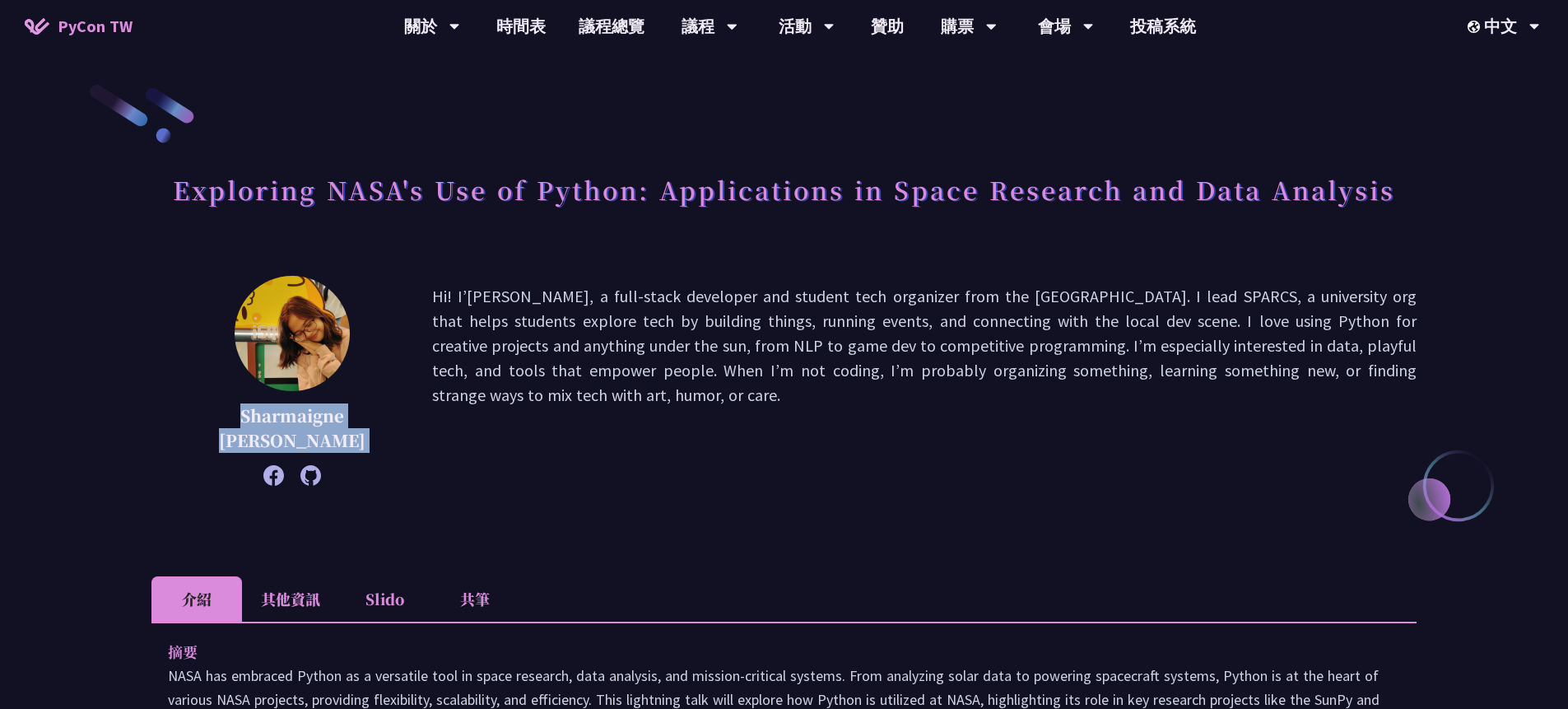
drag, startPoint x: 201, startPoint y: 410, endPoint x: 384, endPoint y: 459, distance: 189.4
click at [384, 460] on div "Sharmaigne [PERSON_NAME]" at bounding box center [291, 380] width 198 height 210
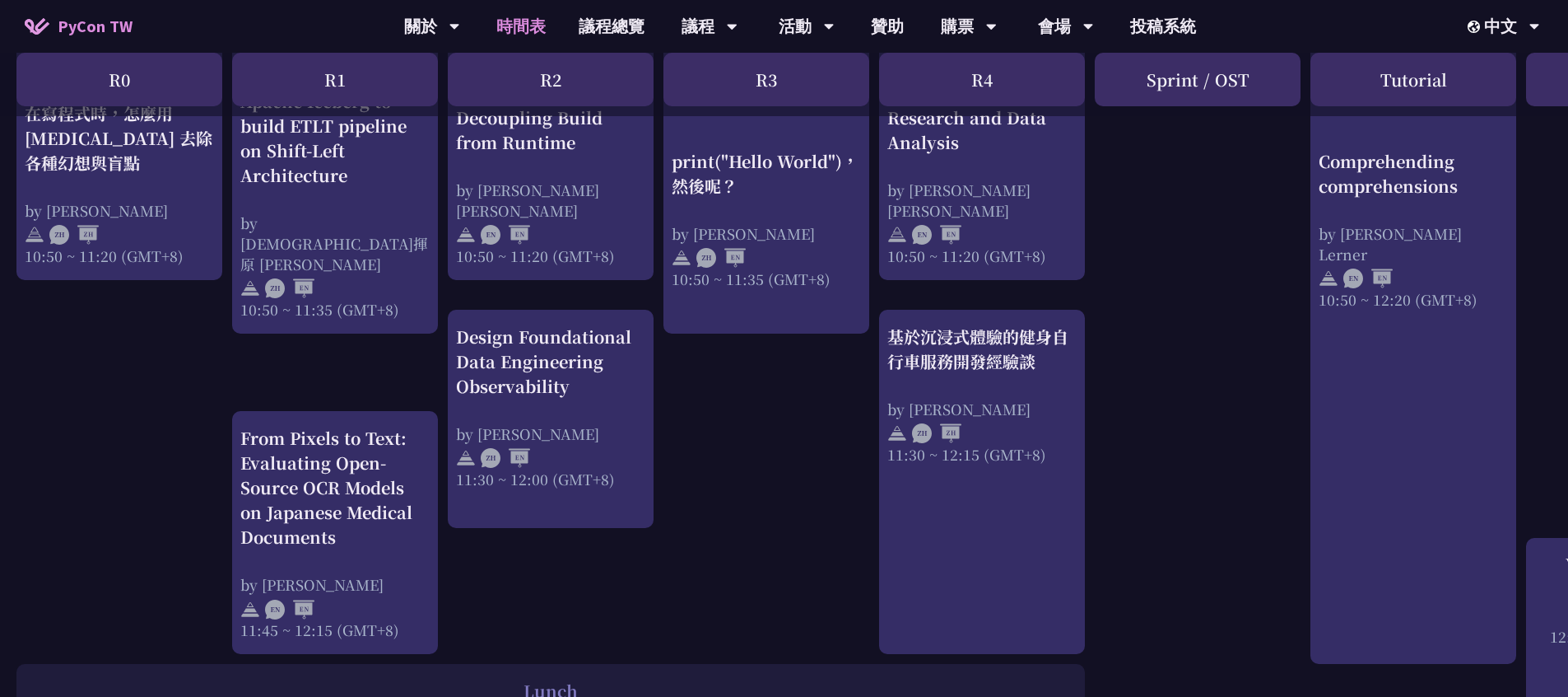
scroll to position [707, 0]
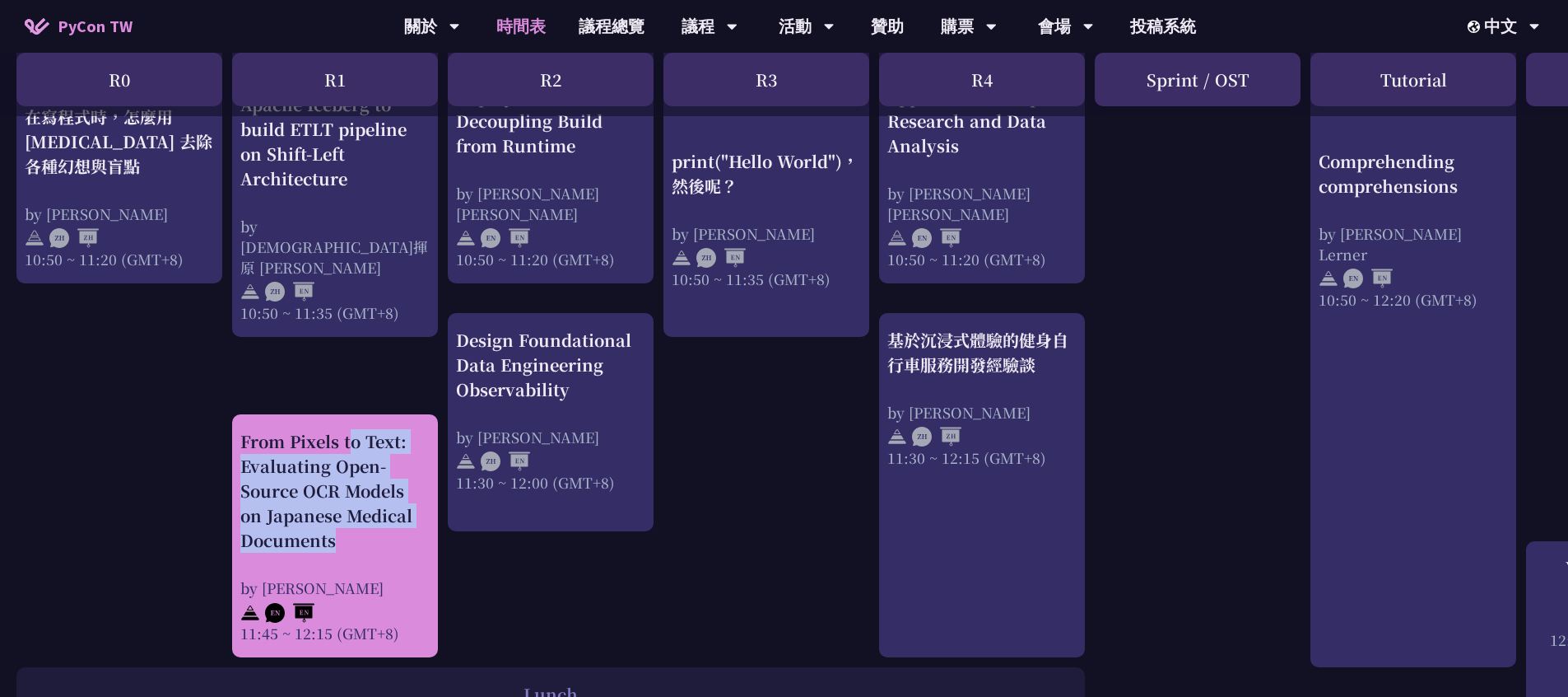
drag, startPoint x: 233, startPoint y: 431, endPoint x: 361, endPoint y: 560, distance: 181.7
click at [361, 560] on div "From Pixels to Text: Evaluating Open-Source OCR Models on Japanese Medical Docu…" at bounding box center [335, 535] width 206 height 243
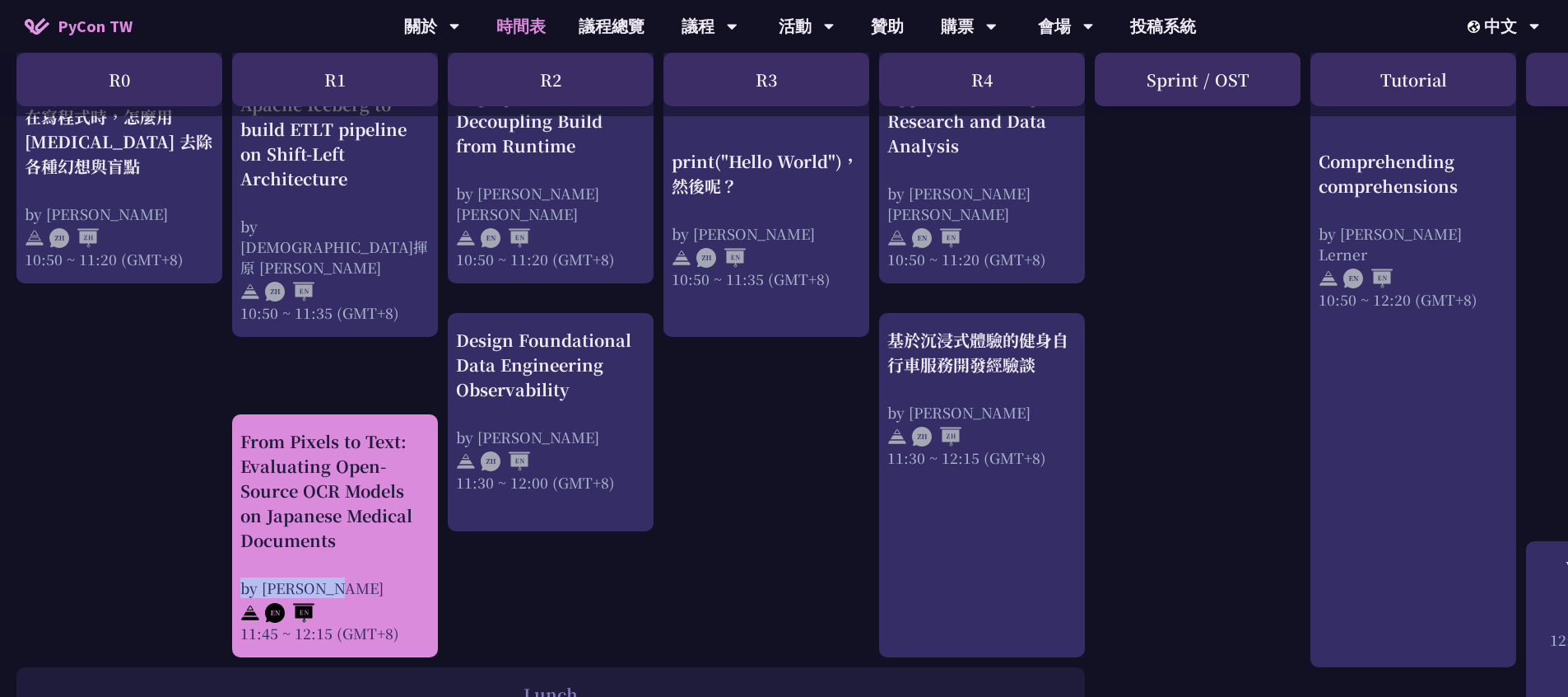
drag, startPoint x: 209, startPoint y: 582, endPoint x: 352, endPoint y: 588, distance: 143.1
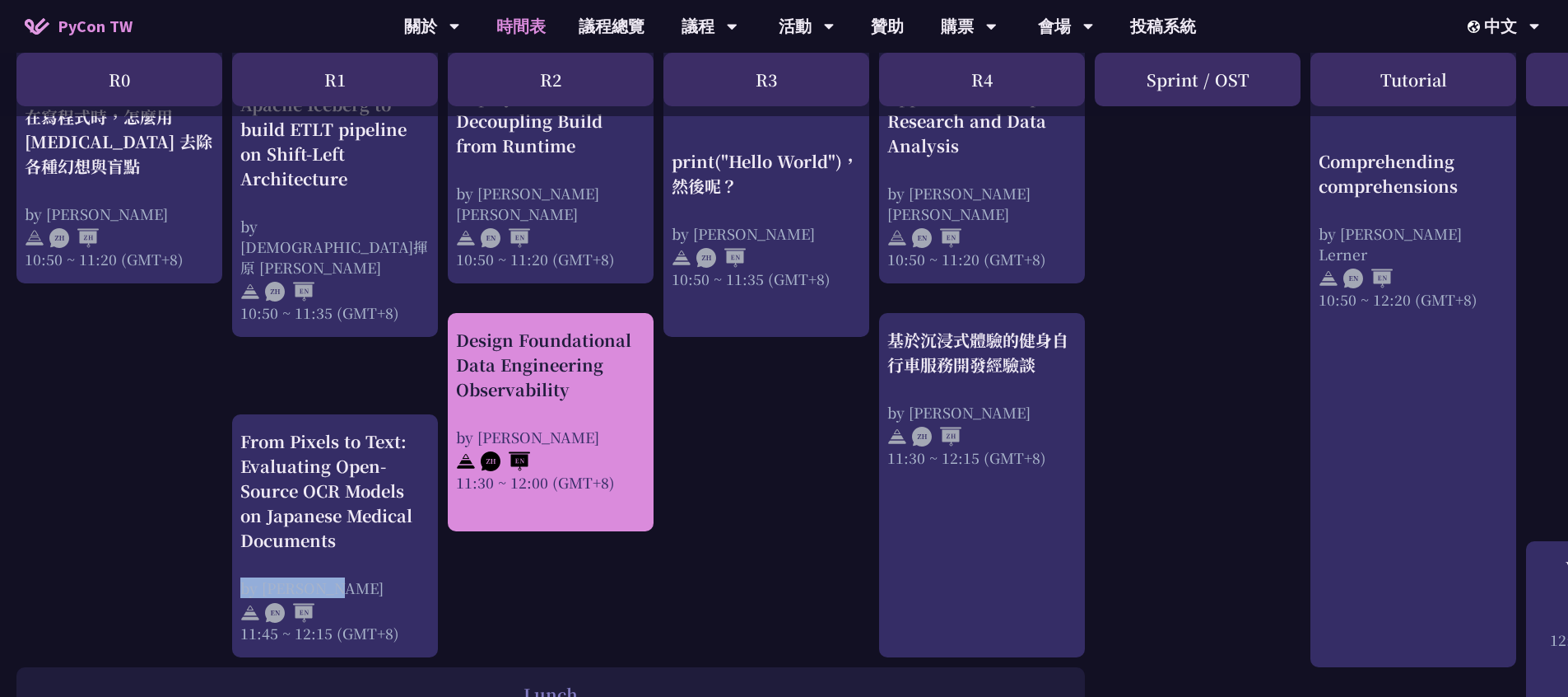
drag, startPoint x: 449, startPoint y: 331, endPoint x: 579, endPoint y: 387, distance: 141.5
click at [579, 387] on div "Design Foundational Data Engineering Observability by [PERSON_NAME] 11:30 ~ 12:…" at bounding box center [551, 422] width 206 height 218
drag, startPoint x: 447, startPoint y: 436, endPoint x: 556, endPoint y: 436, distance: 109.0
click at [555, 437] on div "Design Foundational Data Engineering Observability by [PERSON_NAME] 11:30 ~ 12:…" at bounding box center [551, 422] width 206 height 218
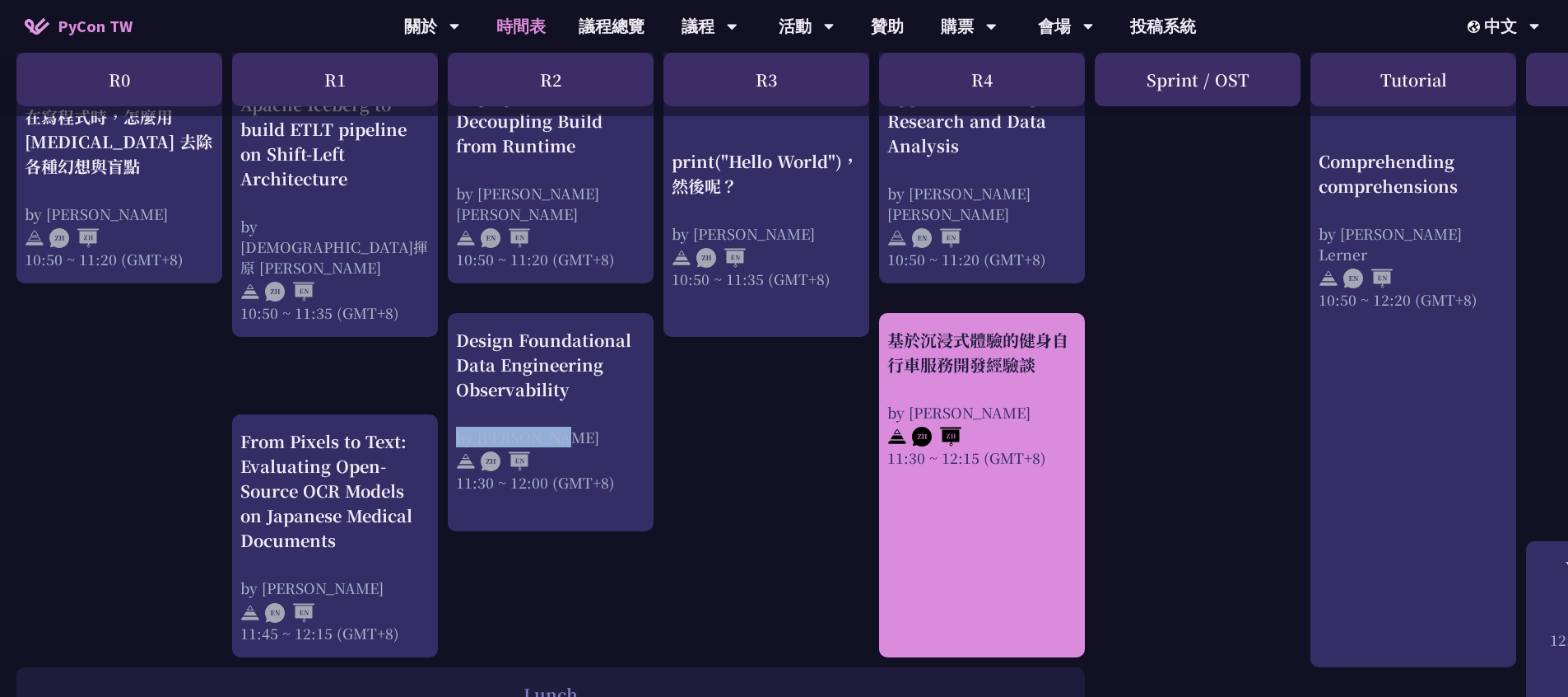
drag, startPoint x: 879, startPoint y: 325, endPoint x: 1080, endPoint y: 369, distance: 205.8
click at [1080, 369] on div "基於沉浸式體驗的健身自行車服務開發經驗談 by [PERSON_NAME] 11:30 ~ 12:15 (GMT+8)" at bounding box center [982, 485] width 206 height 344
drag, startPoint x: 868, startPoint y: 407, endPoint x: 967, endPoint y: 410, distance: 99.0
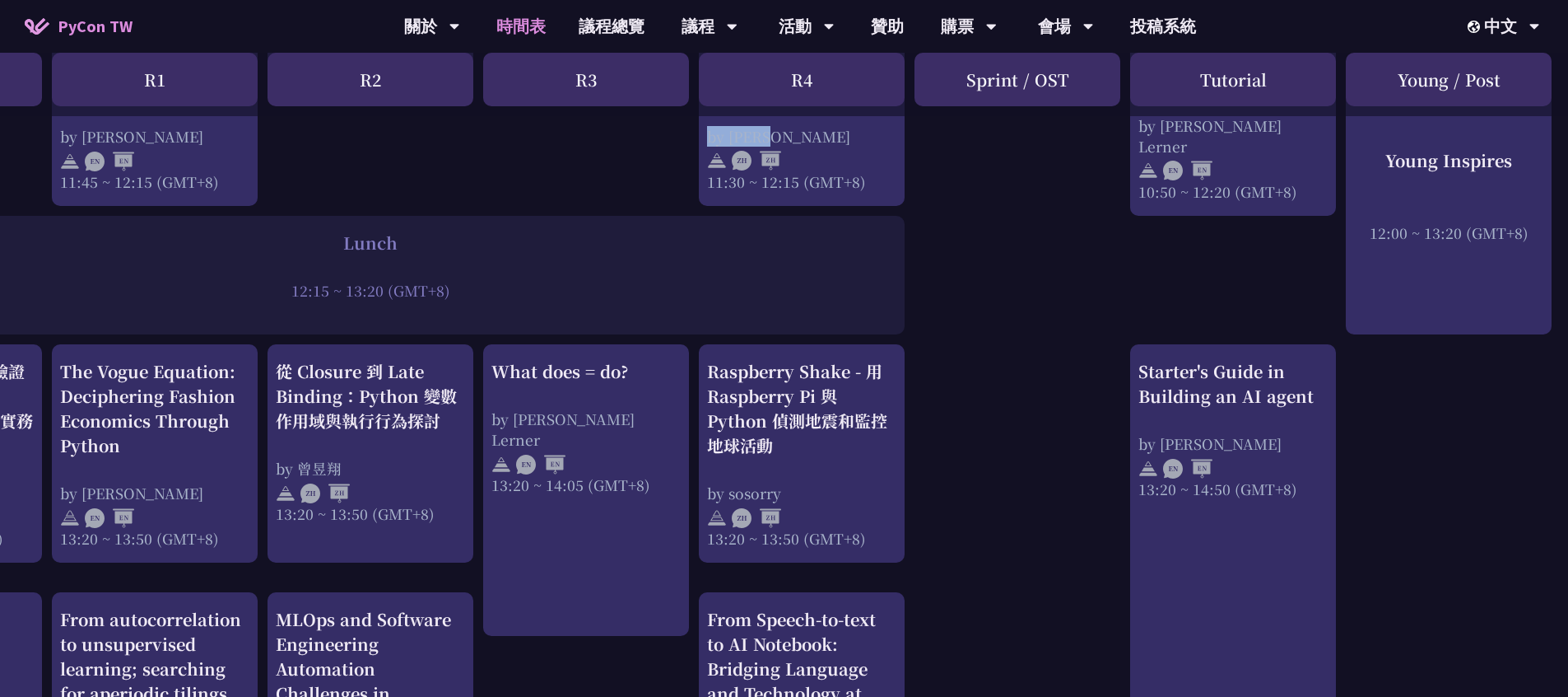
scroll to position [1138, 180]
